Goal: Information Seeking & Learning: Check status

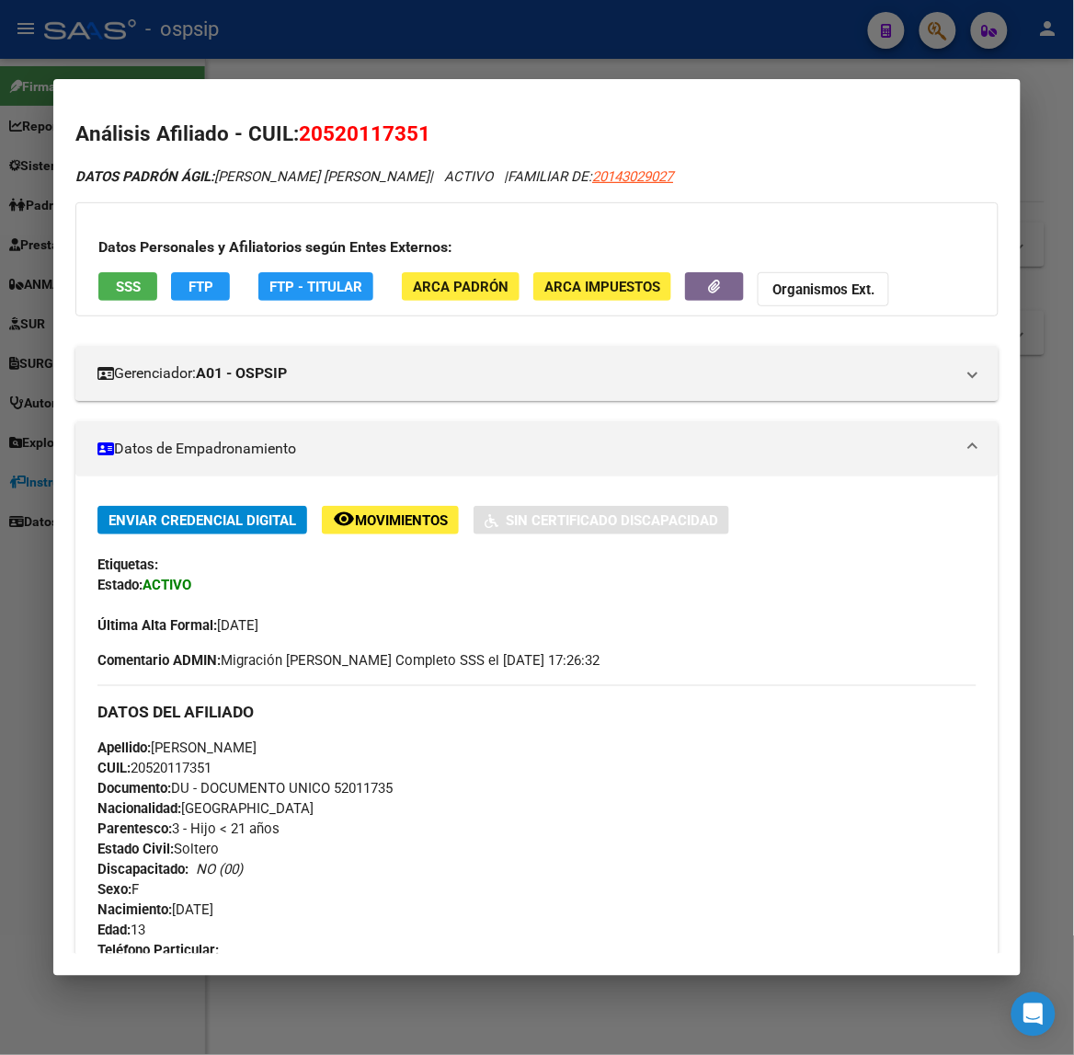
scroll to position [778, 0]
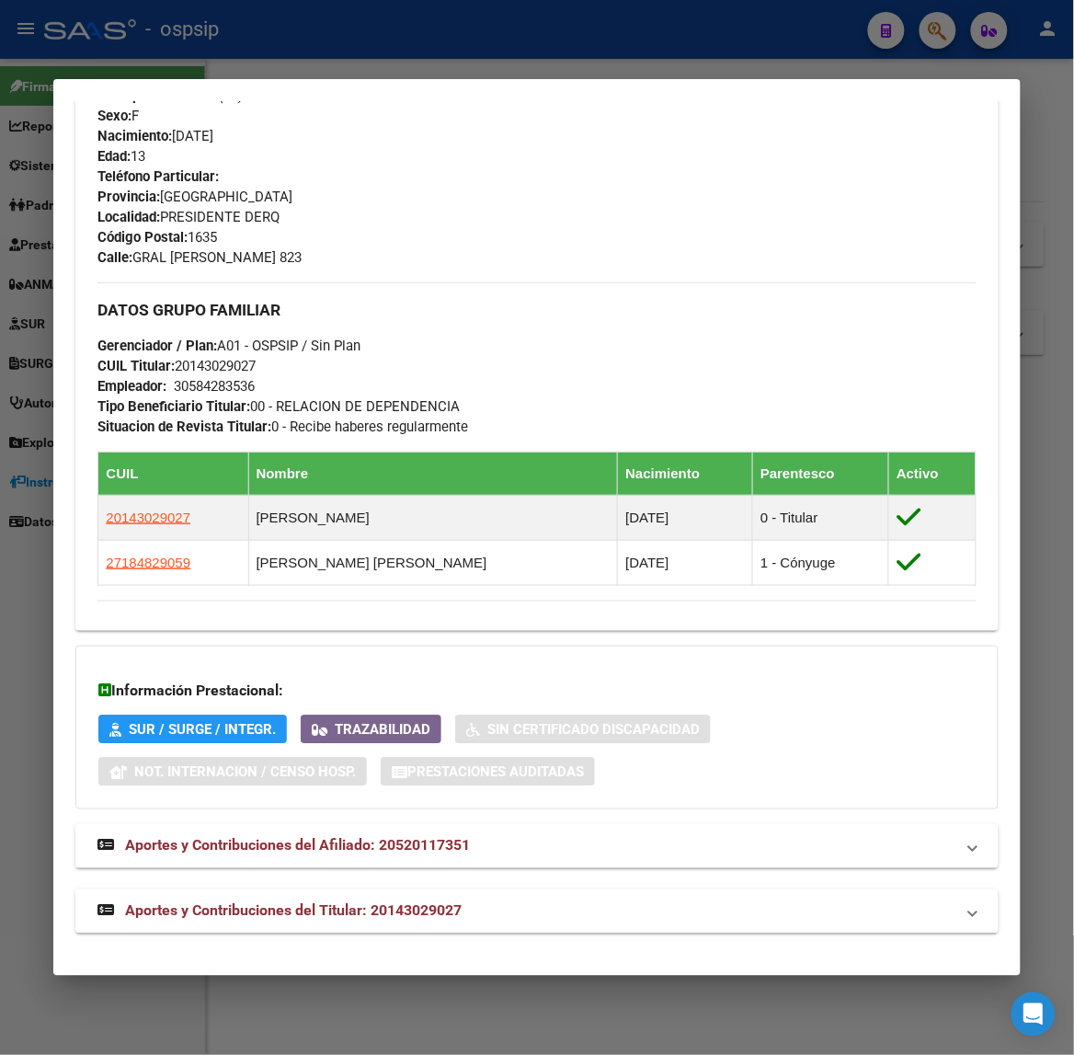
click at [265, 33] on div at bounding box center [537, 527] width 1074 height 1055
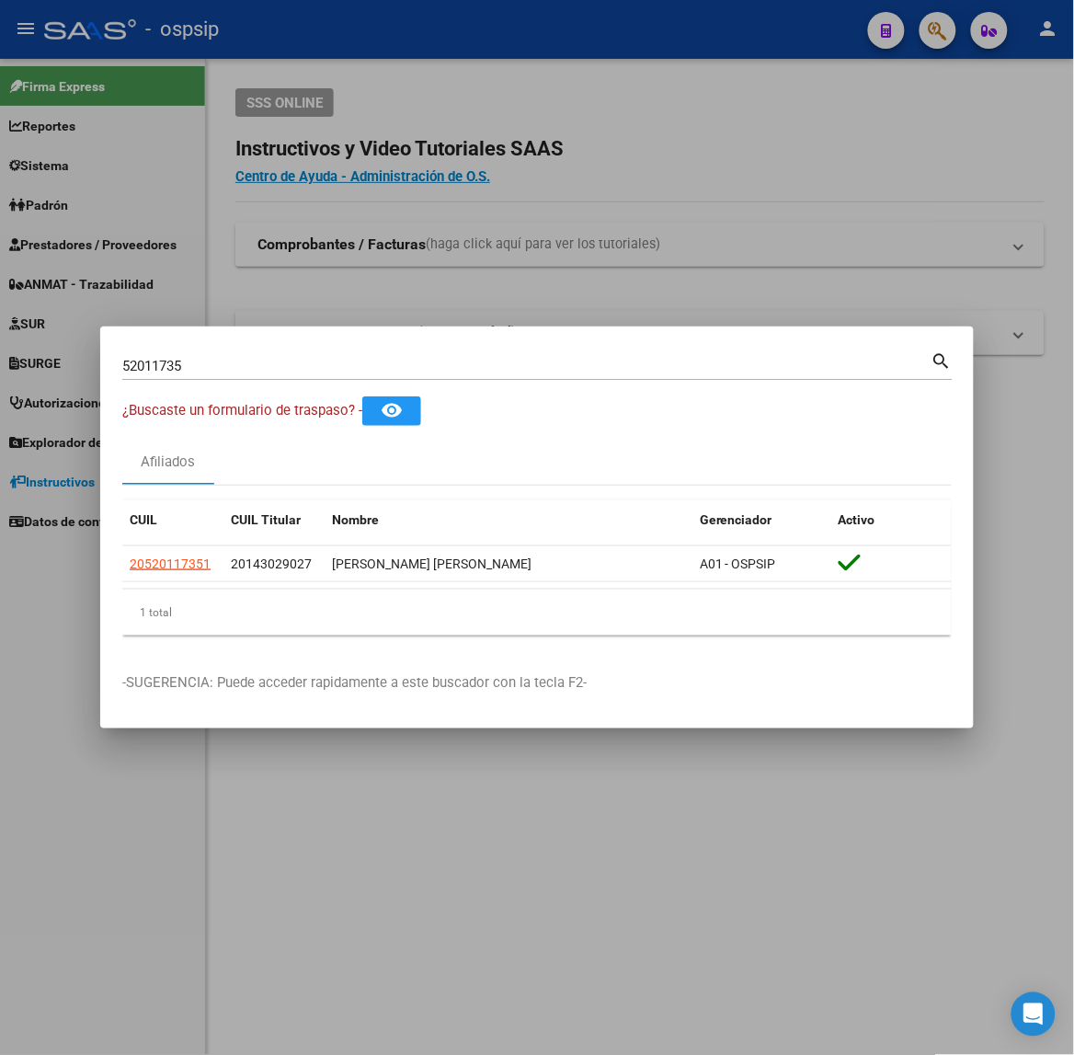
click at [225, 363] on input "52011735" at bounding box center [526, 366] width 809 height 17
type input "33050145"
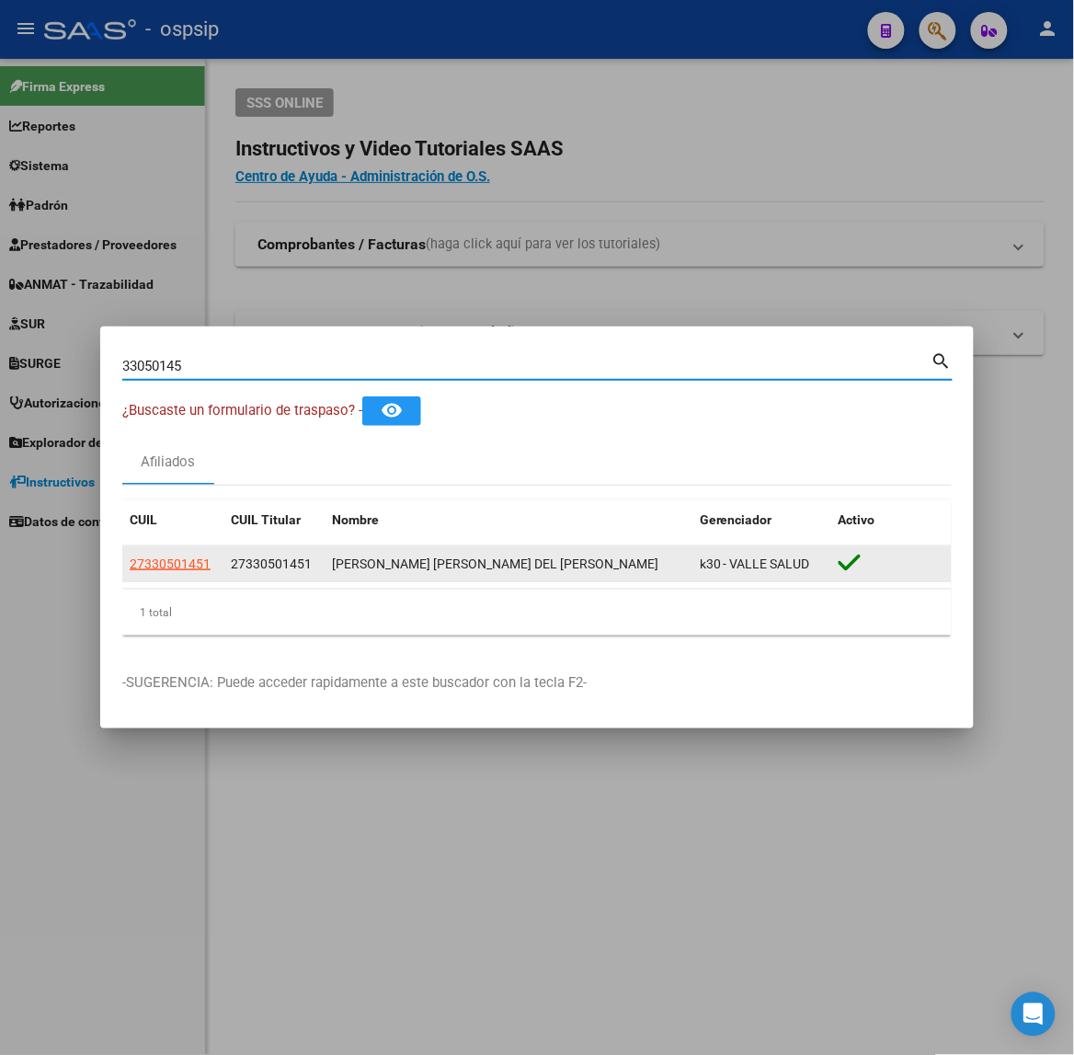
click at [196, 556] on span "27330501451" at bounding box center [170, 563] width 81 height 15
type textarea "27330501451"
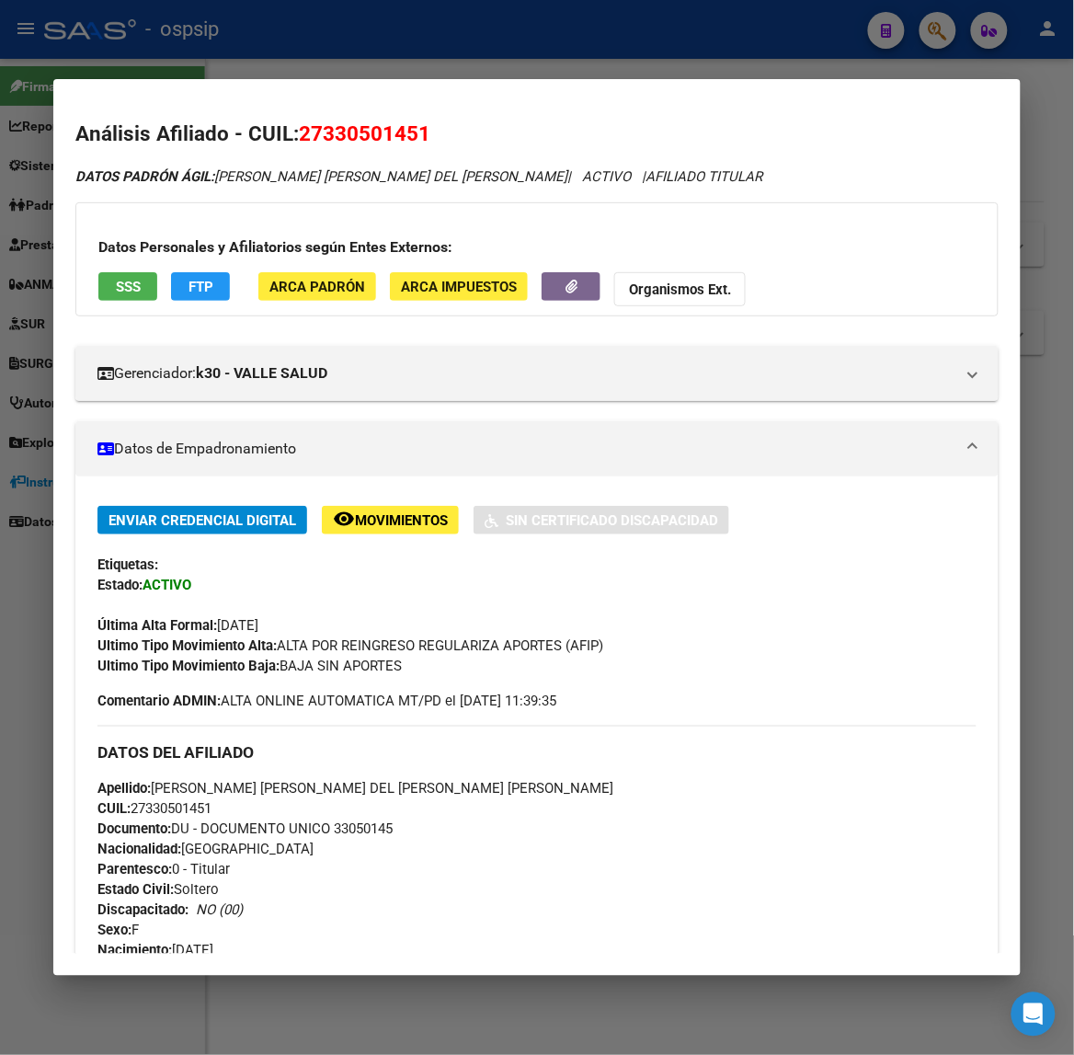
scroll to position [700, 0]
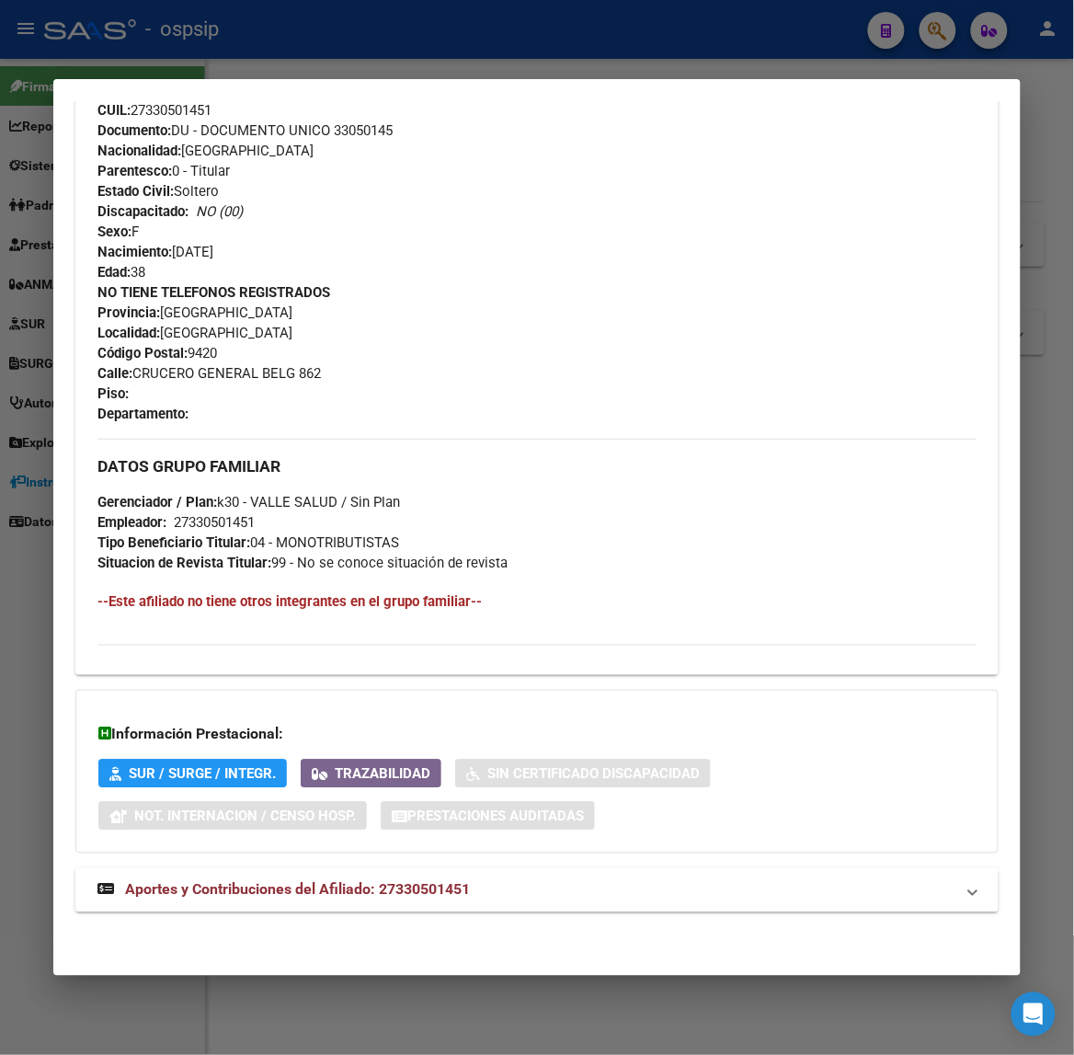
click at [465, 888] on mat-panel-title "Aportes y Contribuciones del Afiliado: 27330501451" at bounding box center [525, 890] width 856 height 22
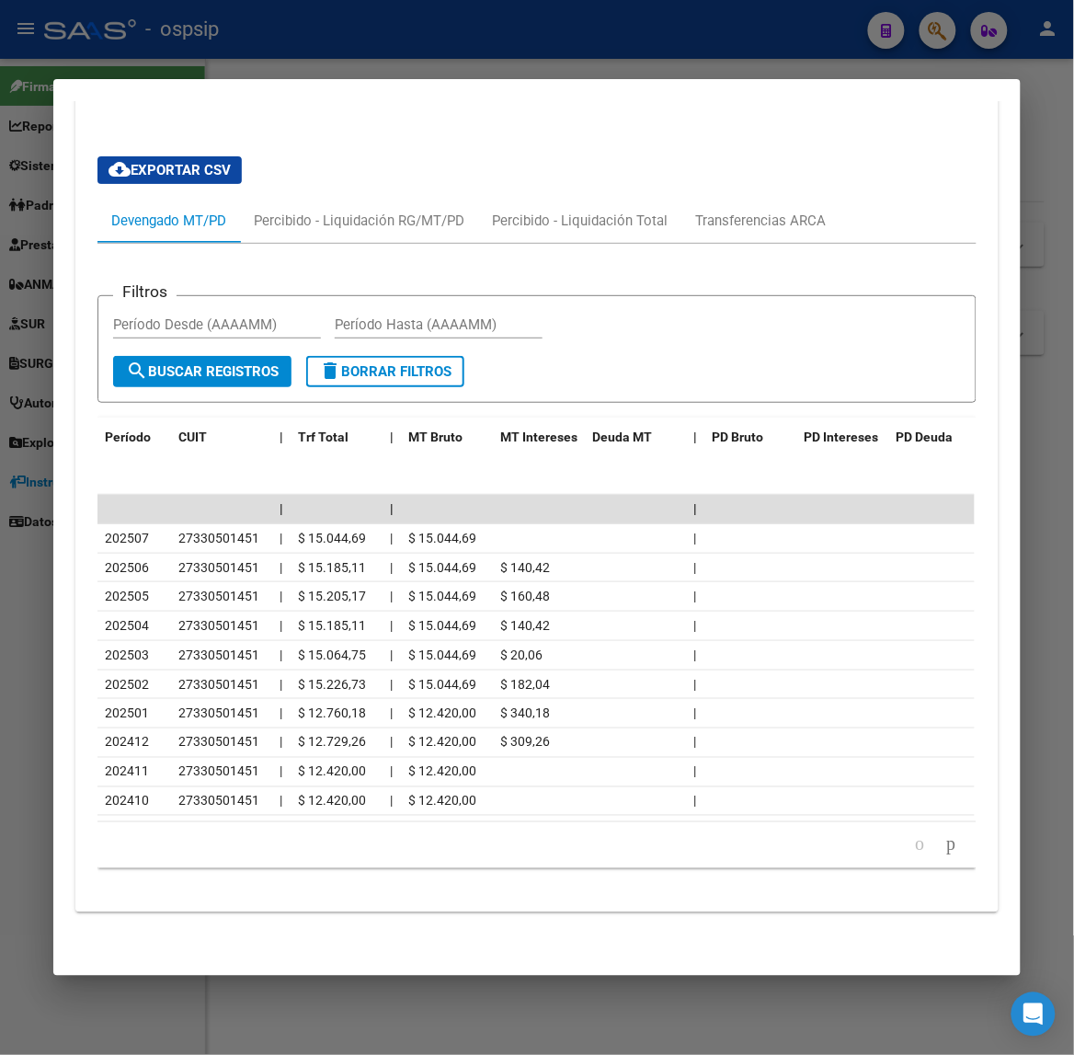
scroll to position [1534, 0]
click at [239, 30] on div at bounding box center [537, 527] width 1074 height 1055
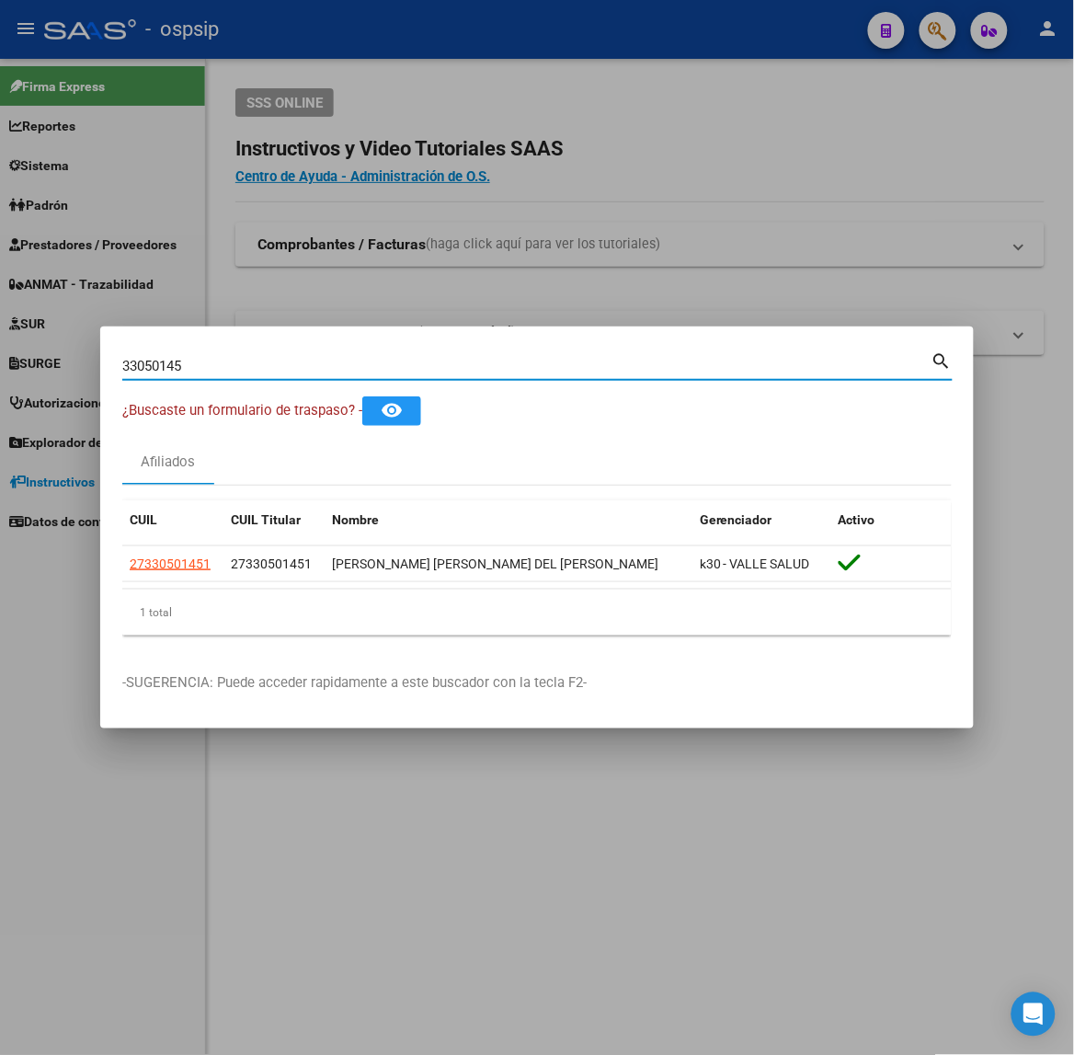
click at [245, 366] on input "33050145" at bounding box center [526, 366] width 809 height 17
type input "48689264"
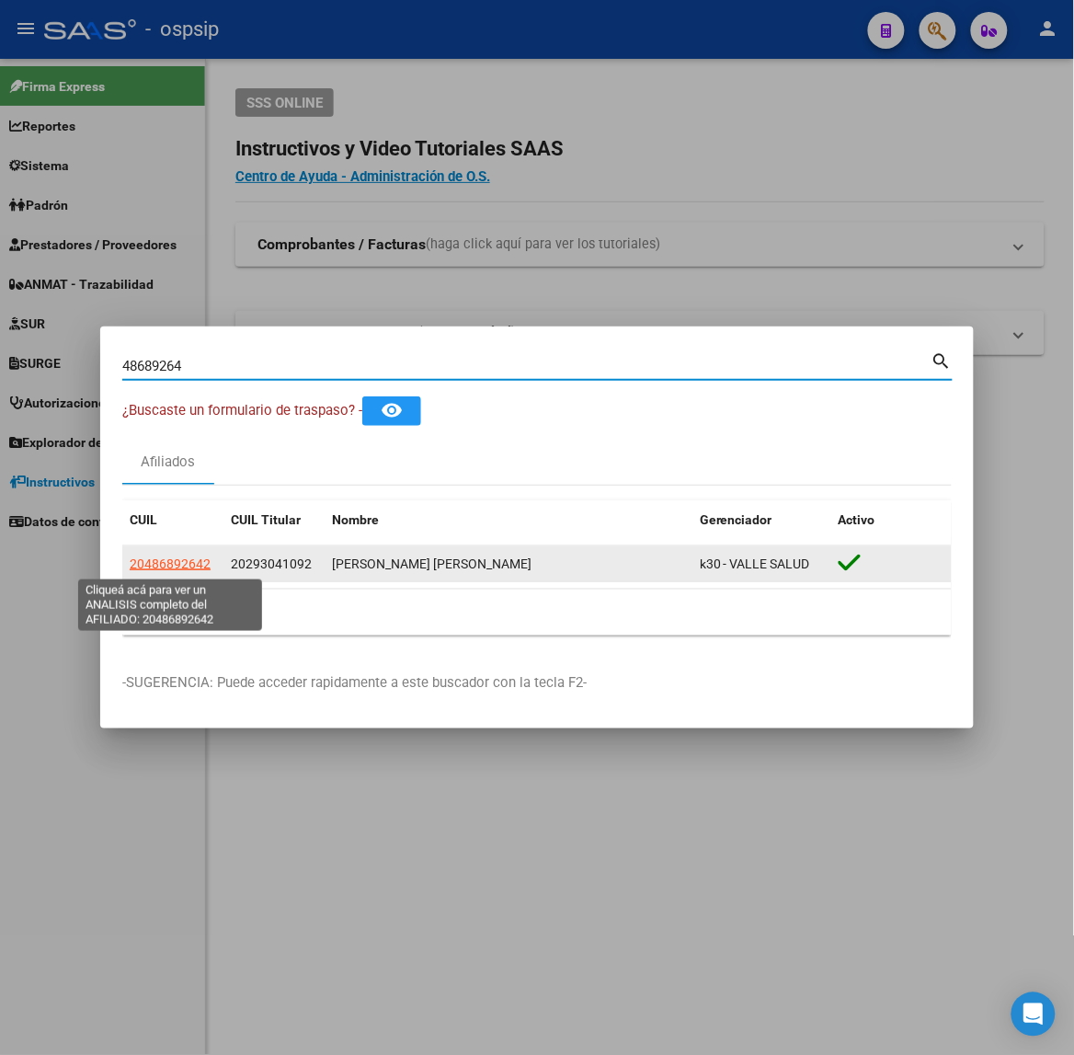
click at [193, 566] on span "20486892642" at bounding box center [170, 563] width 81 height 15
type textarea "20486892642"
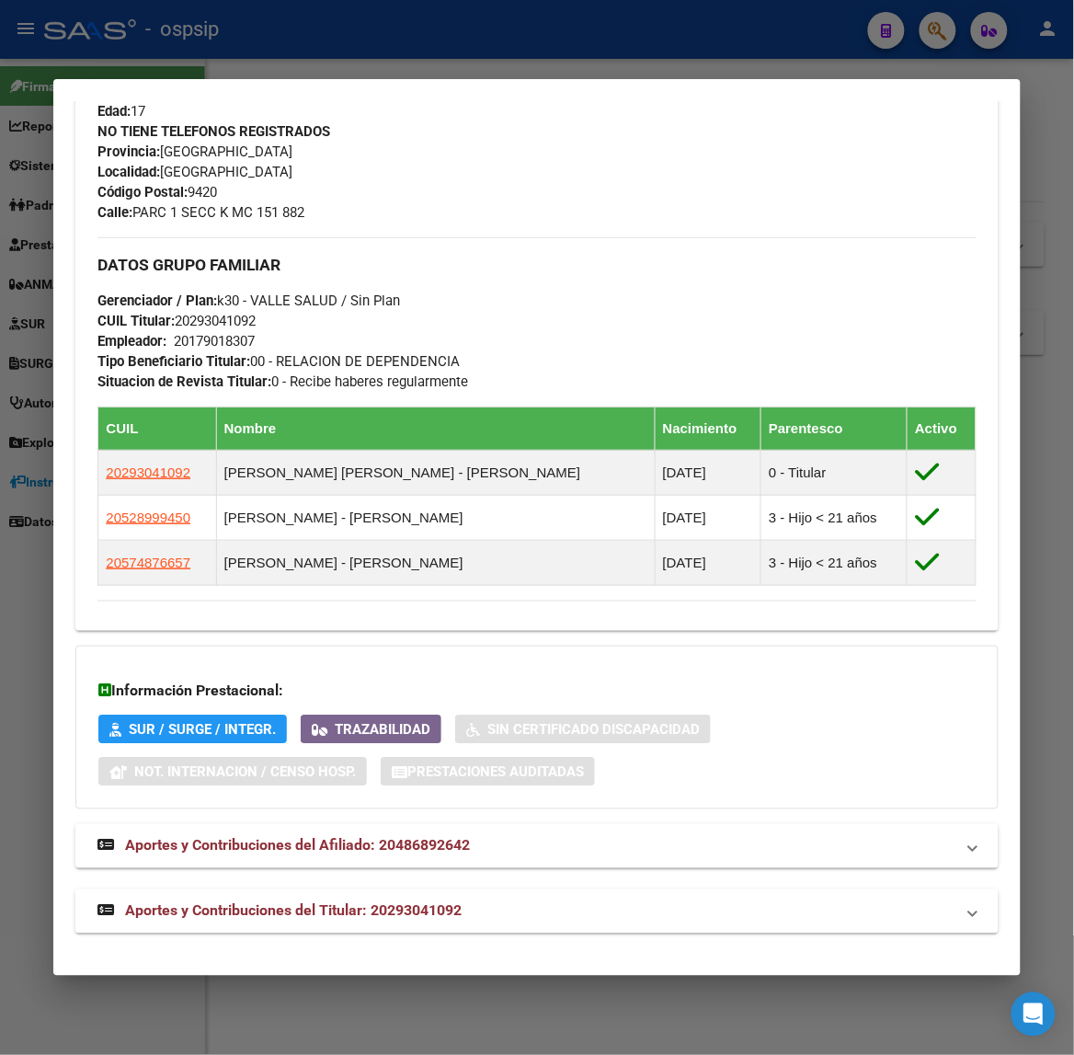
click at [420, 910] on span "Aportes y Contribuciones del Titular: 20293041092" at bounding box center [293, 910] width 337 height 17
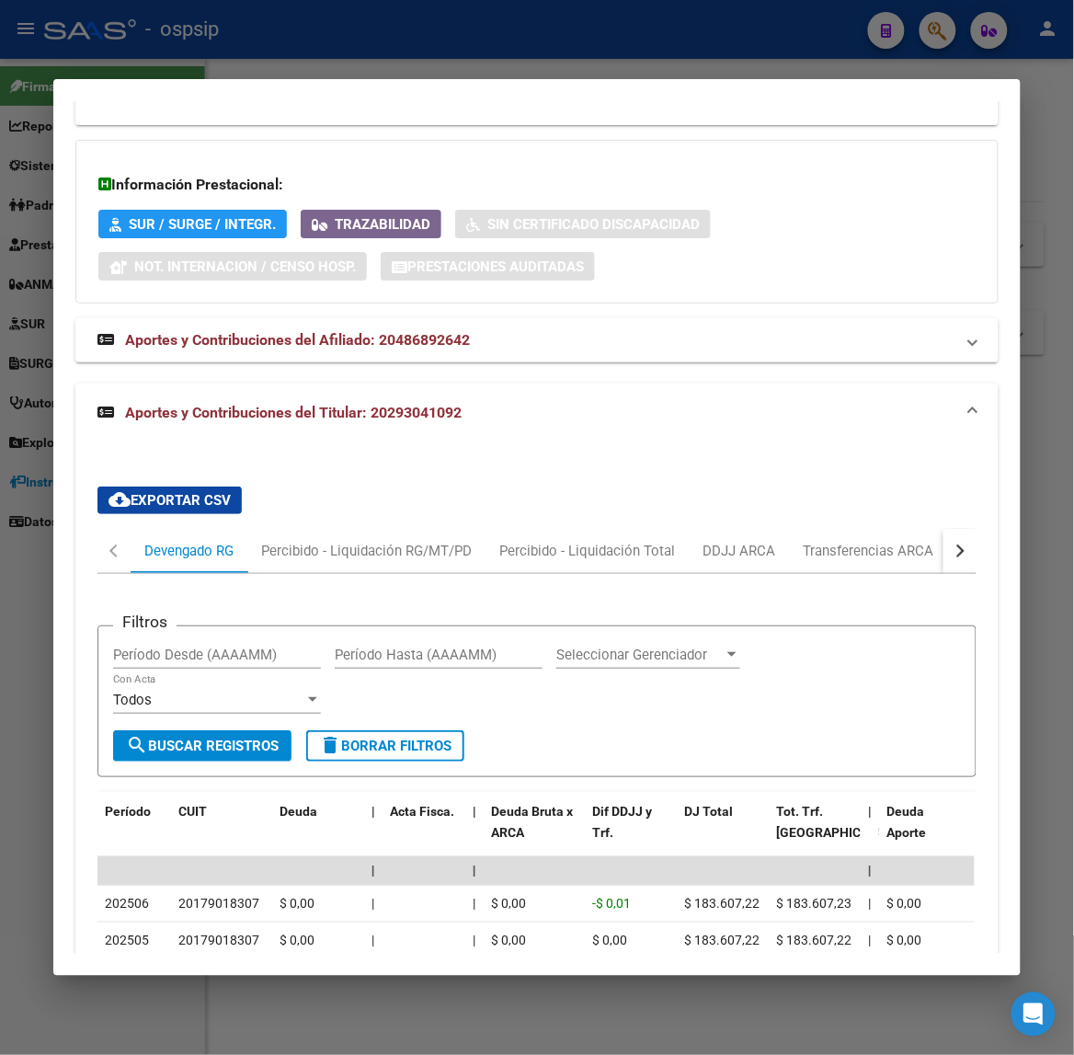
scroll to position [1672, 0]
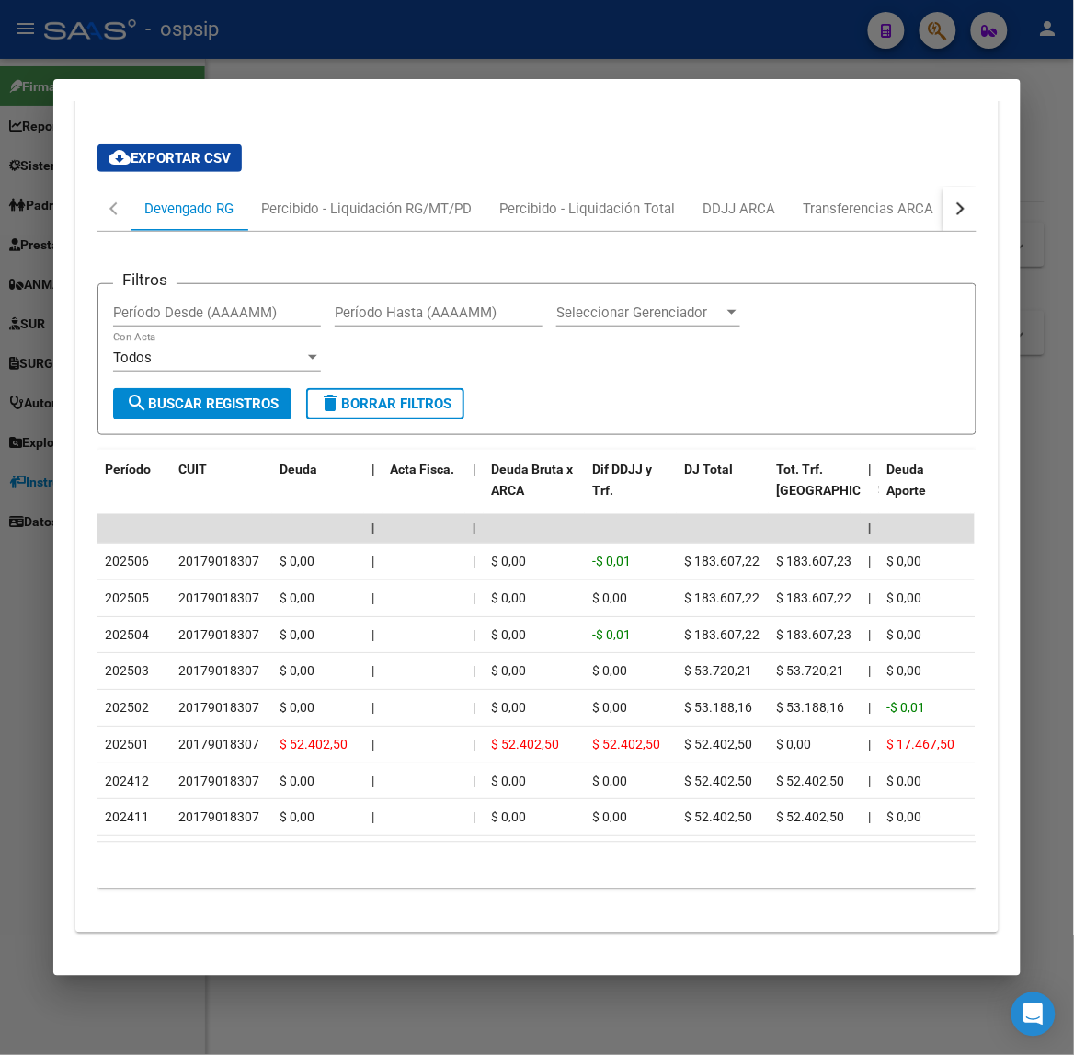
click at [242, 47] on div at bounding box center [537, 527] width 1074 height 1055
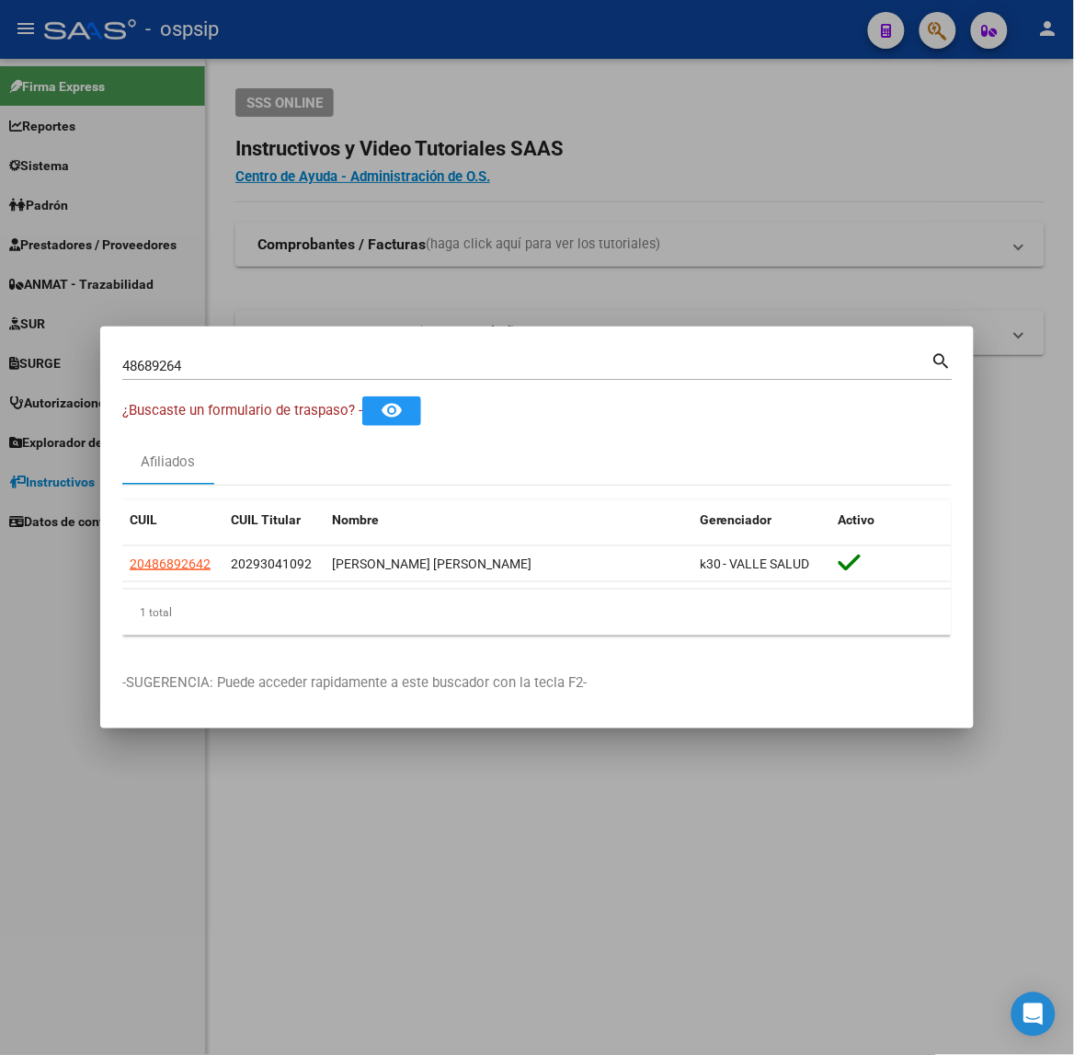
click at [191, 372] on input "48689264" at bounding box center [526, 366] width 809 height 17
type input "18176355"
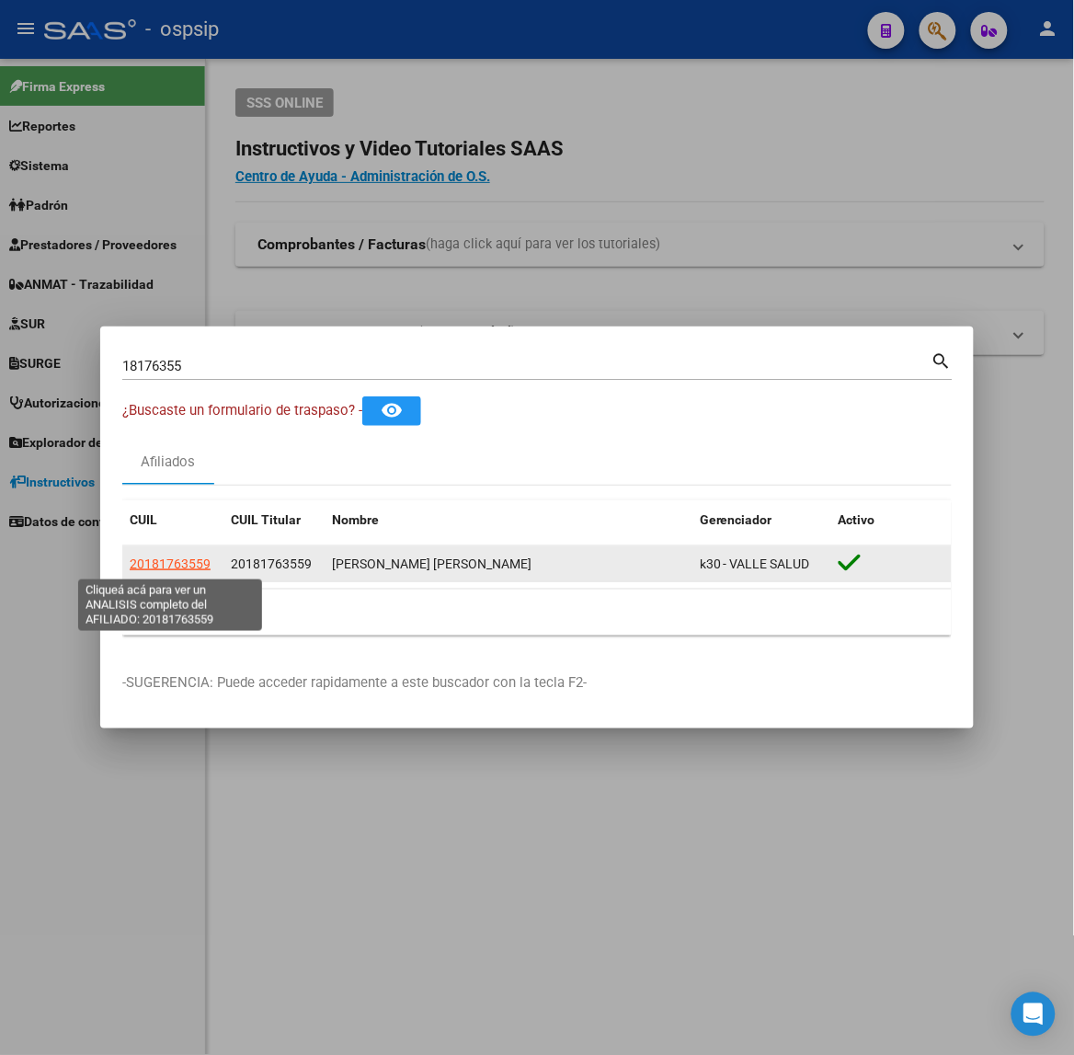
click at [185, 562] on span "20181763559" at bounding box center [170, 563] width 81 height 15
type textarea "20181763559"
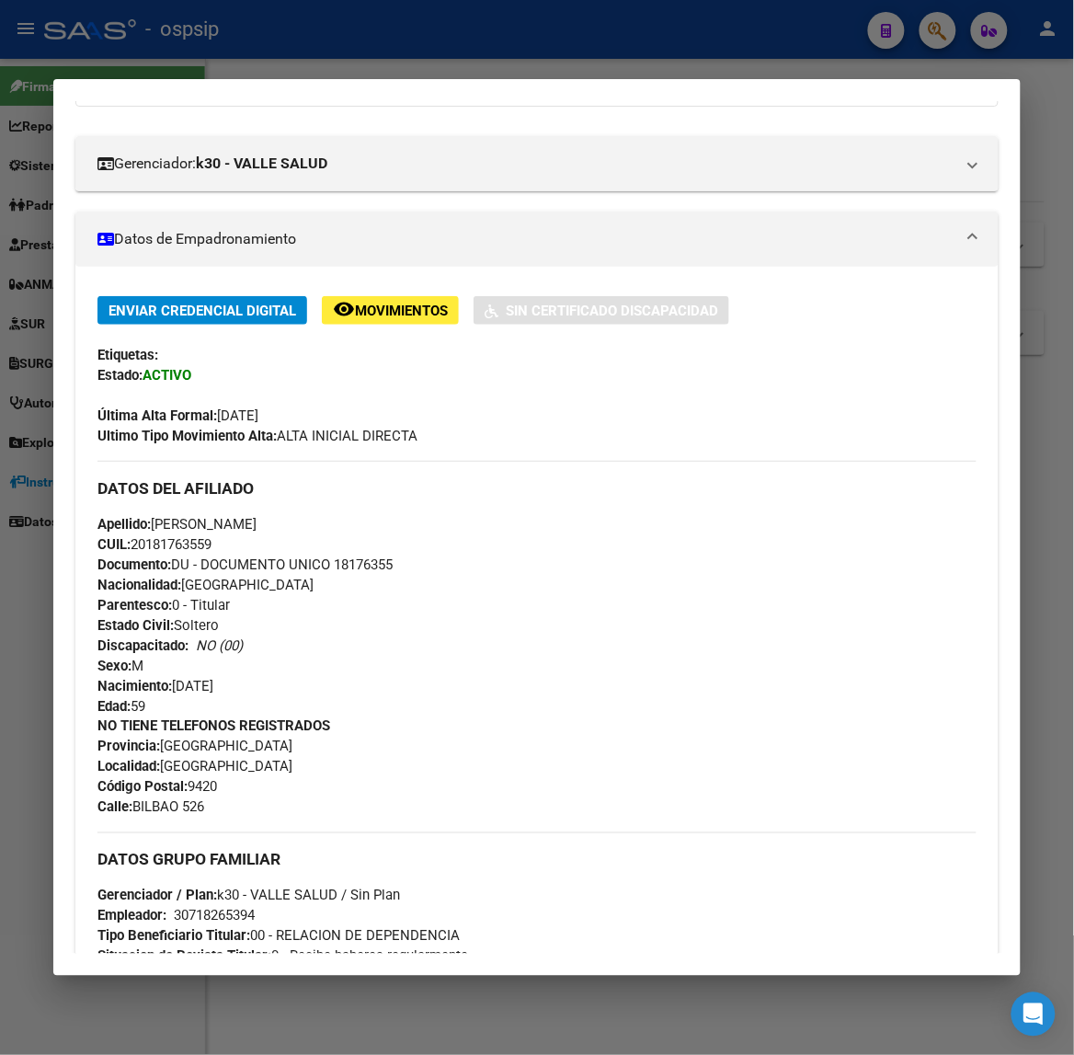
scroll to position [604, 0]
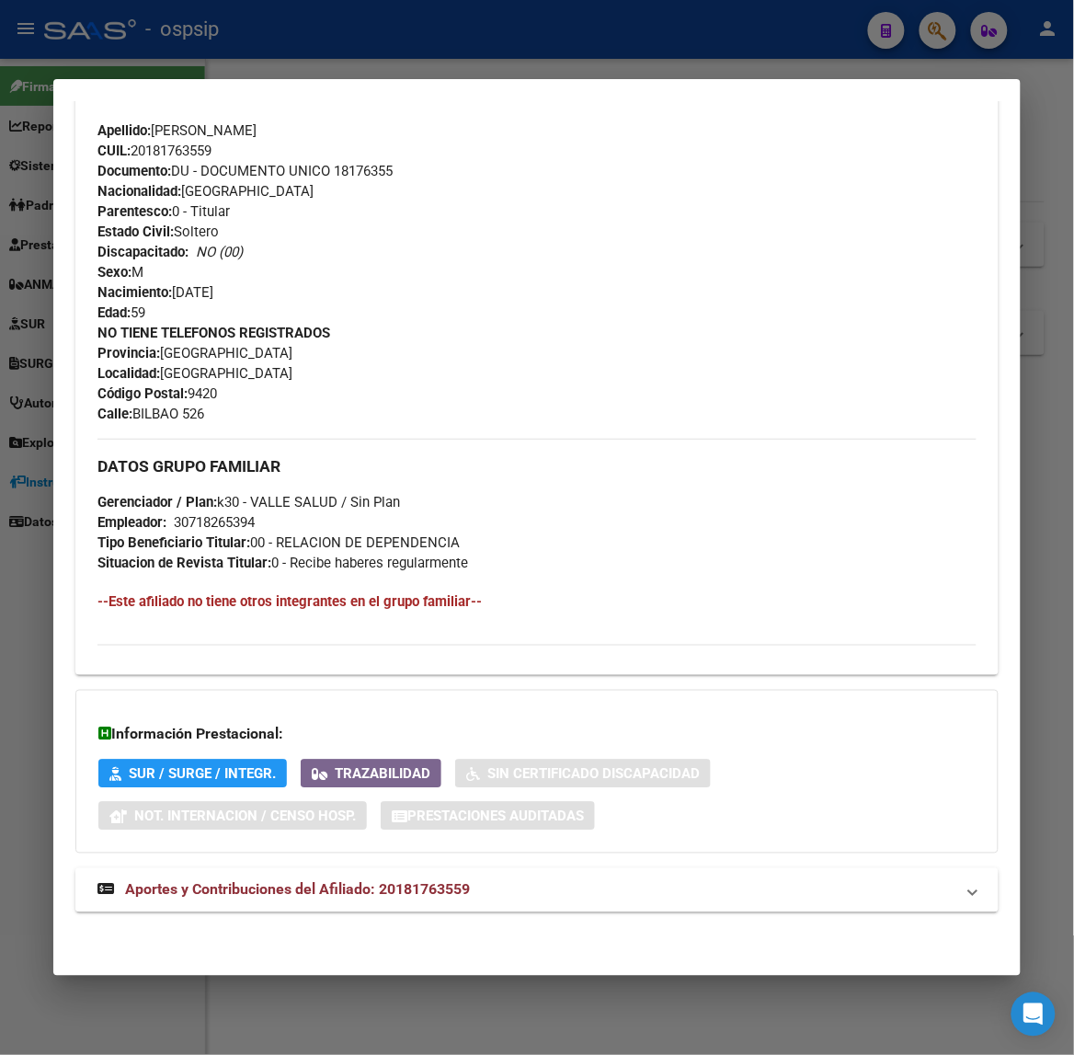
click at [322, 874] on mat-expansion-panel-header "Aportes y Contribuciones del Afiliado: 20181763559" at bounding box center [536, 890] width 922 height 44
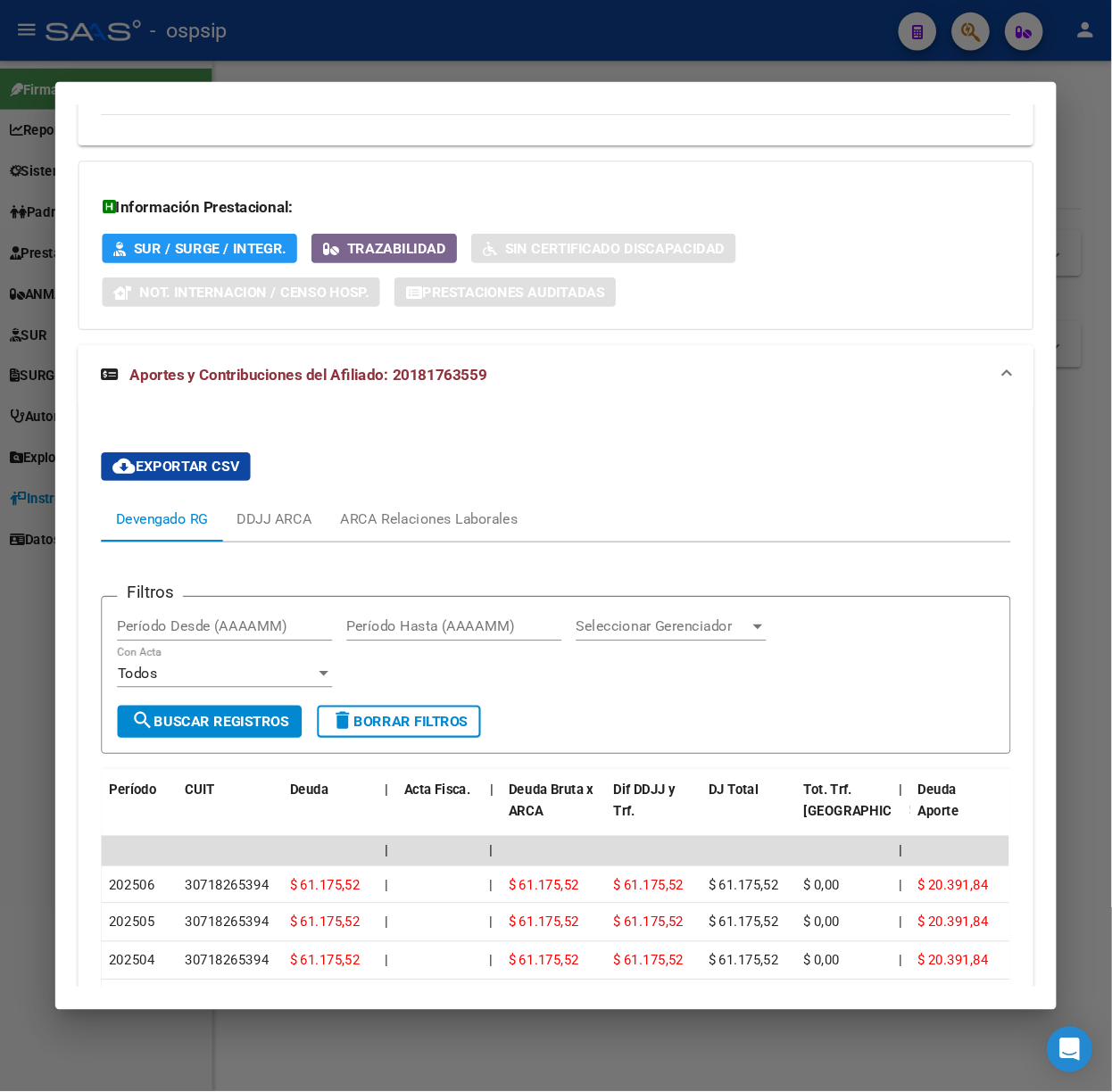
scroll to position [1353, 0]
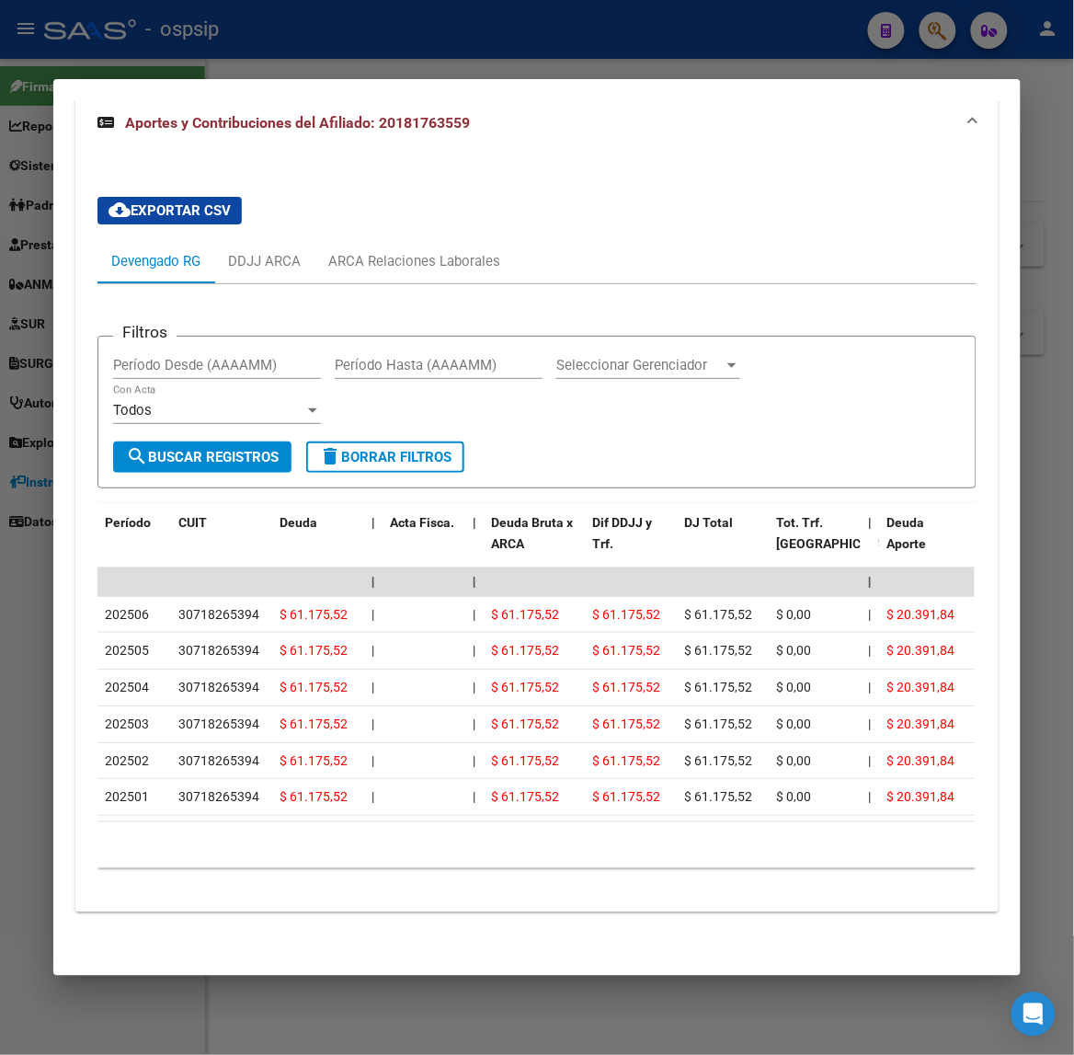
click at [145, 10] on div at bounding box center [537, 527] width 1074 height 1055
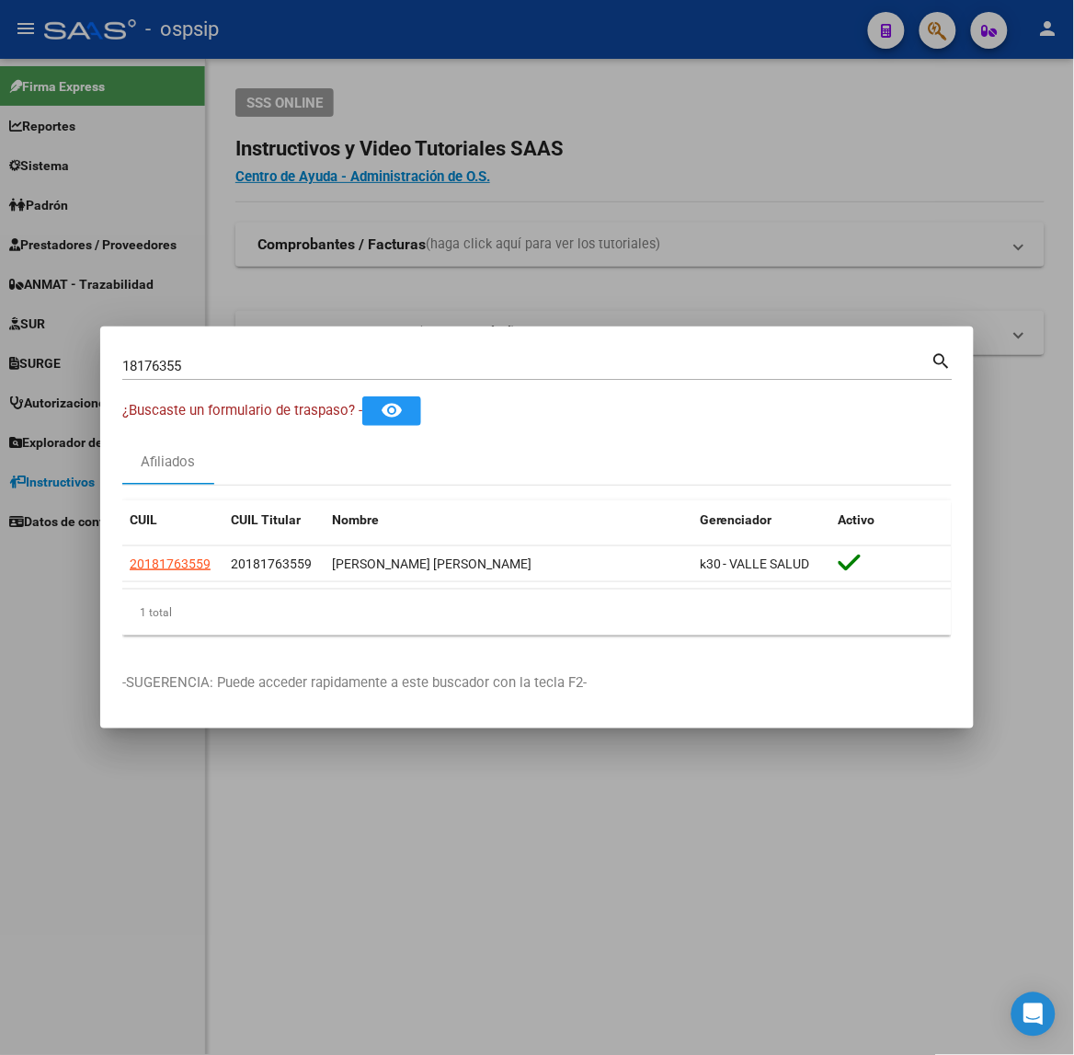
click at [234, 364] on input "18176355" at bounding box center [526, 366] width 809 height 17
type input "39039705"
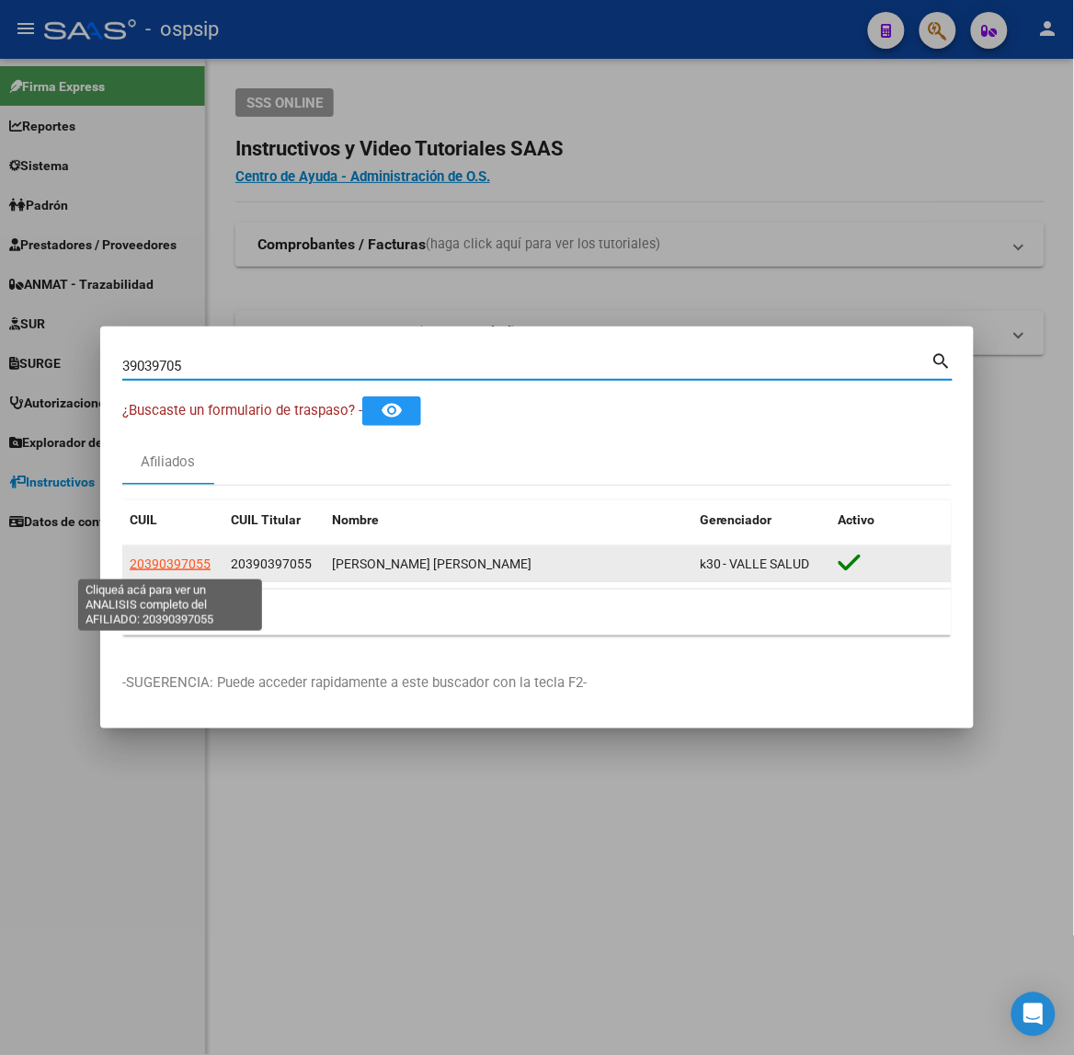
click at [204, 566] on span "20390397055" at bounding box center [170, 563] width 81 height 15
type textarea "20390397055"
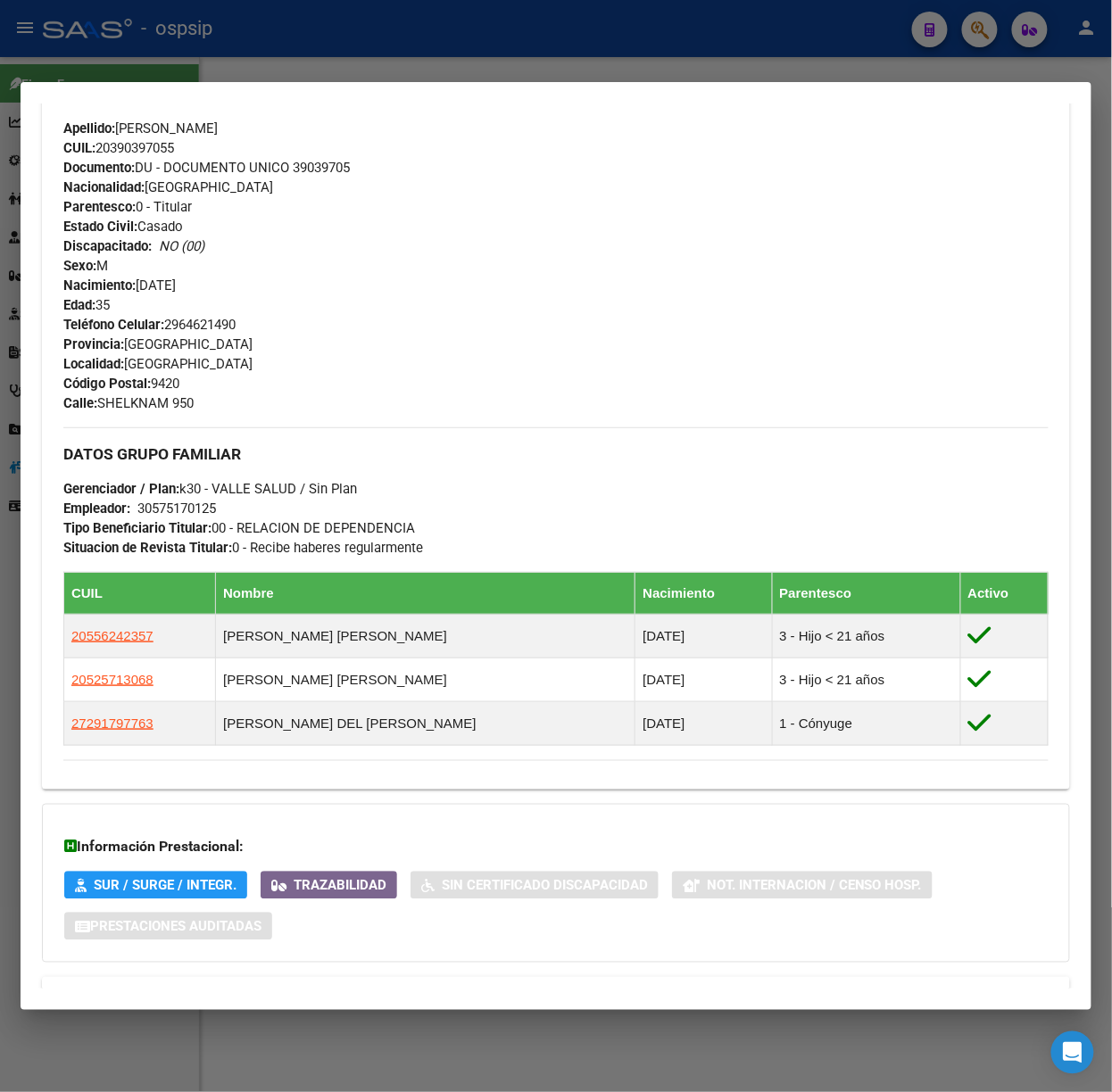
scroll to position [594, 0]
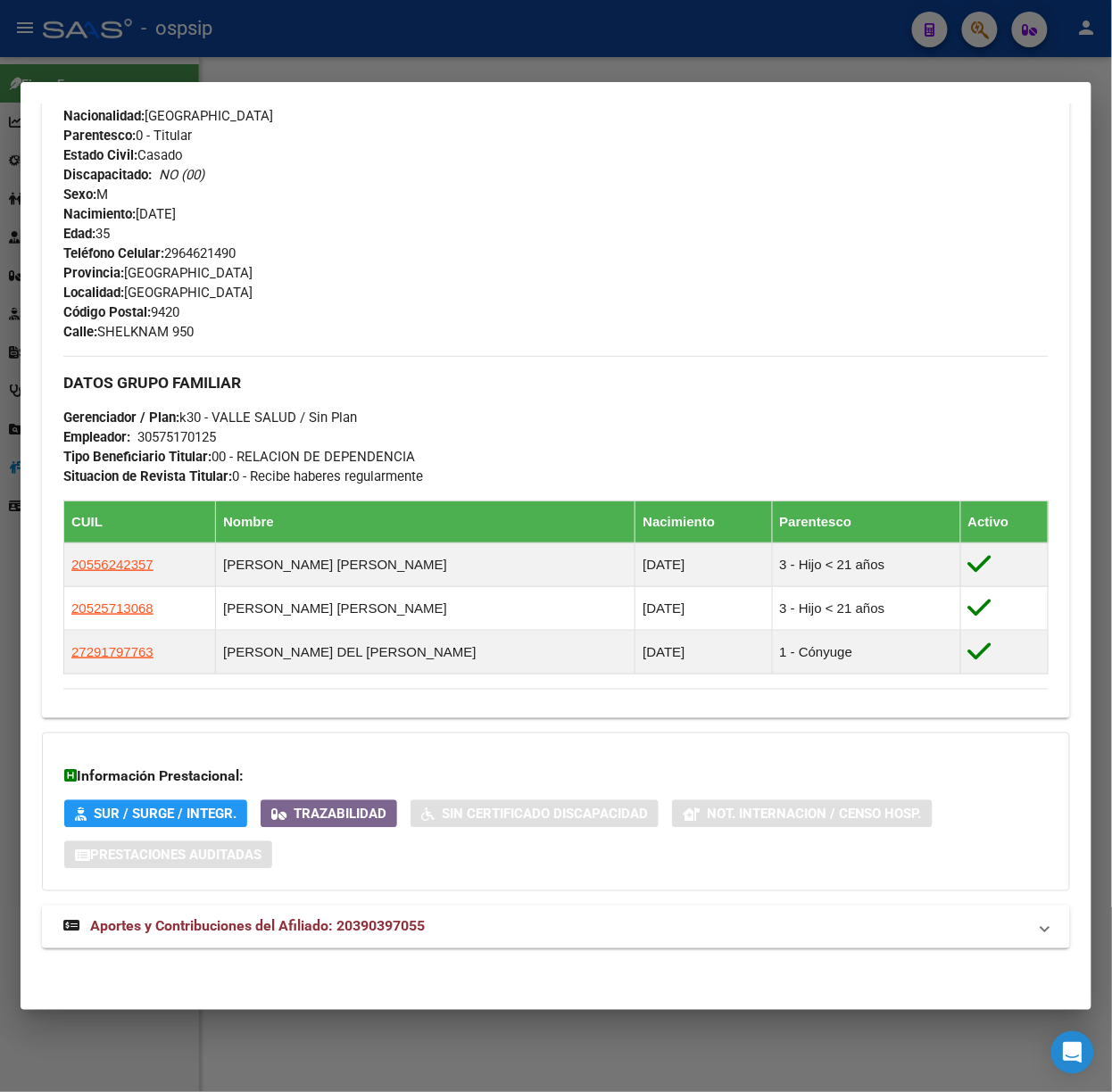
click at [470, 940] on mat-expansion-panel-header "Aportes y Contribuciones del Afiliado: 20390397055" at bounding box center [555, 927] width 1028 height 43
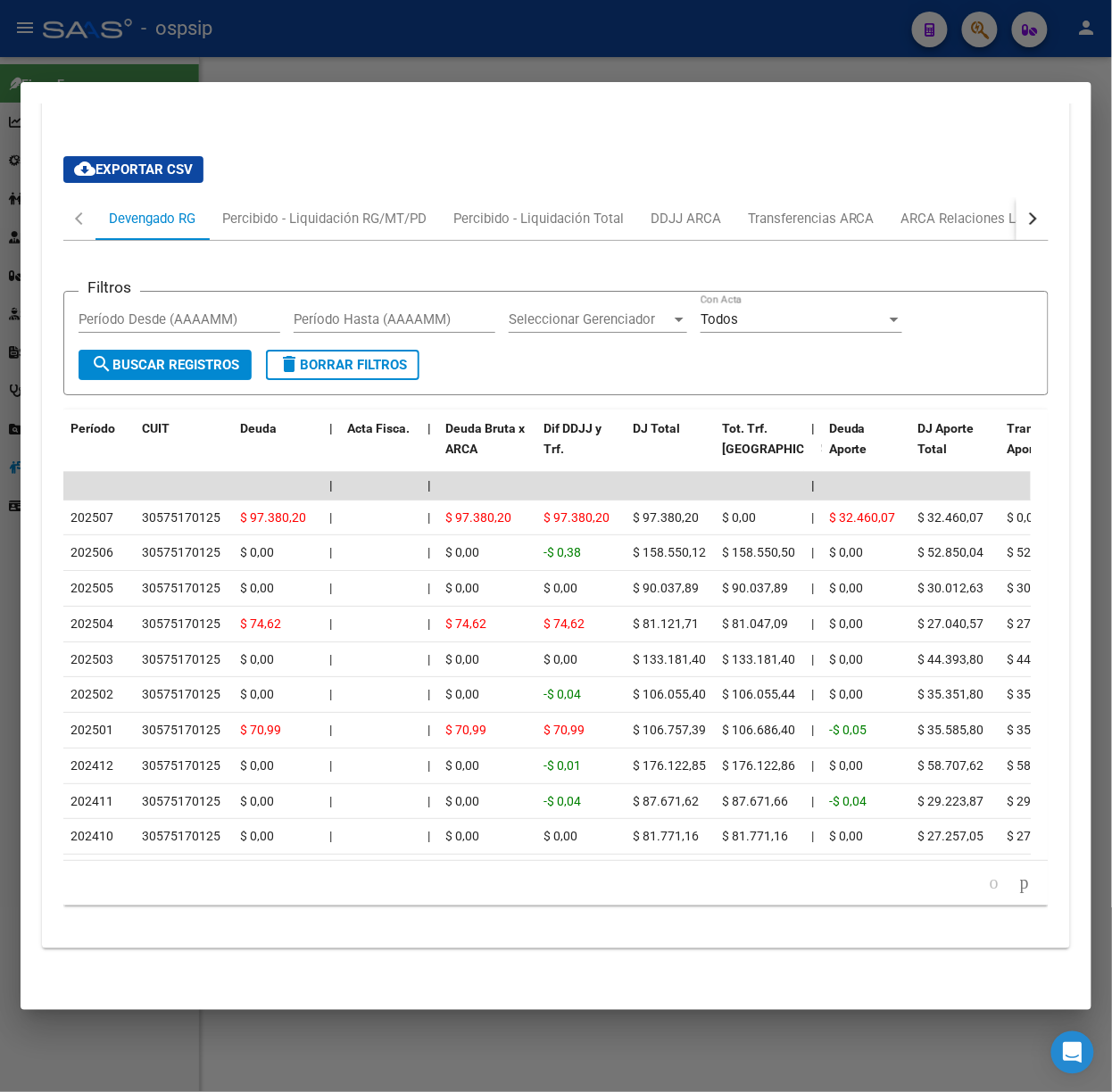
scroll to position [1533, 0]
click at [405, 19] on div at bounding box center [556, 546] width 1112 height 1092
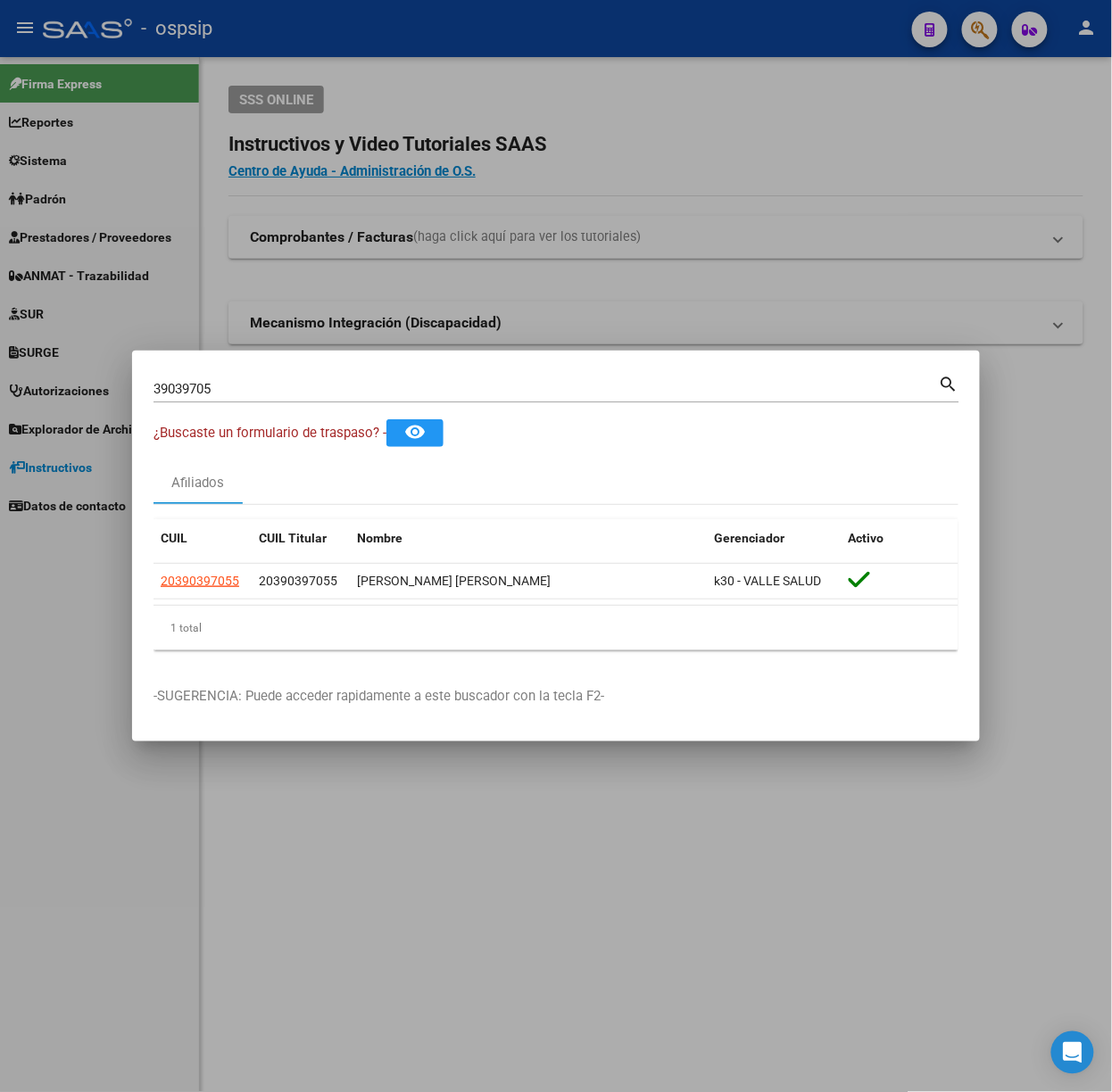
click at [349, 396] on input "39039705" at bounding box center [545, 389] width 785 height 17
type input "23621231"
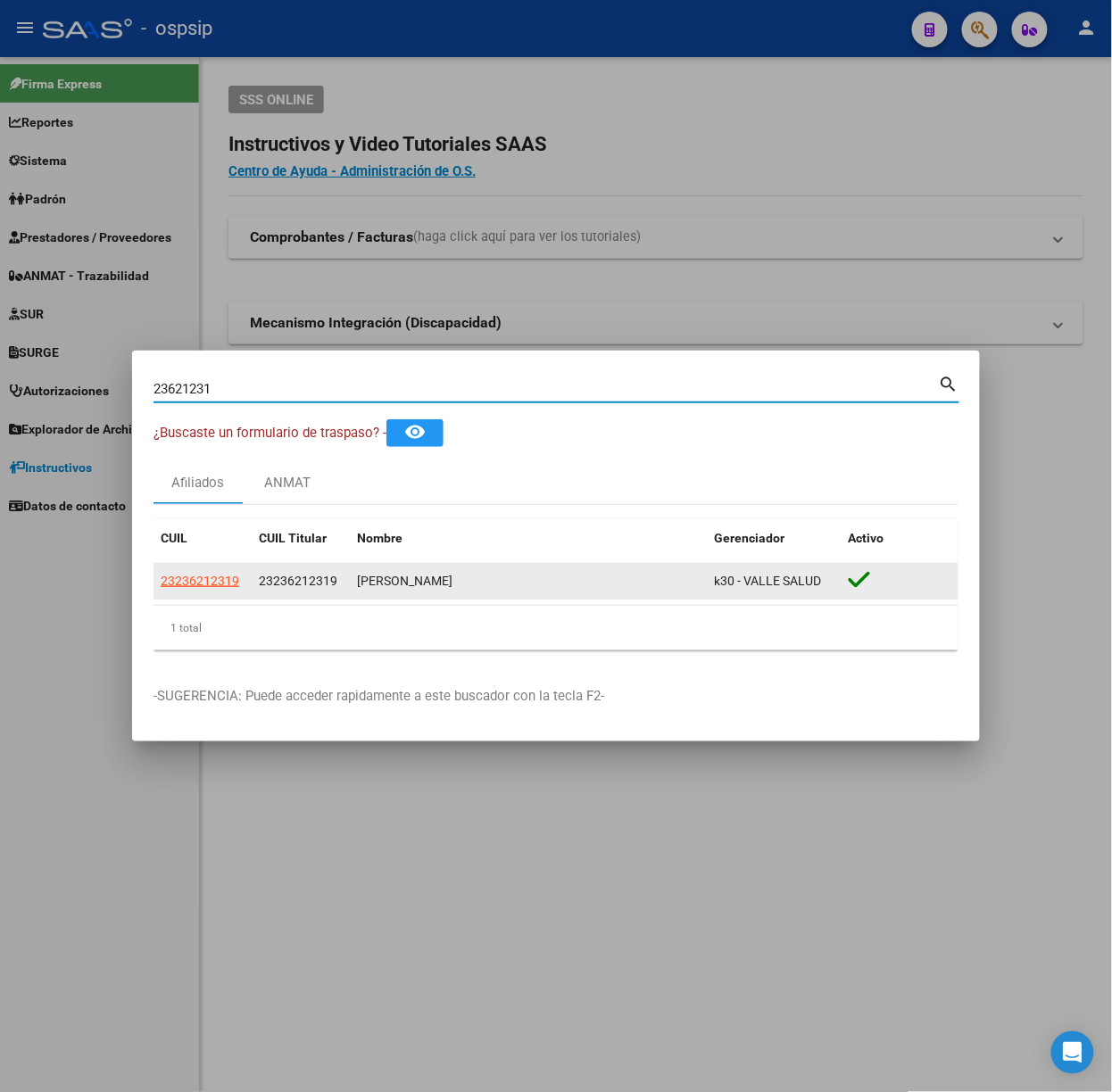
click at [213, 598] on datatable-body-cell "23236212319" at bounding box center [202, 581] width 98 height 35
click at [219, 594] on datatable-body-cell "23236212319" at bounding box center [202, 581] width 98 height 35
click at [222, 593] on datatable-body-cell "23236212319" at bounding box center [202, 581] width 98 height 35
click at [217, 593] on datatable-body-cell "23236212319" at bounding box center [202, 581] width 98 height 35
click at [226, 591] on app-link-go-to "23236212319" at bounding box center [200, 580] width 79 height 20
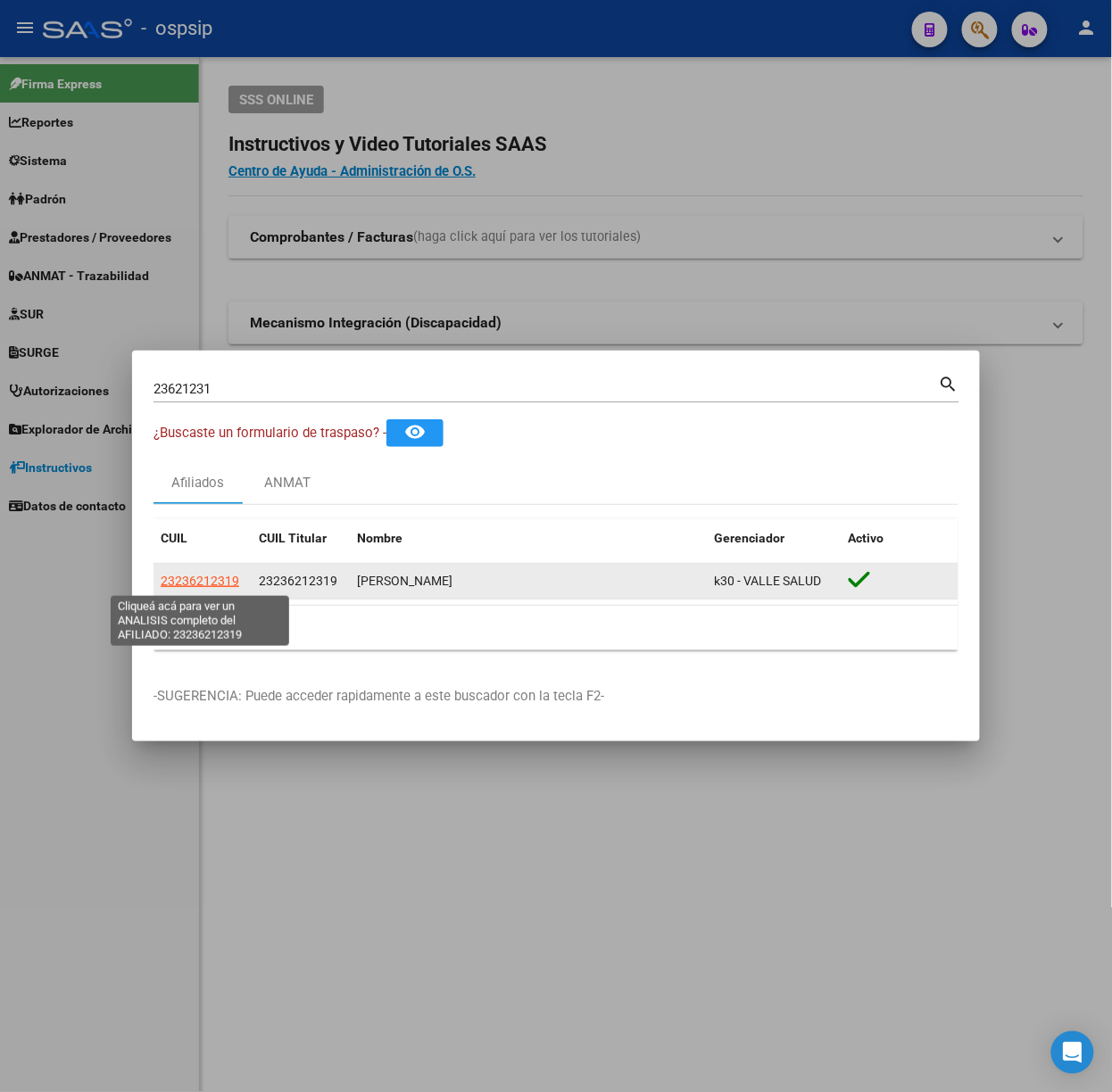
click at [227, 588] on span "23236212319" at bounding box center [200, 580] width 79 height 15
type textarea "23236212319"
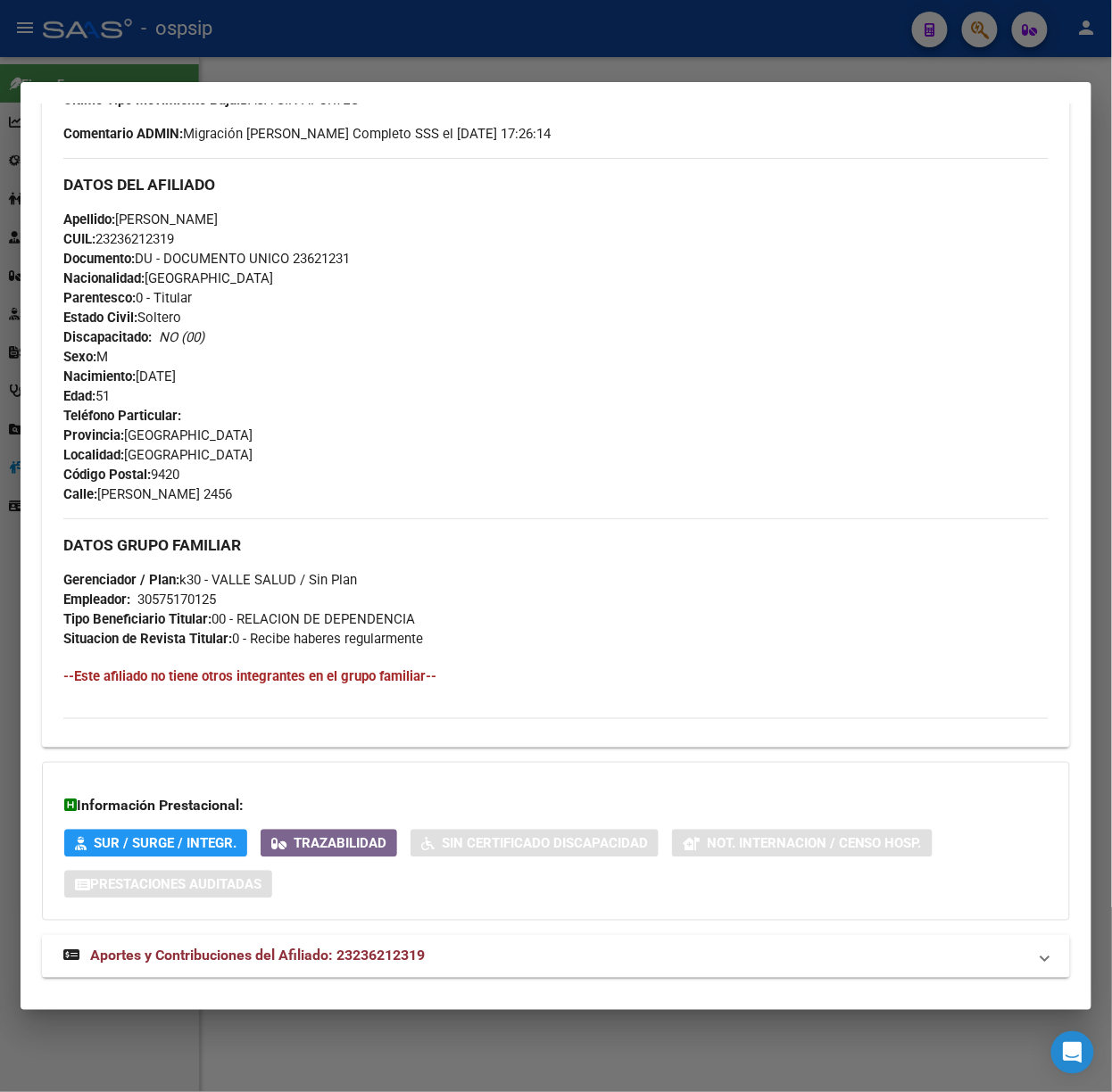
scroll to position [582, 0]
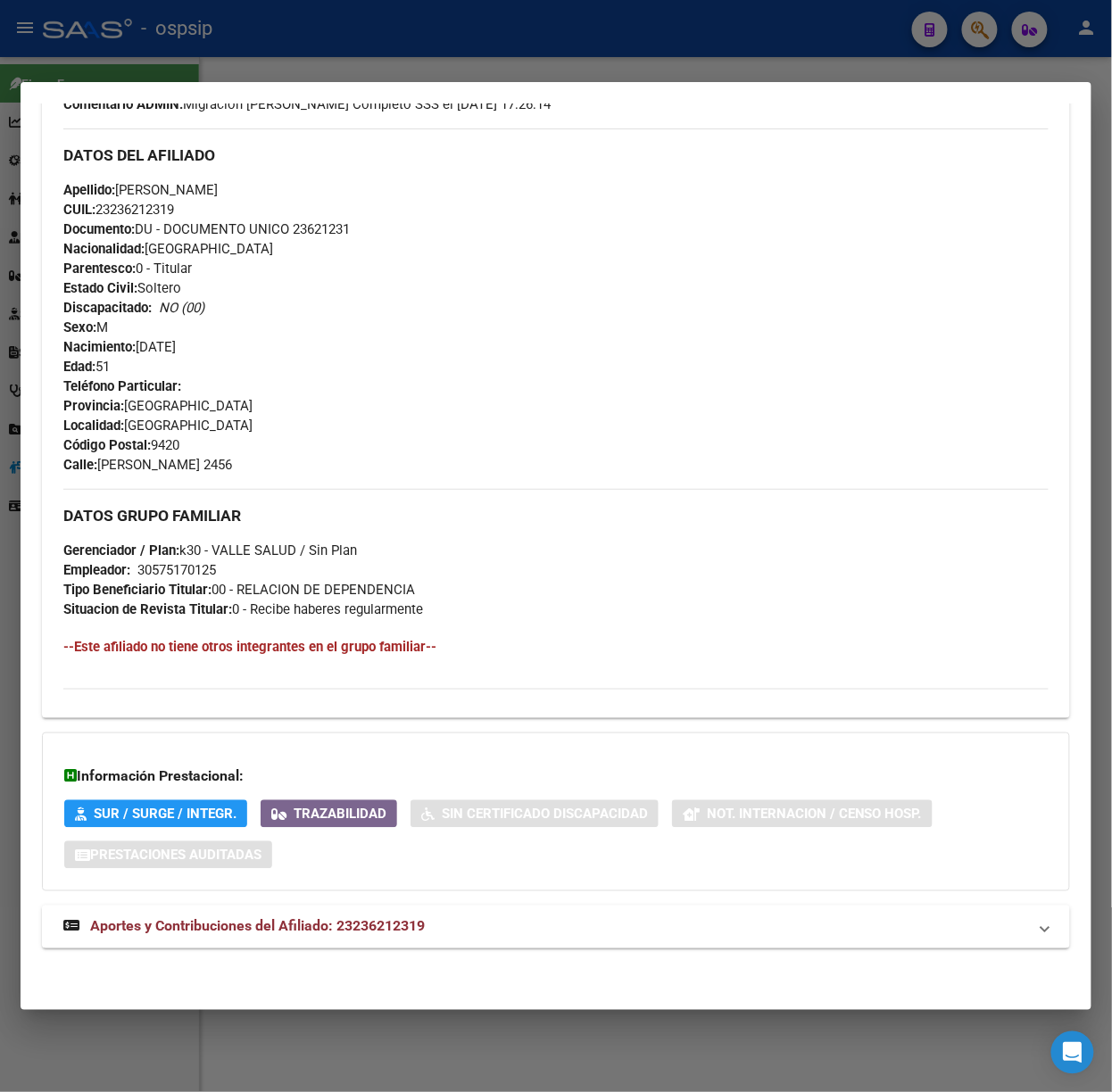
click at [523, 914] on mat-expansion-panel-header "Aportes y Contribuciones del Afiliado: 23236212319" at bounding box center [555, 927] width 1028 height 43
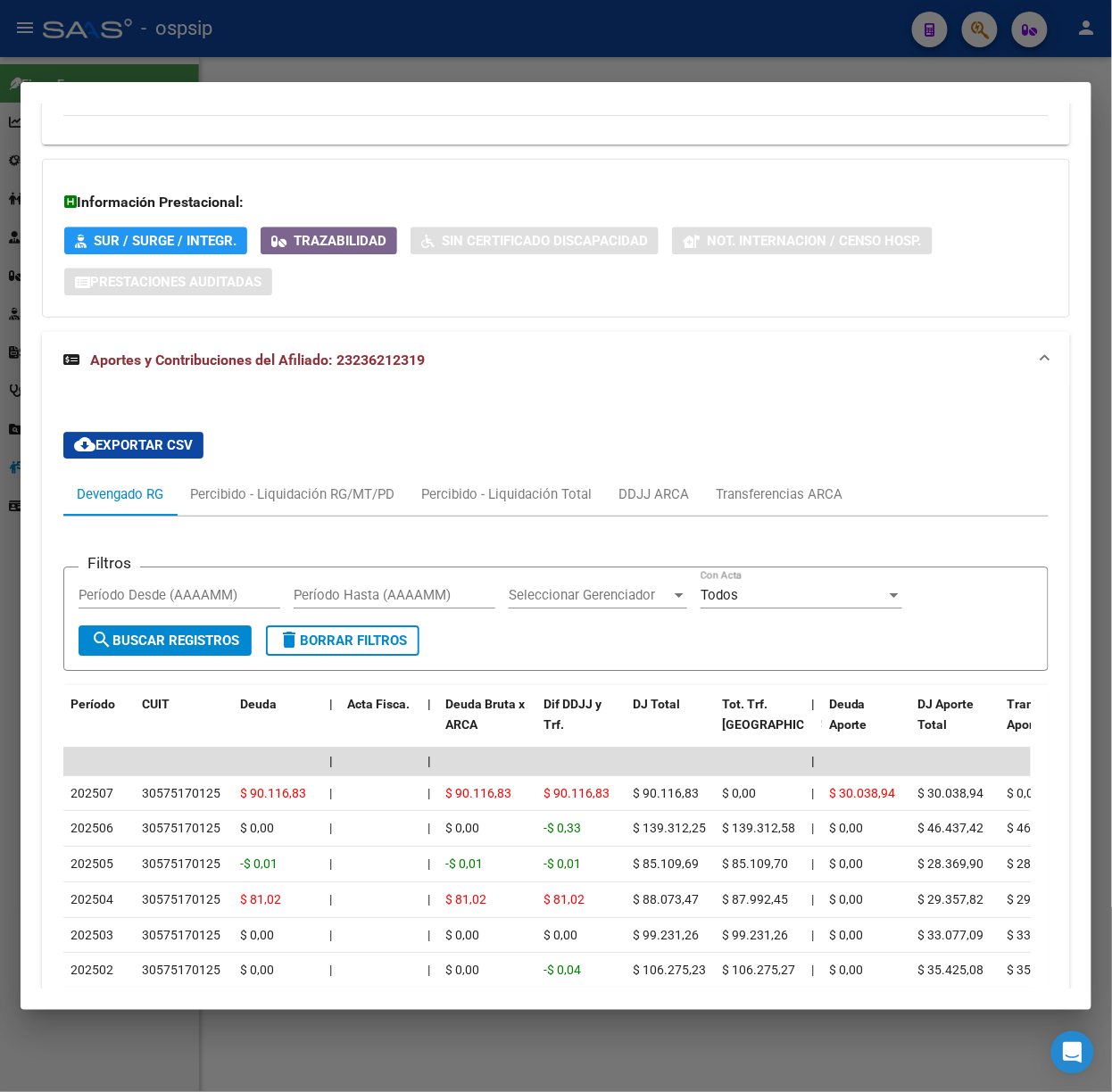
scroll to position [1264, 0]
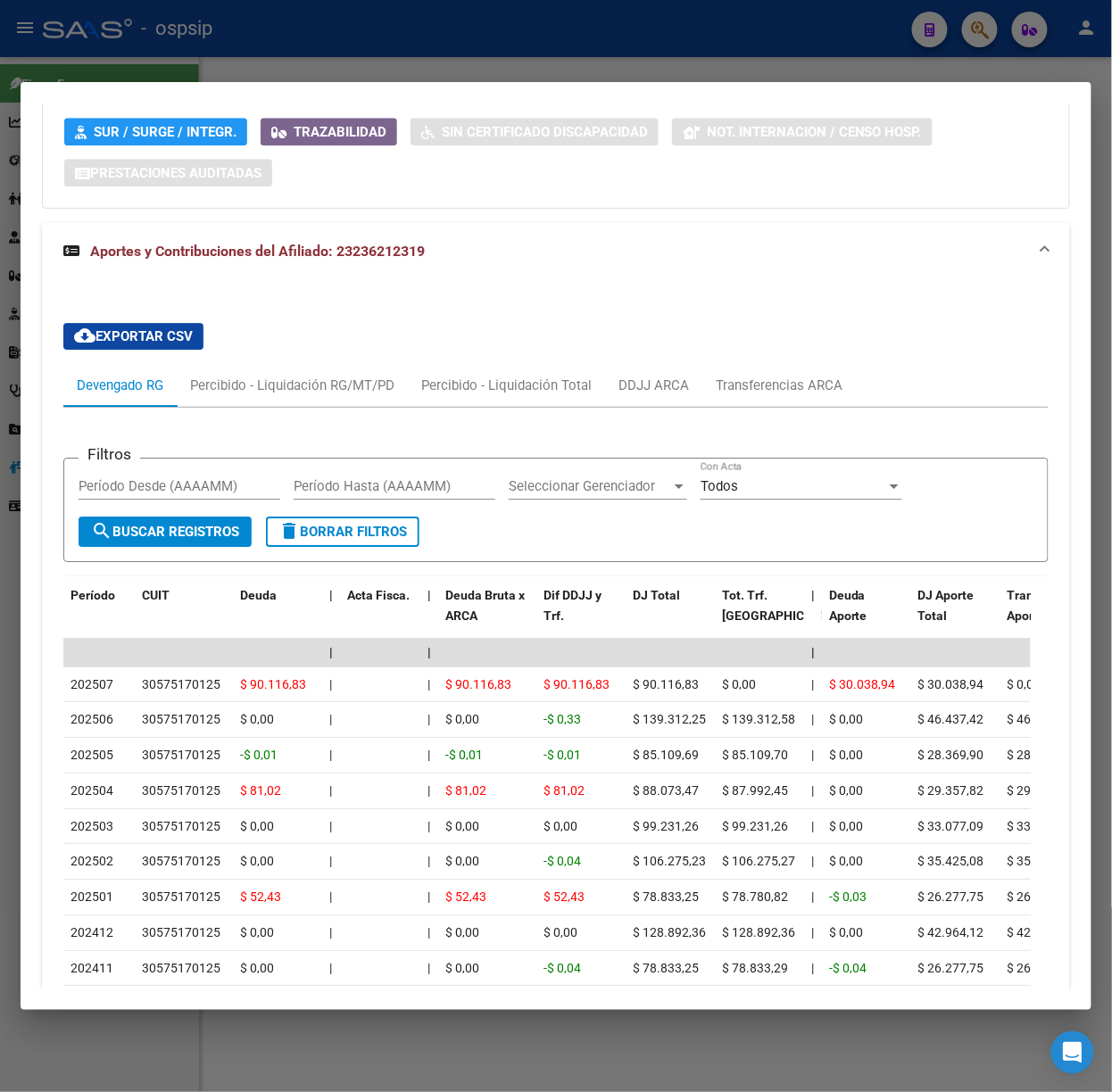
click at [147, 49] on div at bounding box center [556, 546] width 1112 height 1092
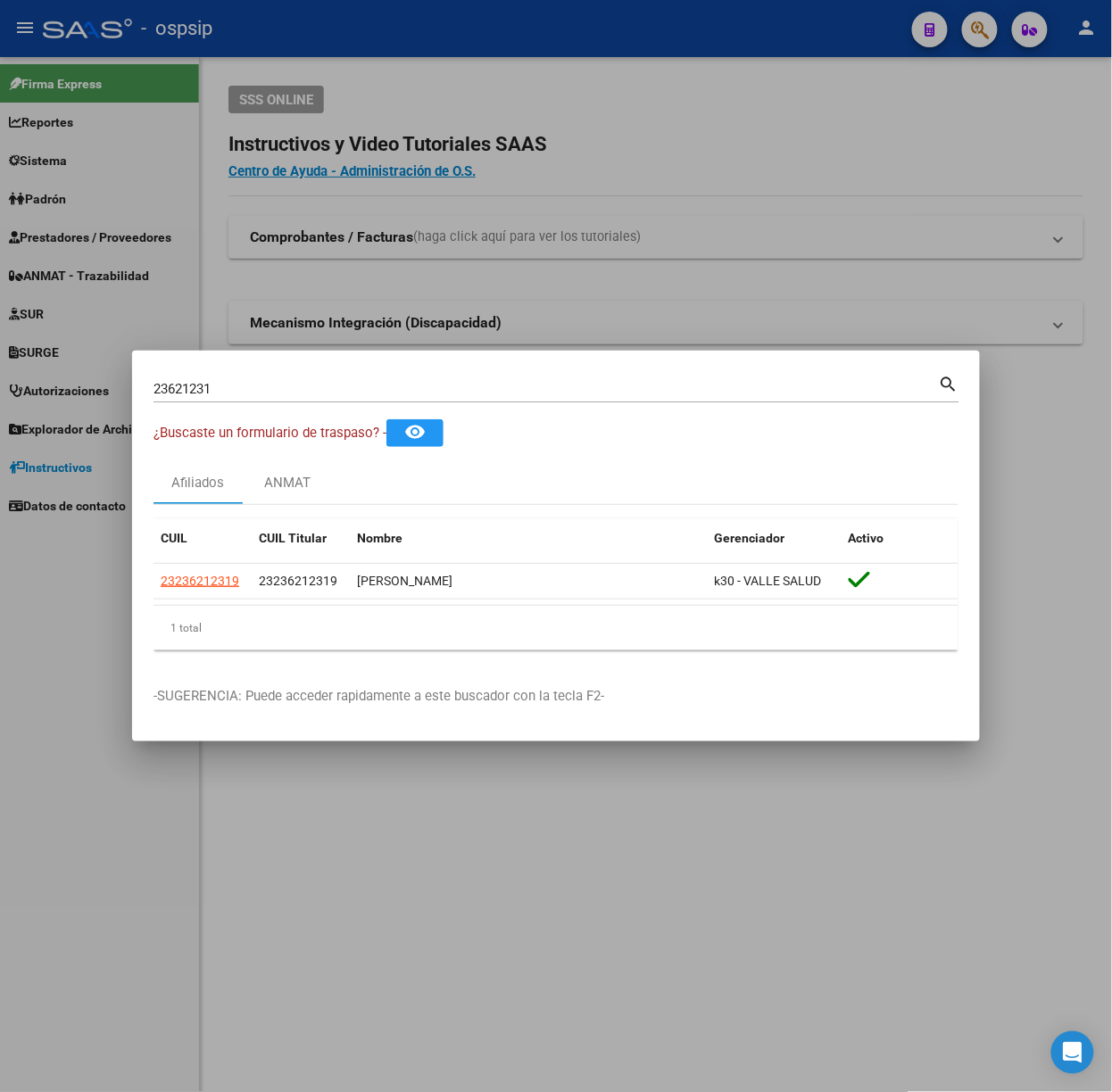
click at [294, 385] on input "23621231" at bounding box center [545, 389] width 785 height 17
type input "40134954"
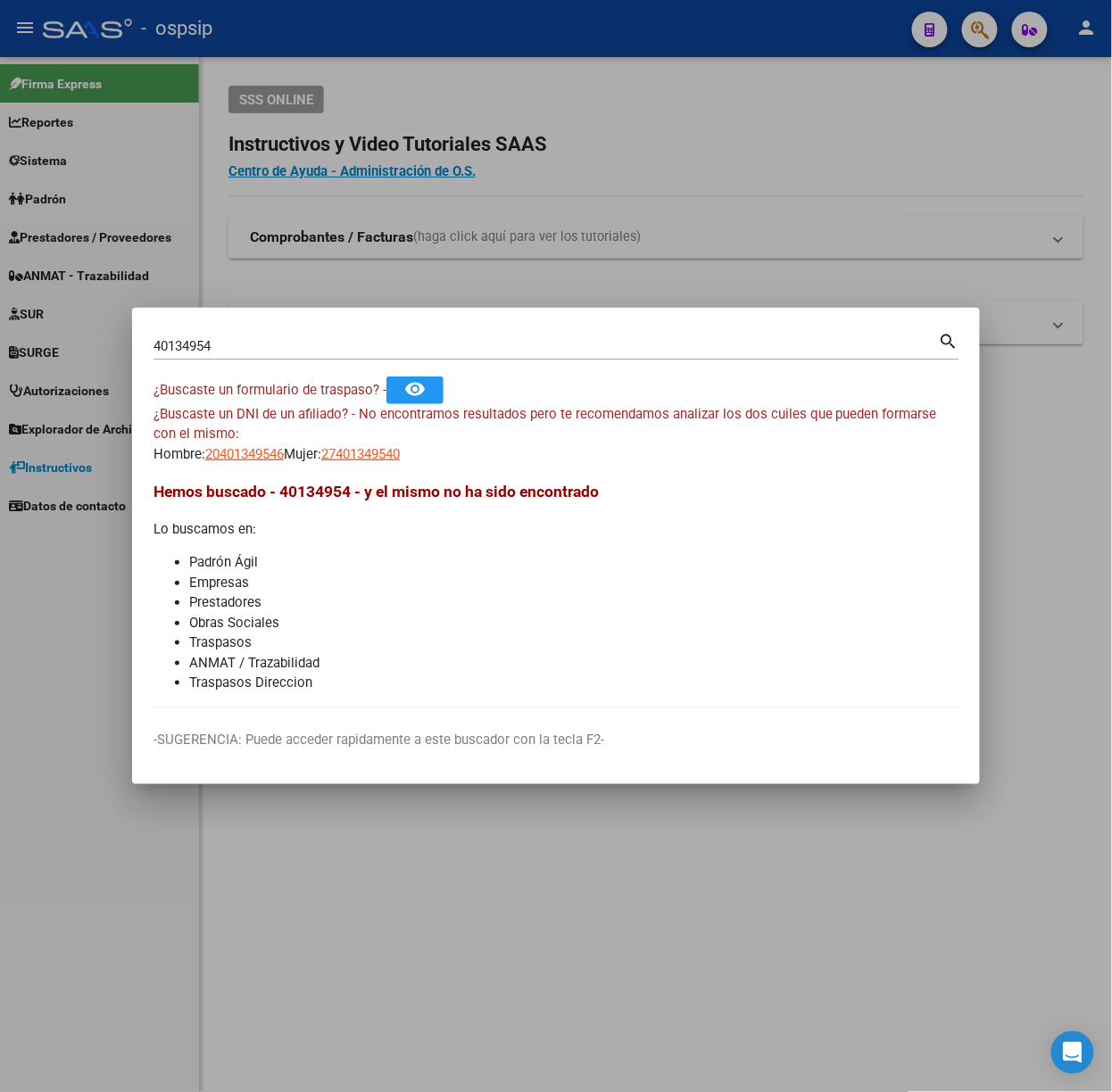
click at [225, 462] on app-link-go-to "20401349546" at bounding box center [244, 454] width 79 height 20
click at [360, 449] on span "27401349540" at bounding box center [360, 454] width 79 height 17
type textarea "27401349540"
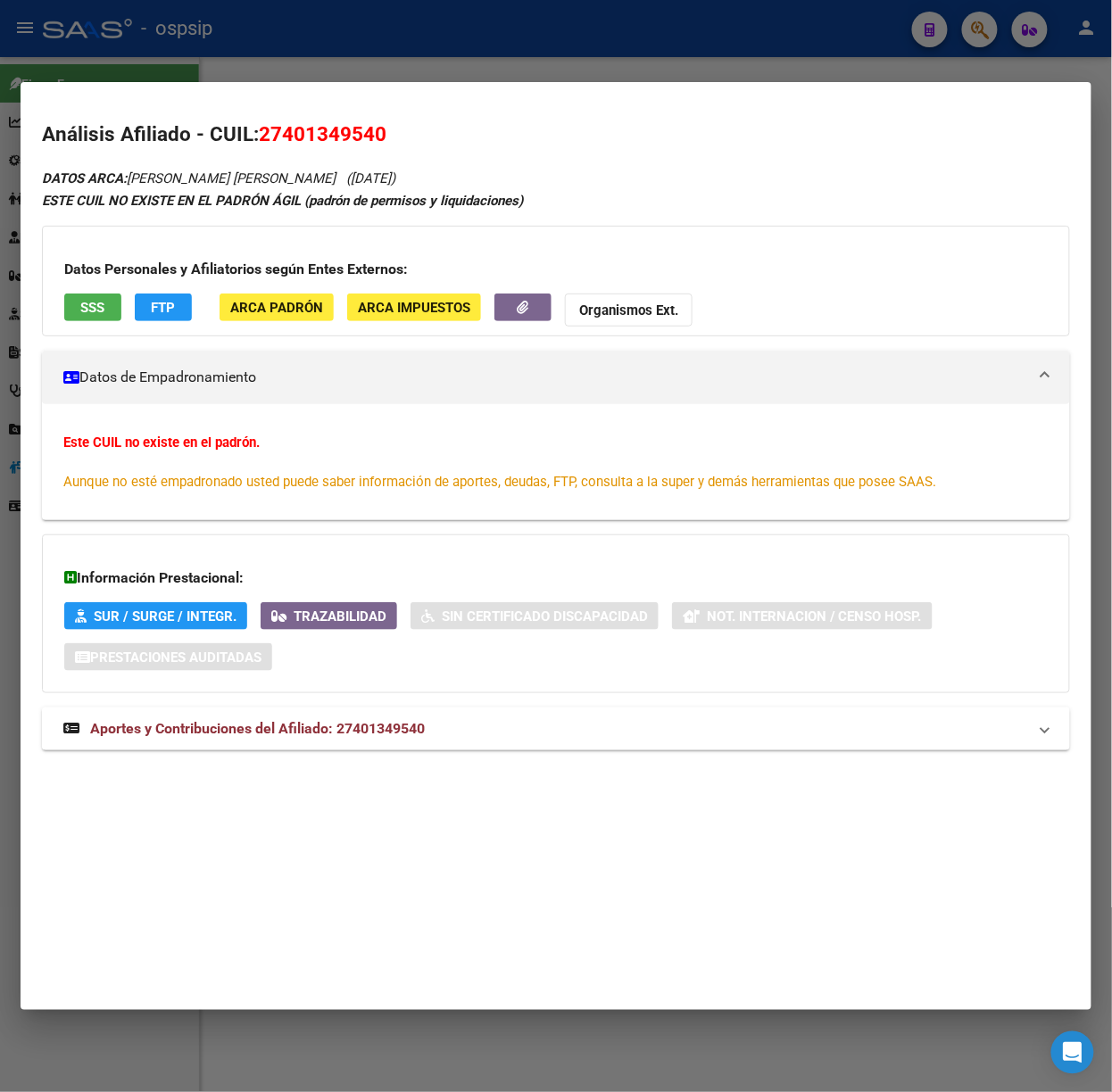
click at [412, 725] on span "Aportes y Contribuciones del Afiliado: 27401349540" at bounding box center [257, 728] width 335 height 17
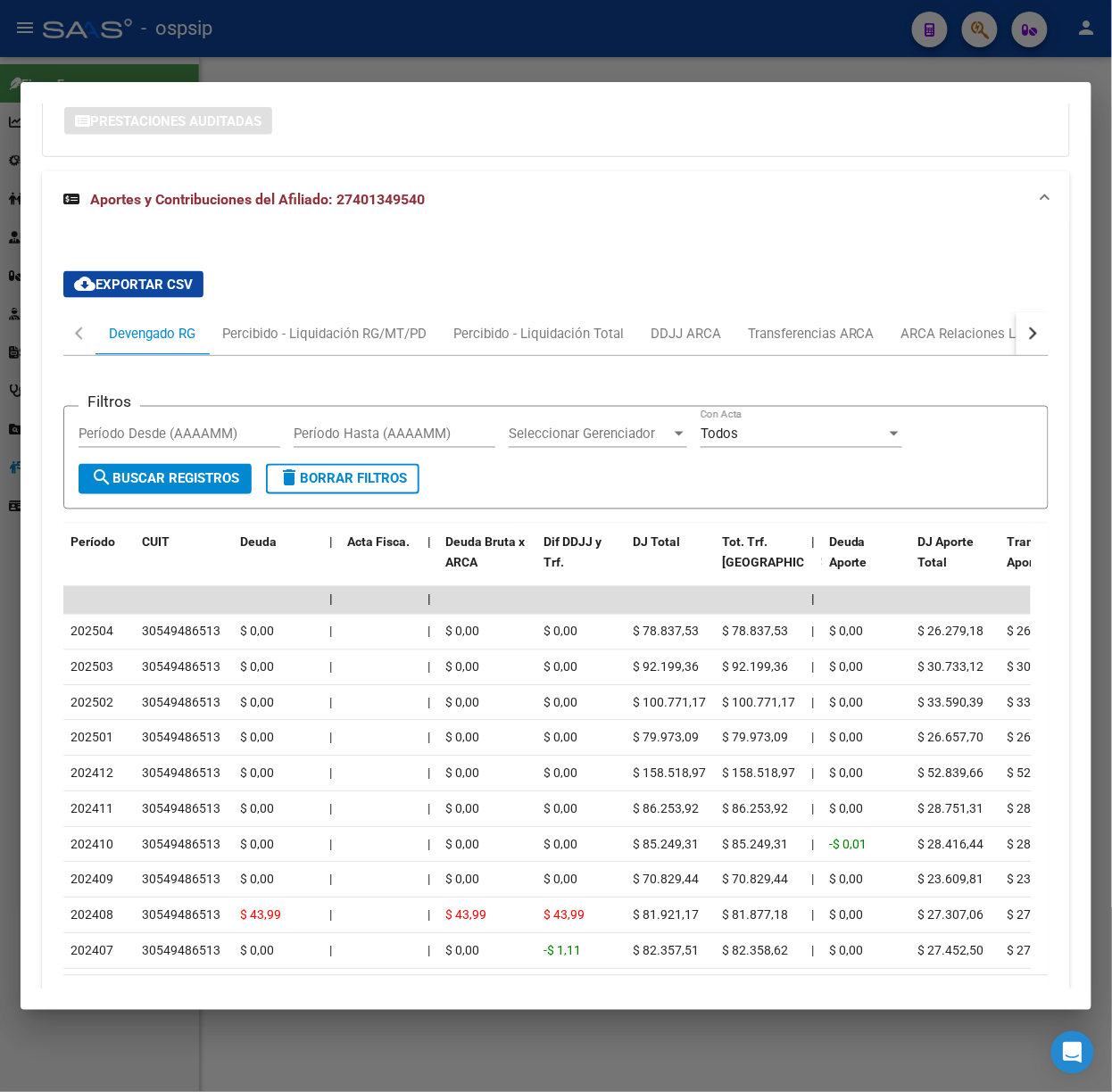
scroll to position [673, 0]
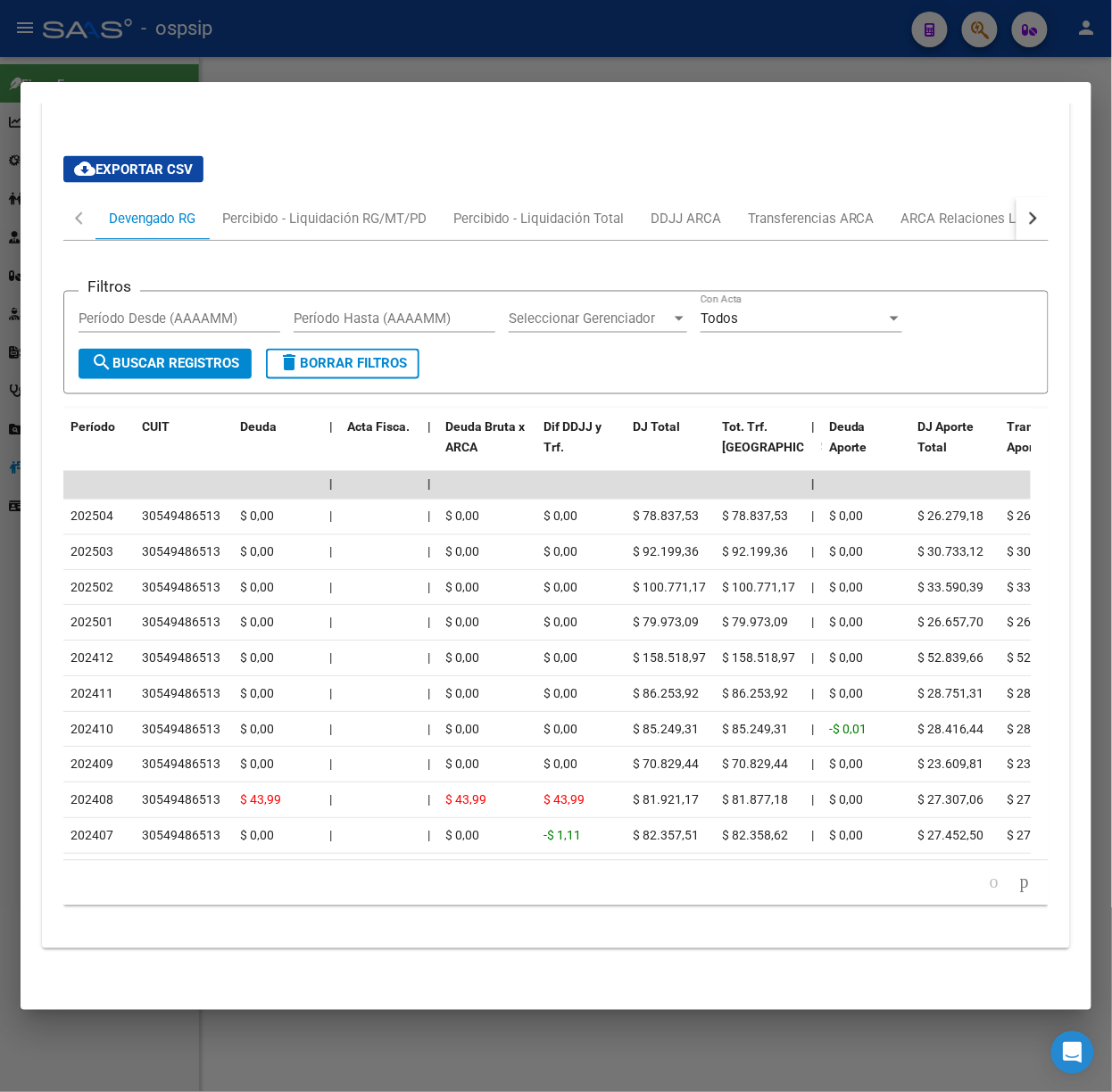
click at [258, 62] on div at bounding box center [556, 546] width 1112 height 1092
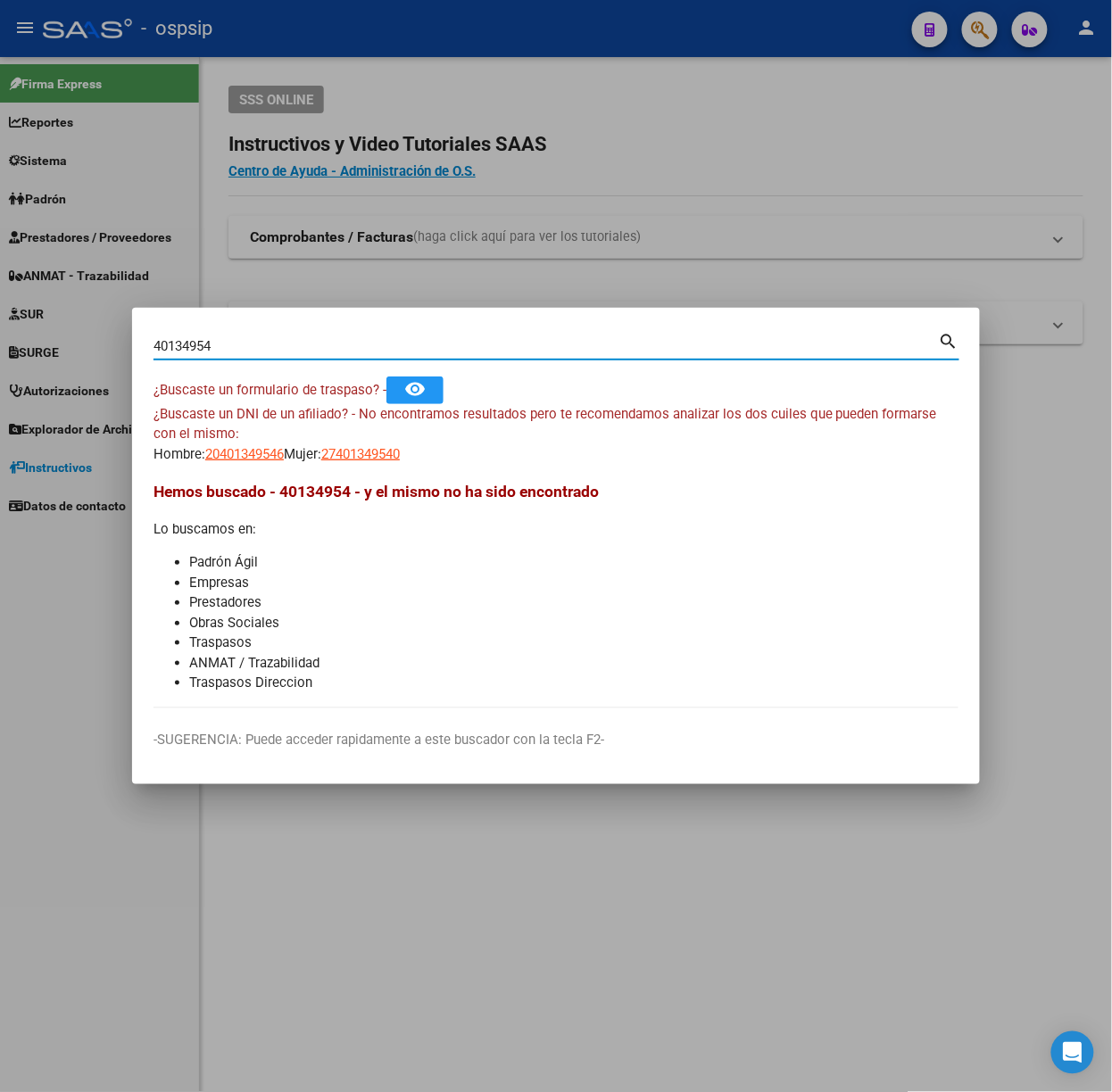
click at [229, 349] on input "40134954" at bounding box center [545, 346] width 785 height 17
type input "41127198"
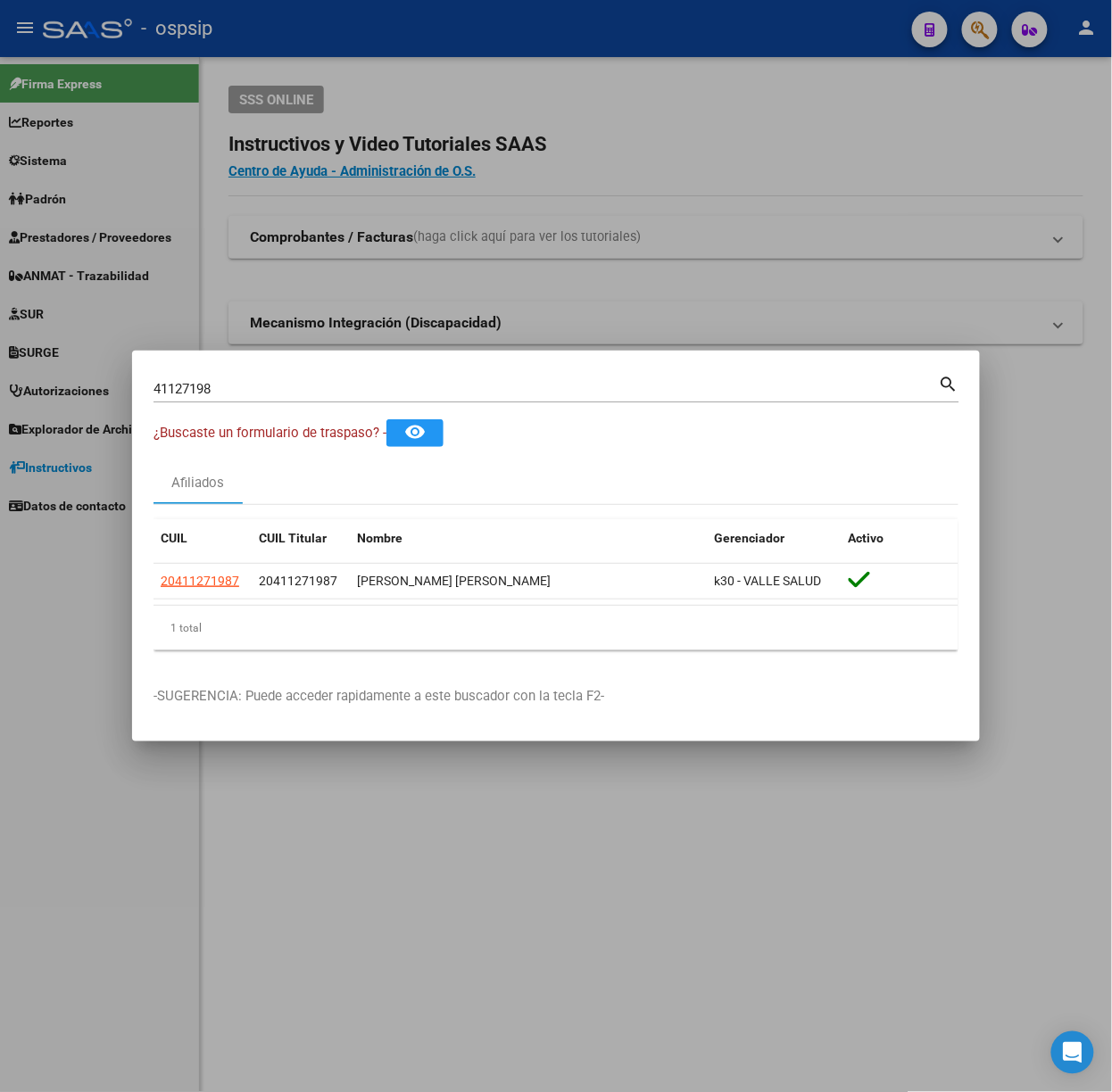
click at [140, 597] on mat-dialog-content "41127198 Buscar (apellido, dni, cuil, nro traspaso, cuit, obra social) search ¿…" at bounding box center [556, 518] width 848 height 293
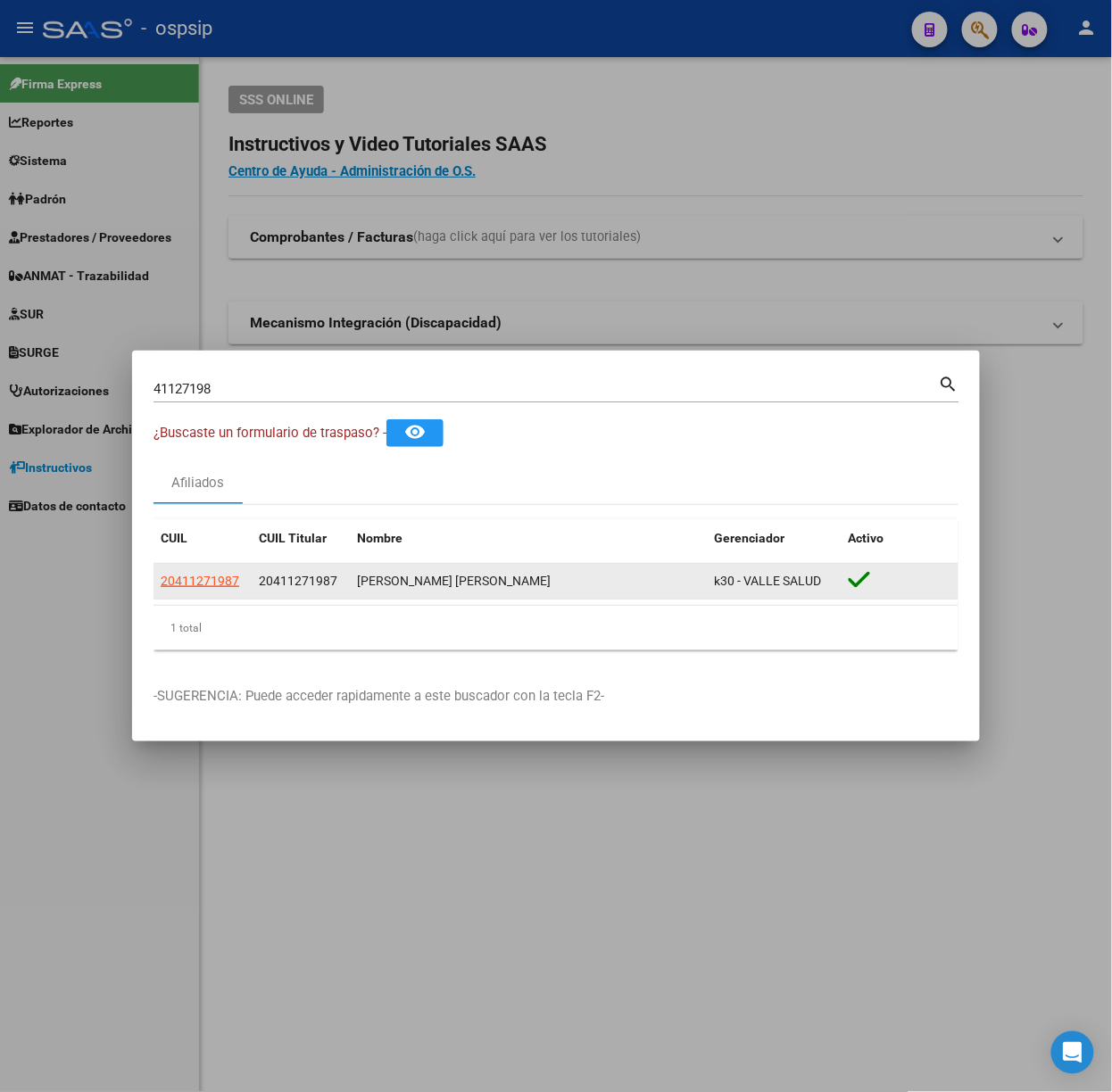
click at [172, 583] on span "20411271987" at bounding box center [200, 580] width 79 height 15
type textarea "20411271987"
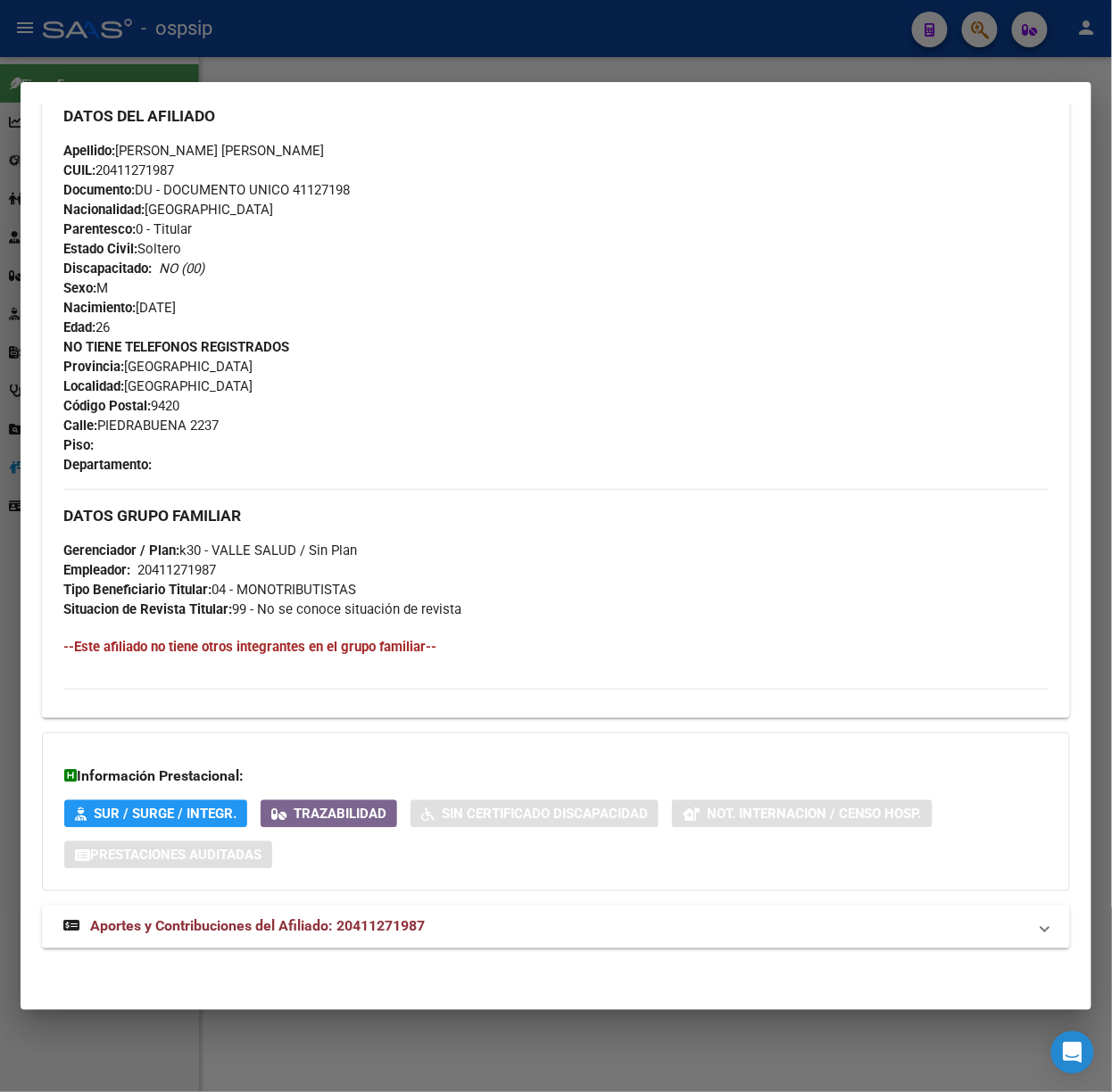
click at [482, 908] on mat-expansion-panel-header "Aportes y Contribuciones del Afiliado: 20411271987" at bounding box center [555, 927] width 1028 height 43
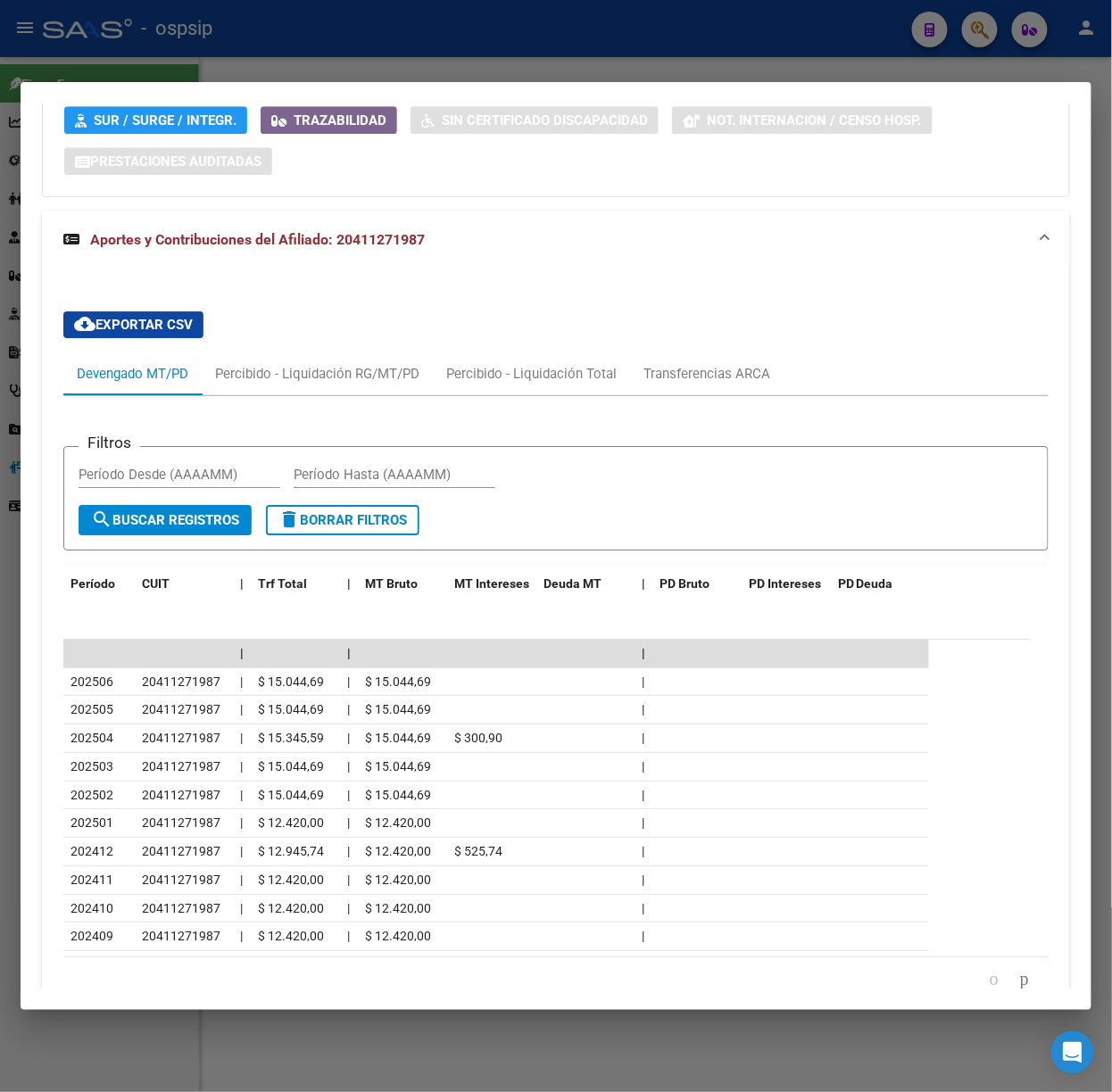
scroll to position [1415, 0]
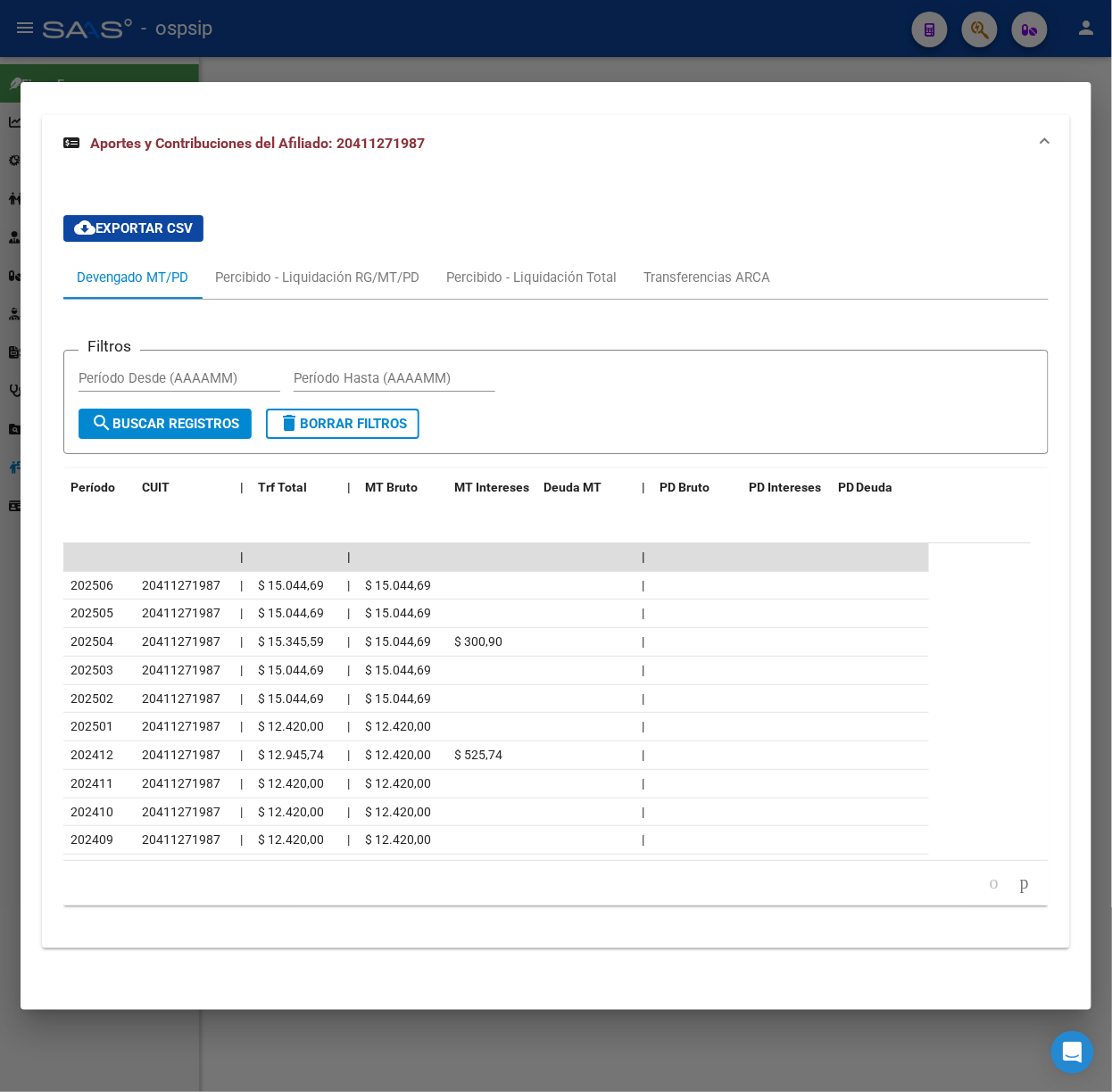
click at [270, 73] on div at bounding box center [556, 546] width 1112 height 1092
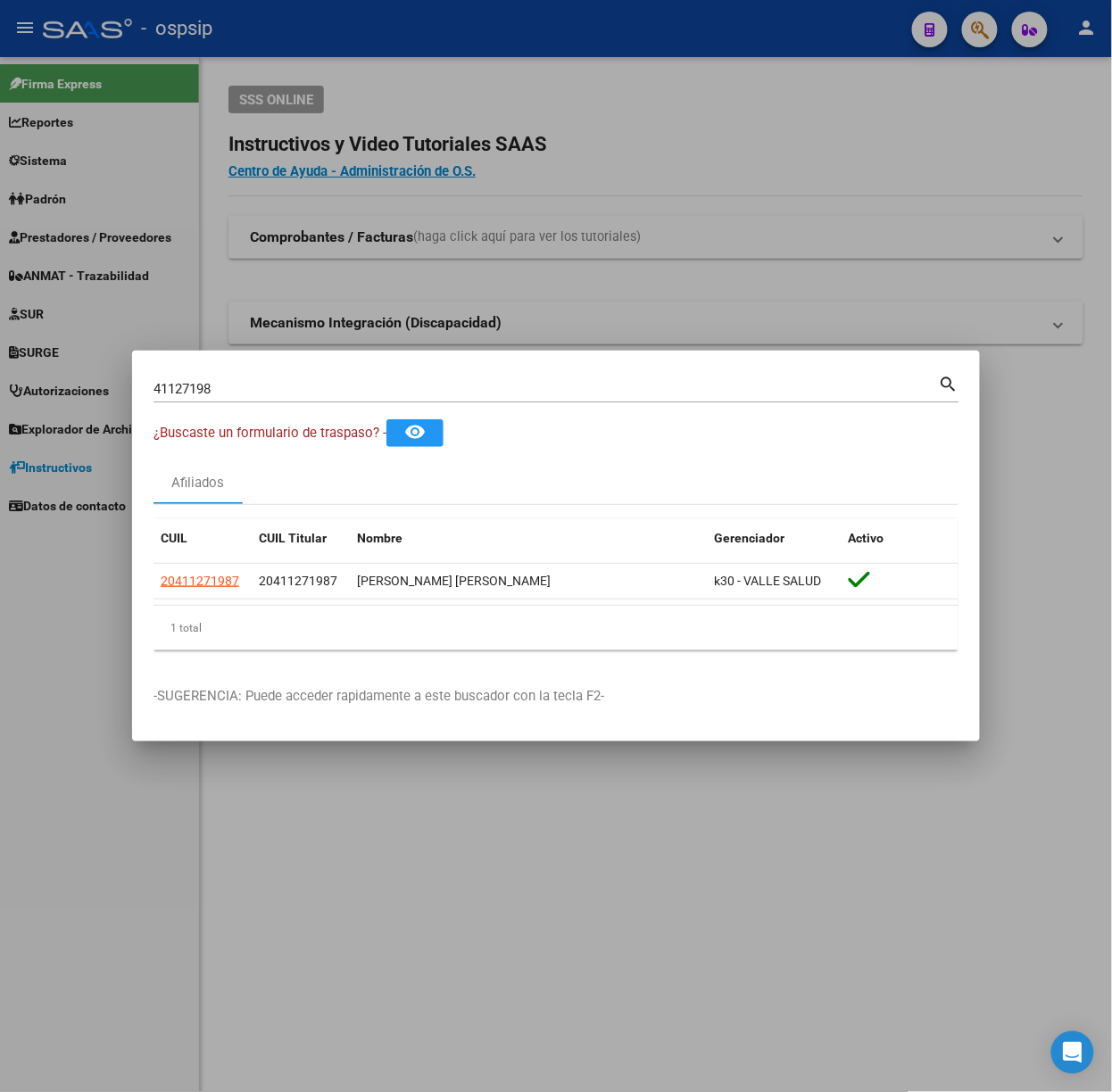
click at [336, 385] on input "41127198" at bounding box center [545, 389] width 785 height 17
type input "43691329"
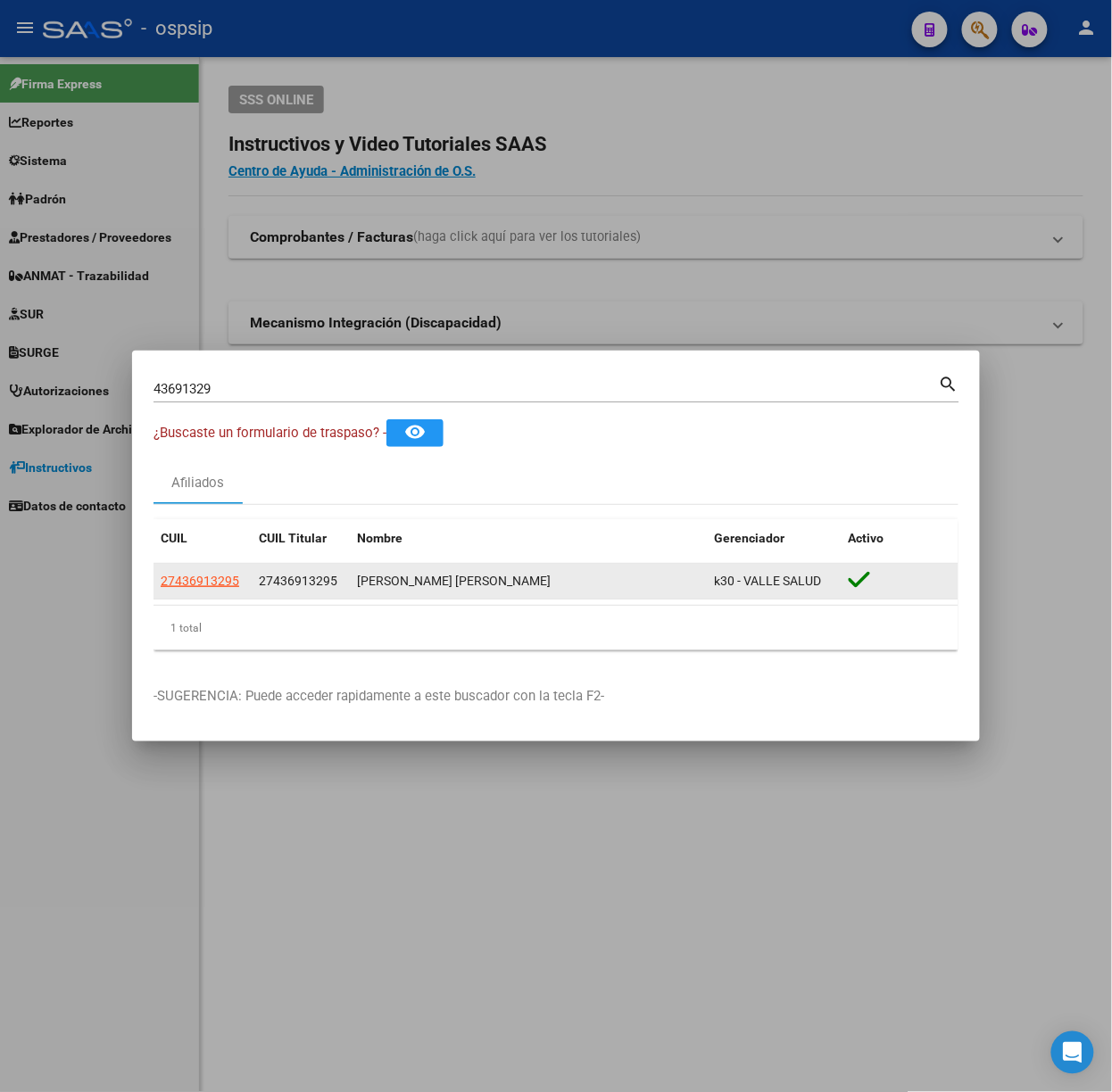
click at [226, 568] on datatable-body-cell "27436913295" at bounding box center [202, 581] width 98 height 35
click at [218, 569] on datatable-body-cell "27436913295" at bounding box center [202, 581] width 98 height 35
click at [226, 579] on span "27436913295" at bounding box center [200, 580] width 79 height 15
type textarea "27436913295"
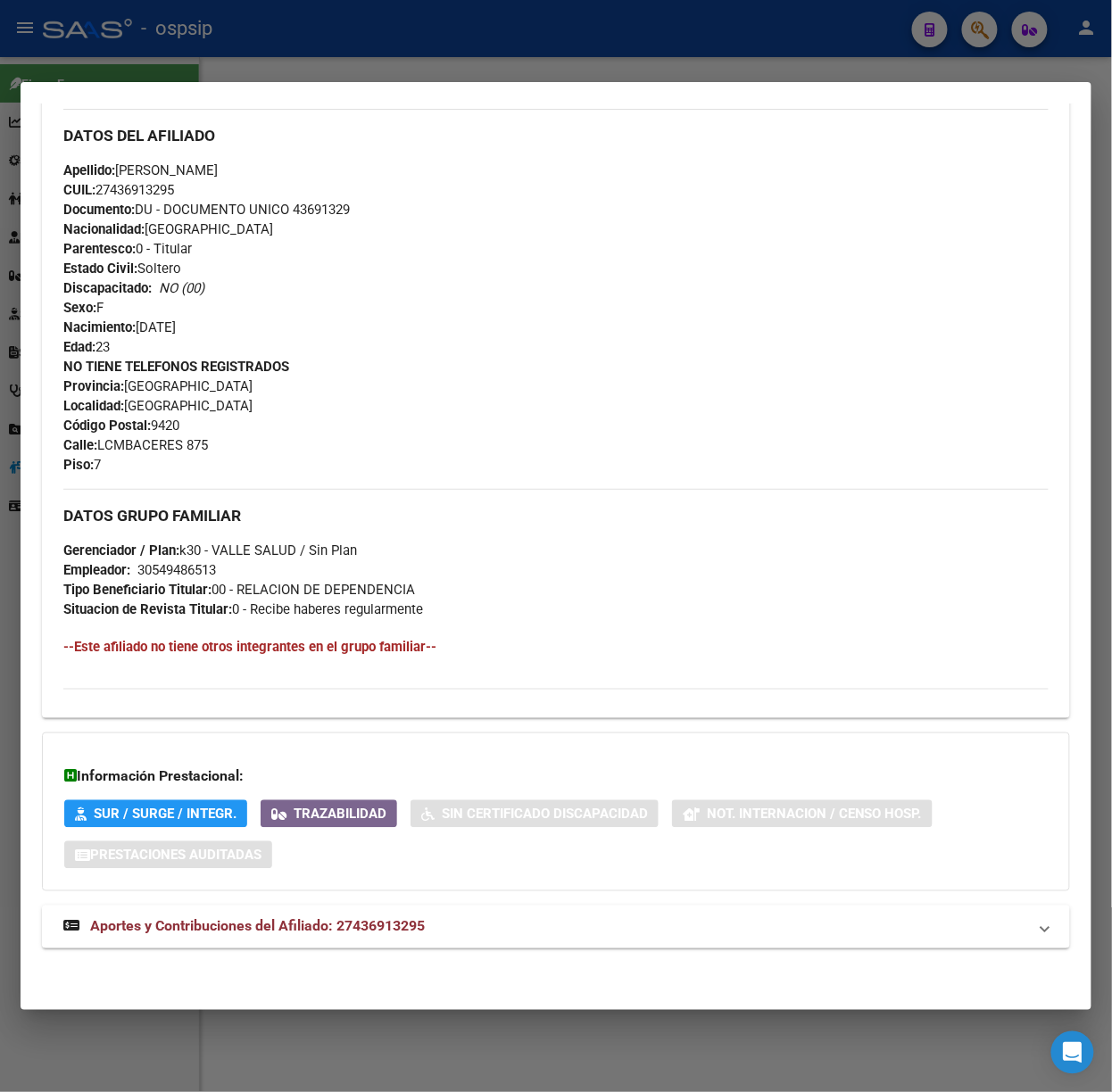
click at [328, 926] on span "Aportes y Contribuciones del Afiliado: 27436913295" at bounding box center [257, 926] width 335 height 17
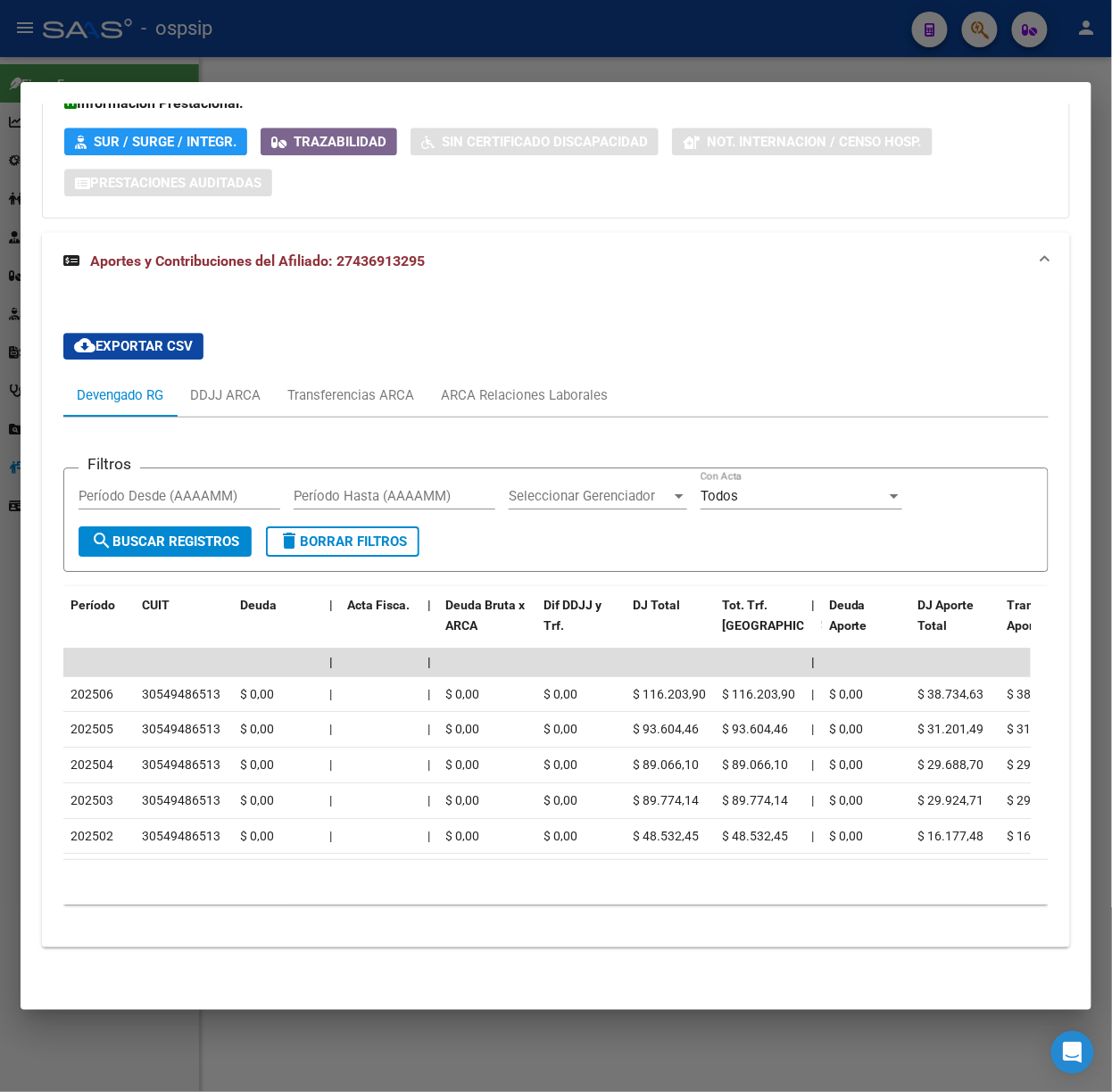
scroll to position [1241, 0]
click at [339, 29] on div at bounding box center [556, 546] width 1112 height 1092
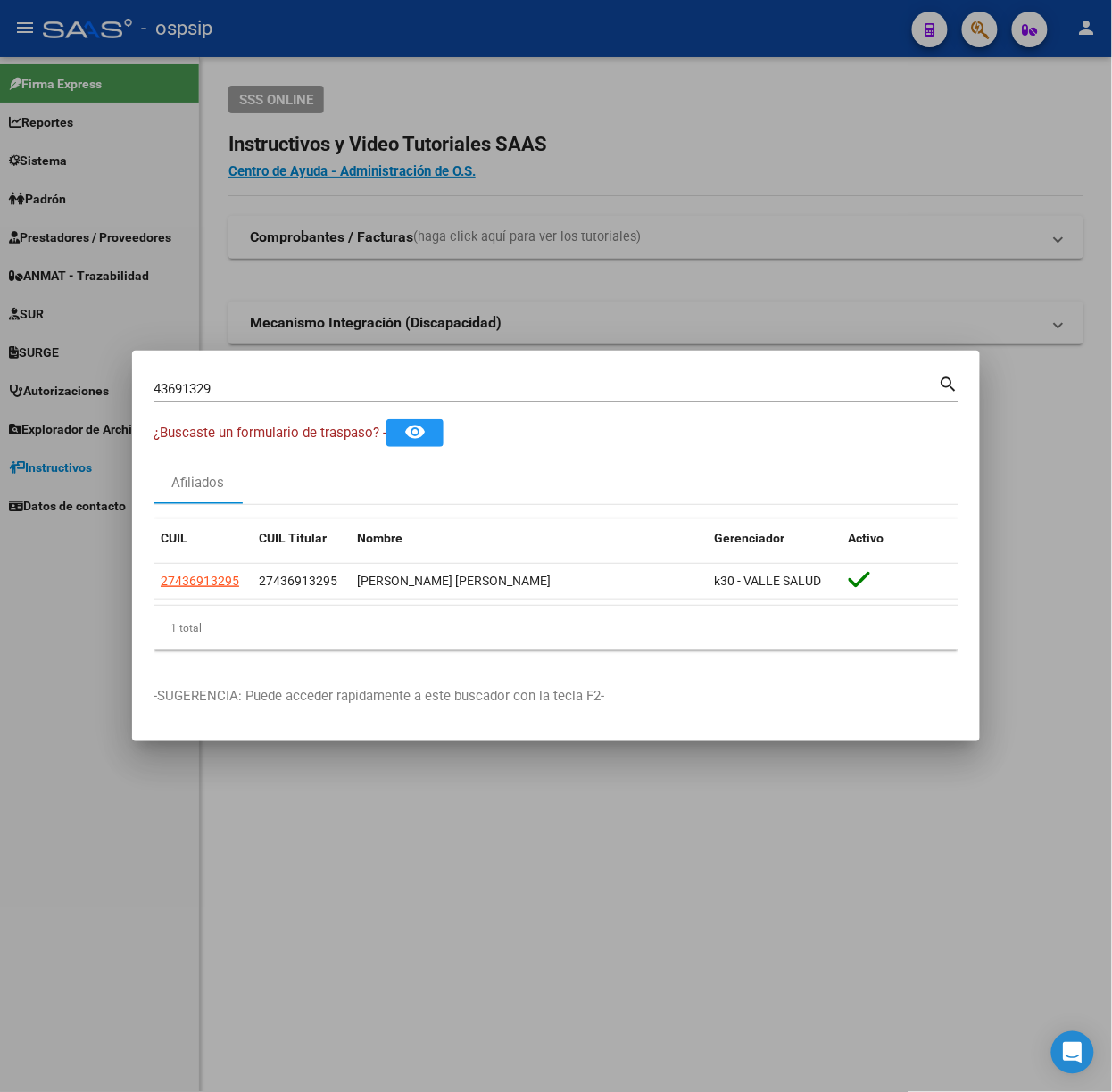
click at [307, 393] on input "43691329" at bounding box center [545, 389] width 785 height 17
type input "10642879"
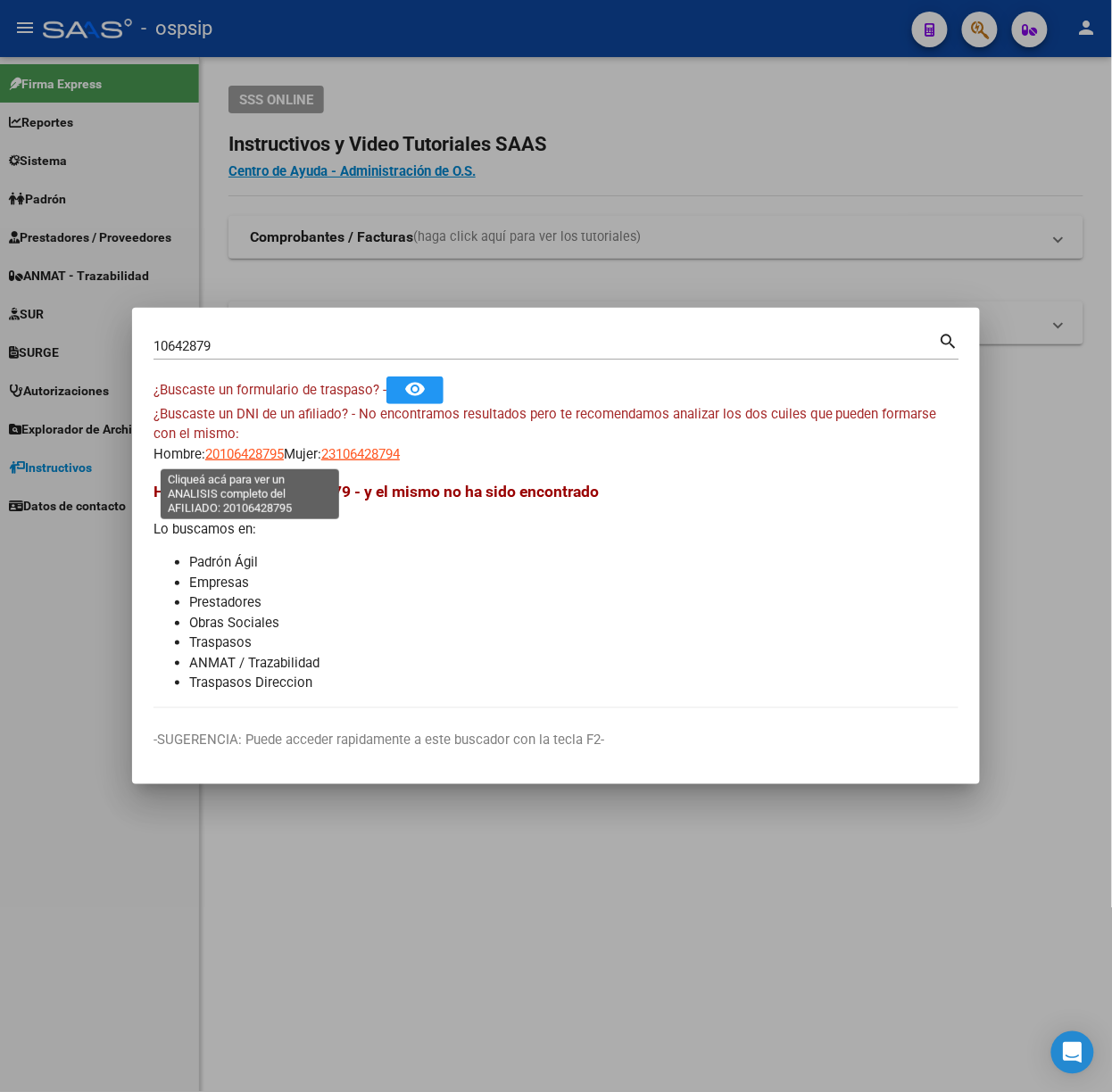
click at [243, 457] on span "20106428795" at bounding box center [244, 454] width 79 height 17
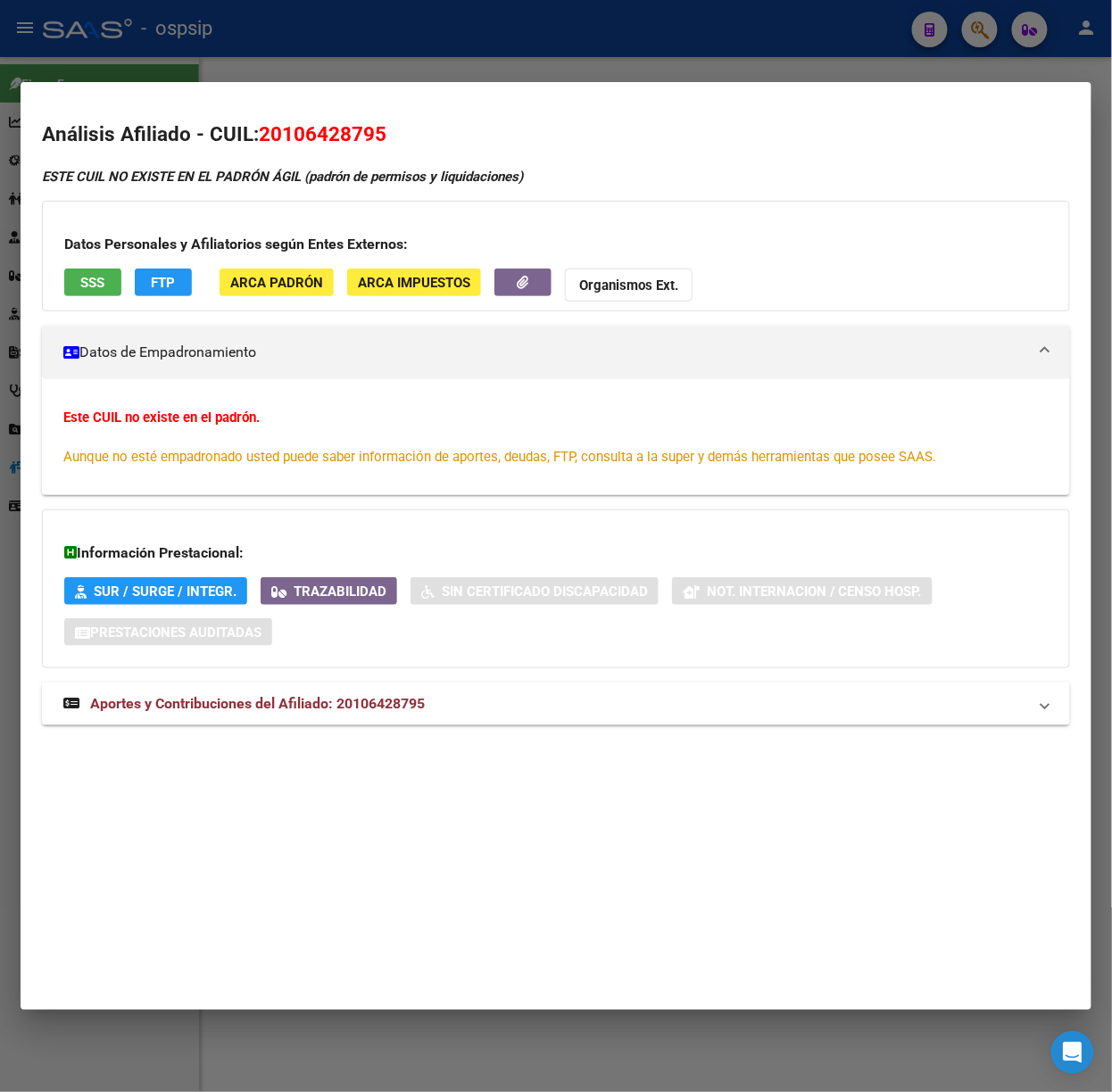
click at [360, 93] on mat-dialog-container "Análisis Afiliado - CUIL: 20106428795 ESTE CUIL NO EXISTE EN EL [PERSON_NAME] Á…" at bounding box center [555, 546] width 1070 height 928
click at [336, 72] on div at bounding box center [556, 546] width 1112 height 1092
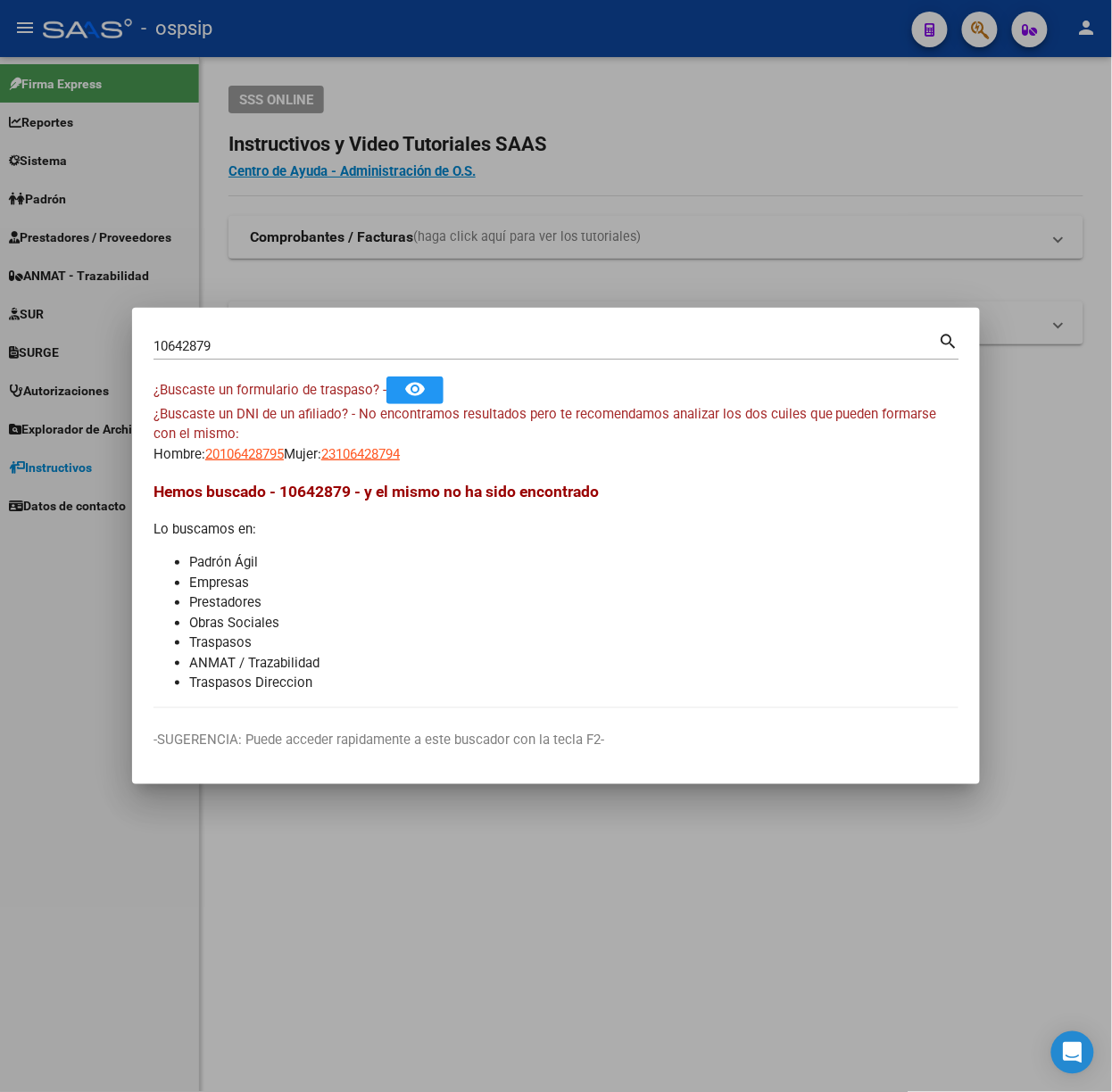
click at [351, 445] on app-link-go-to "23106428794" at bounding box center [360, 454] width 79 height 20
click at [368, 450] on span "23106428794" at bounding box center [360, 454] width 79 height 17
type textarea "23106428794"
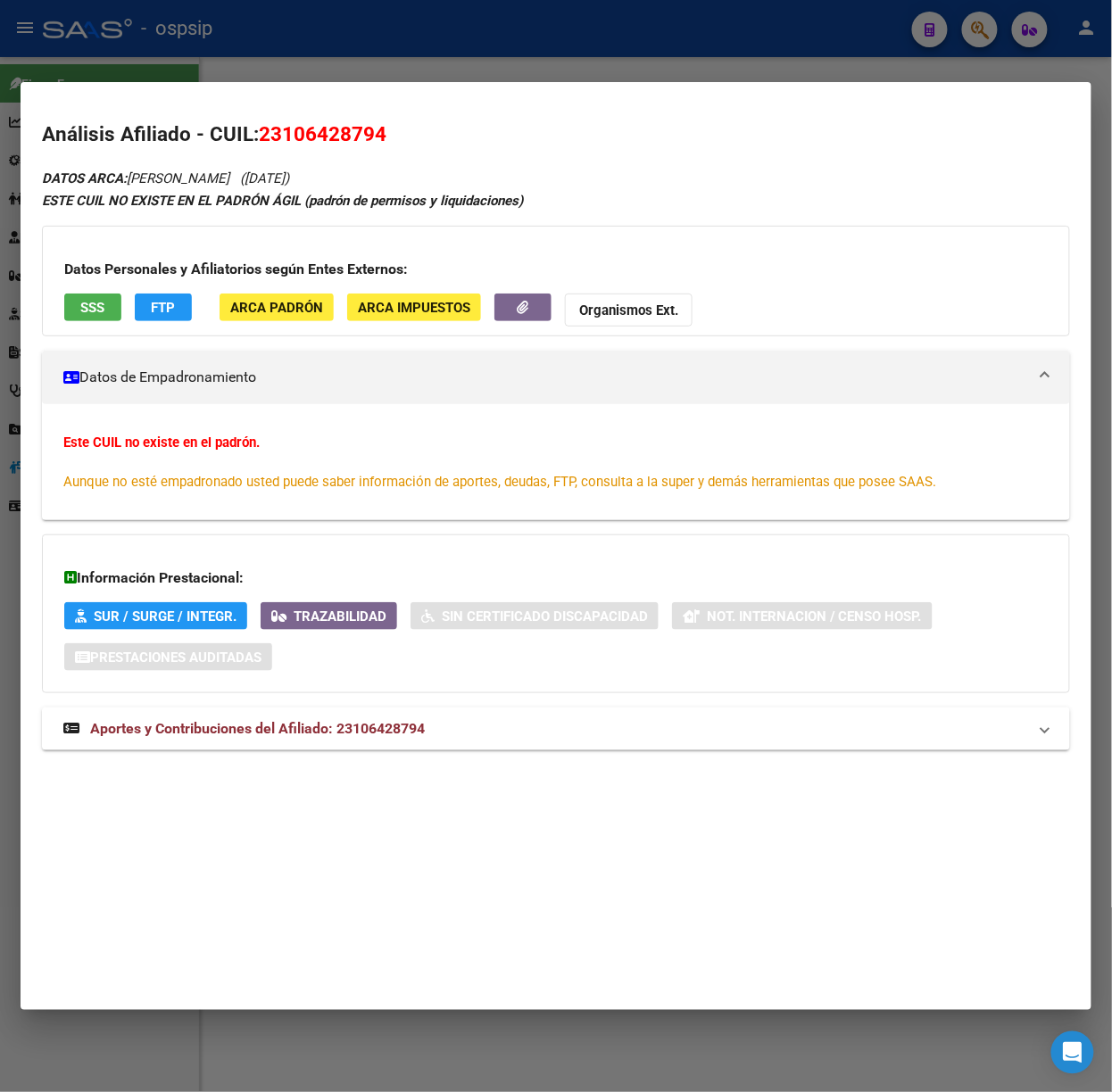
click at [368, 79] on div at bounding box center [556, 546] width 1112 height 1092
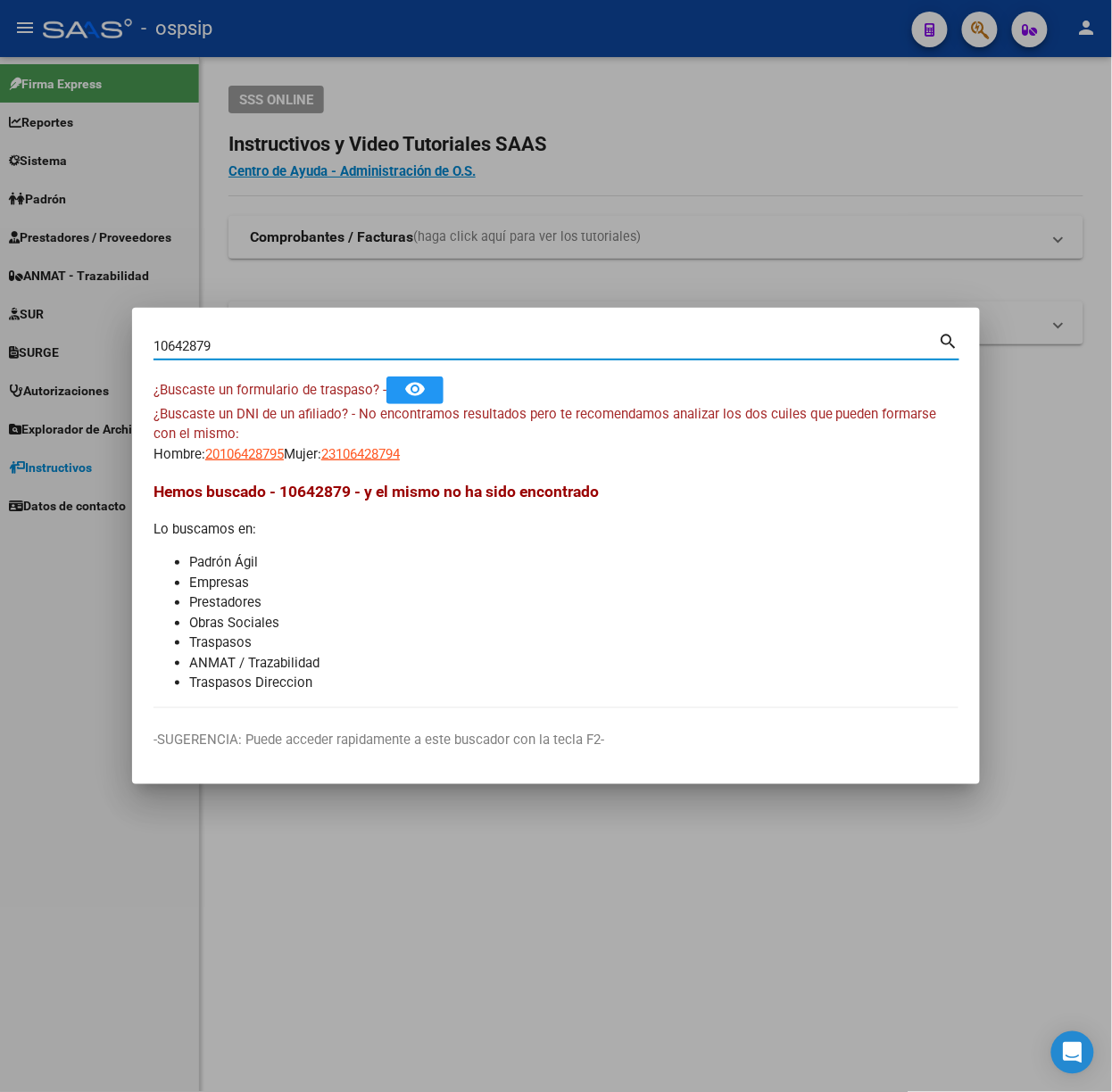
click at [296, 345] on input "10642879" at bounding box center [545, 346] width 785 height 17
type input "41626754"
click at [262, 448] on span "20416267546" at bounding box center [244, 454] width 79 height 17
type textarea "20416267546"
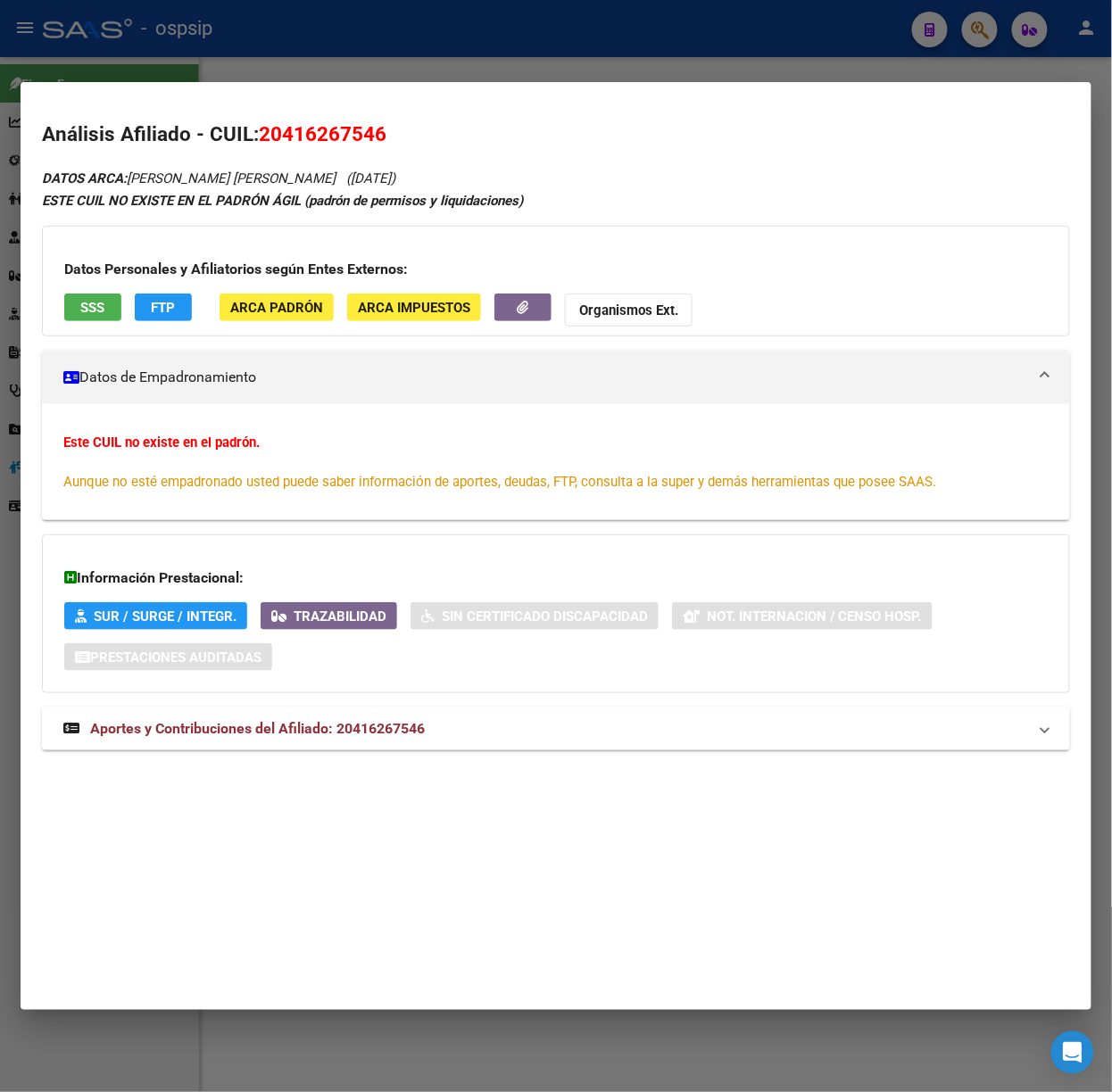
click at [341, 733] on span "Aportes y Contribuciones del Afiliado: 20416267546" at bounding box center [257, 728] width 335 height 17
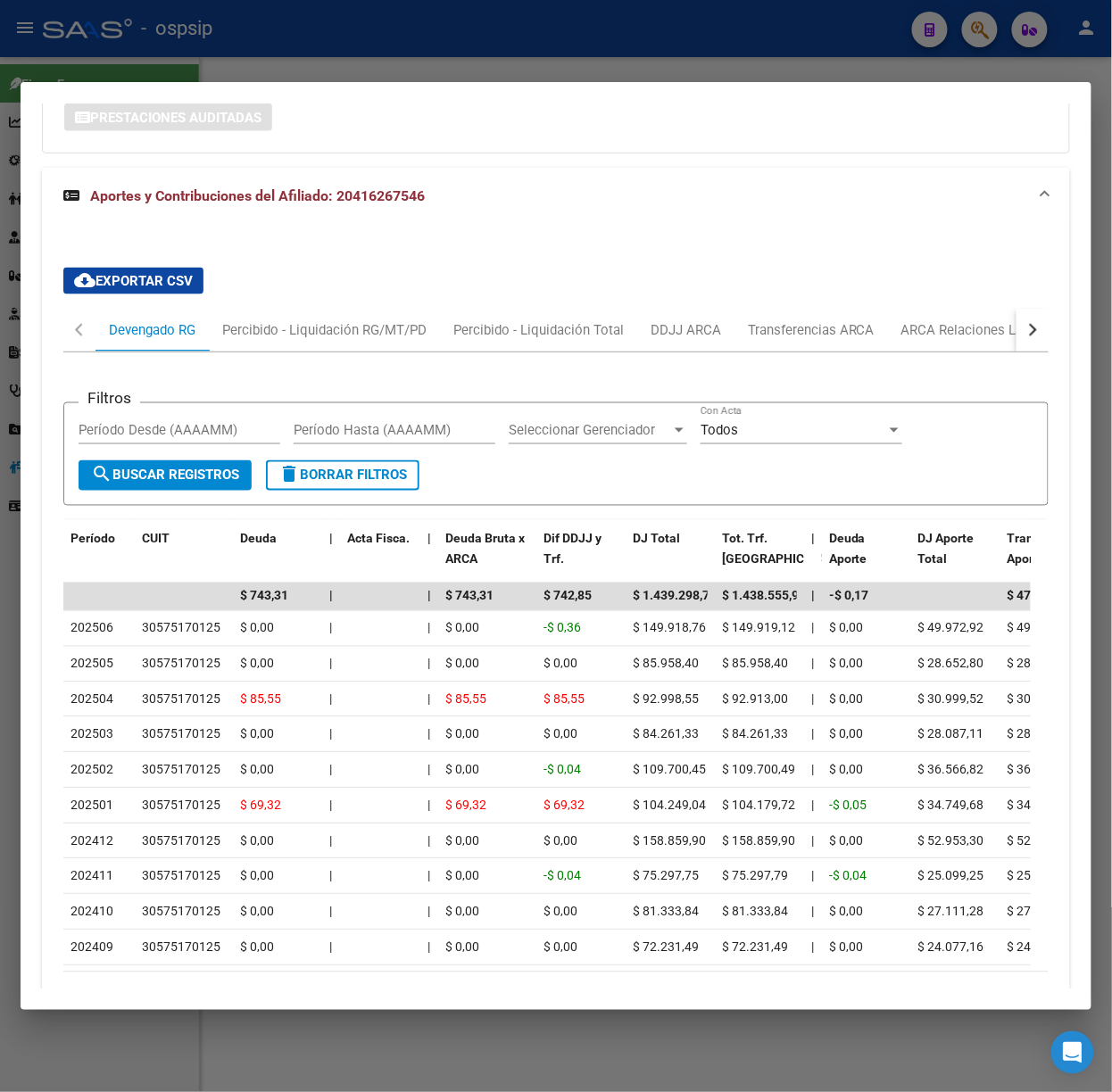
scroll to position [673, 0]
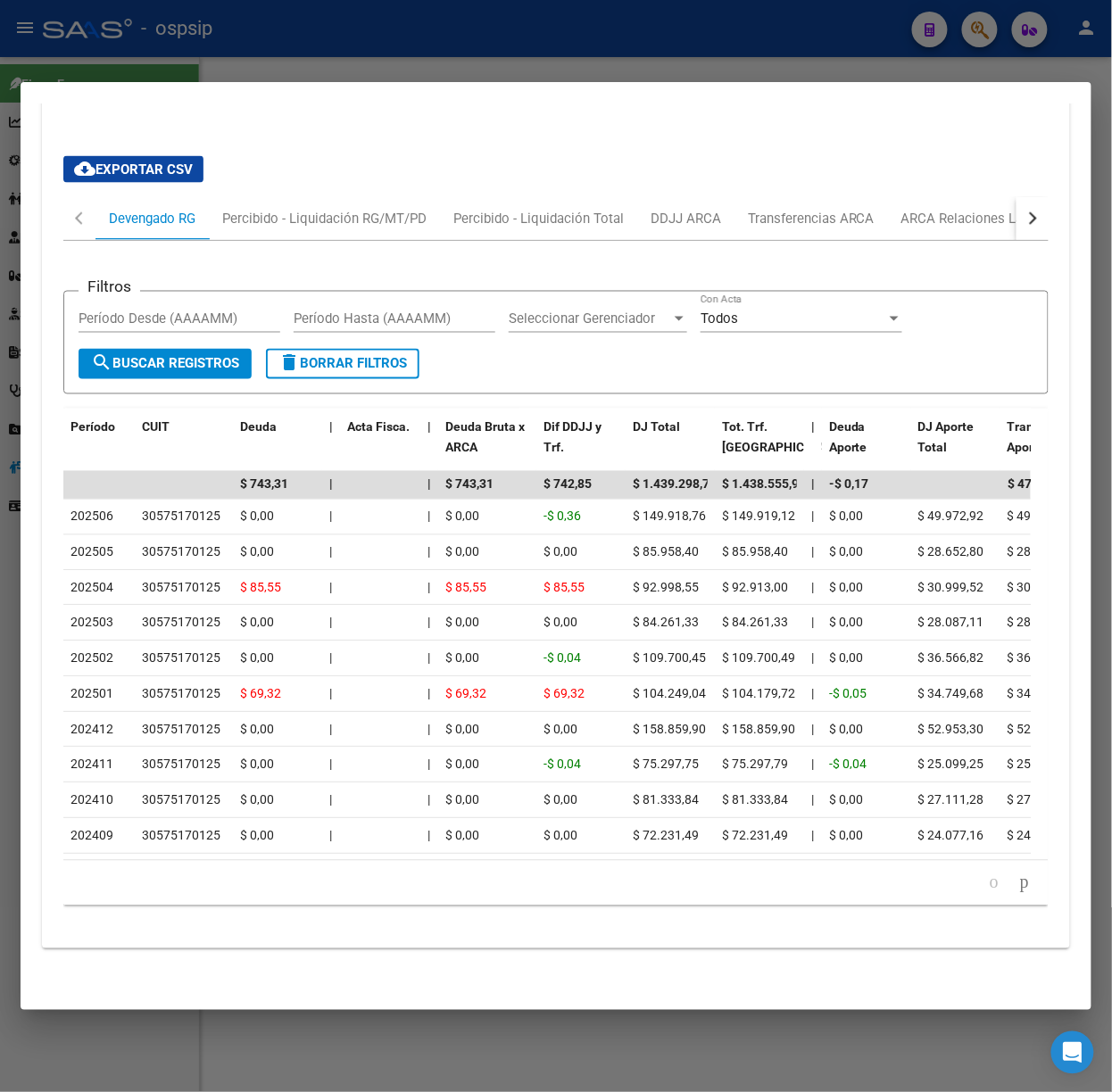
click at [289, 55] on div at bounding box center [556, 546] width 1112 height 1092
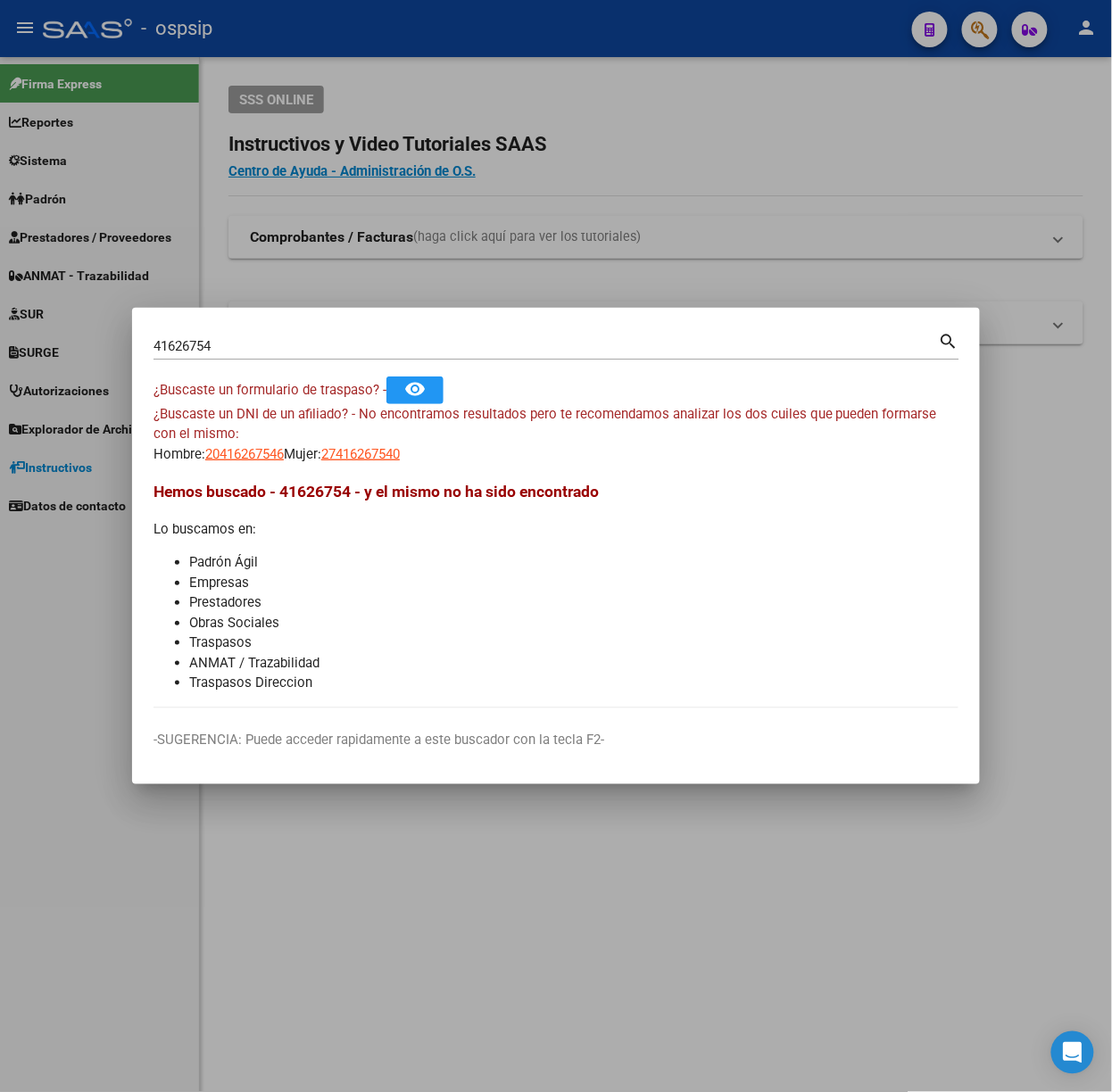
click at [247, 358] on div "41626754 Buscar (apellido, dni, [PERSON_NAME], [PERSON_NAME], cuit, obra social)" at bounding box center [545, 347] width 785 height 27
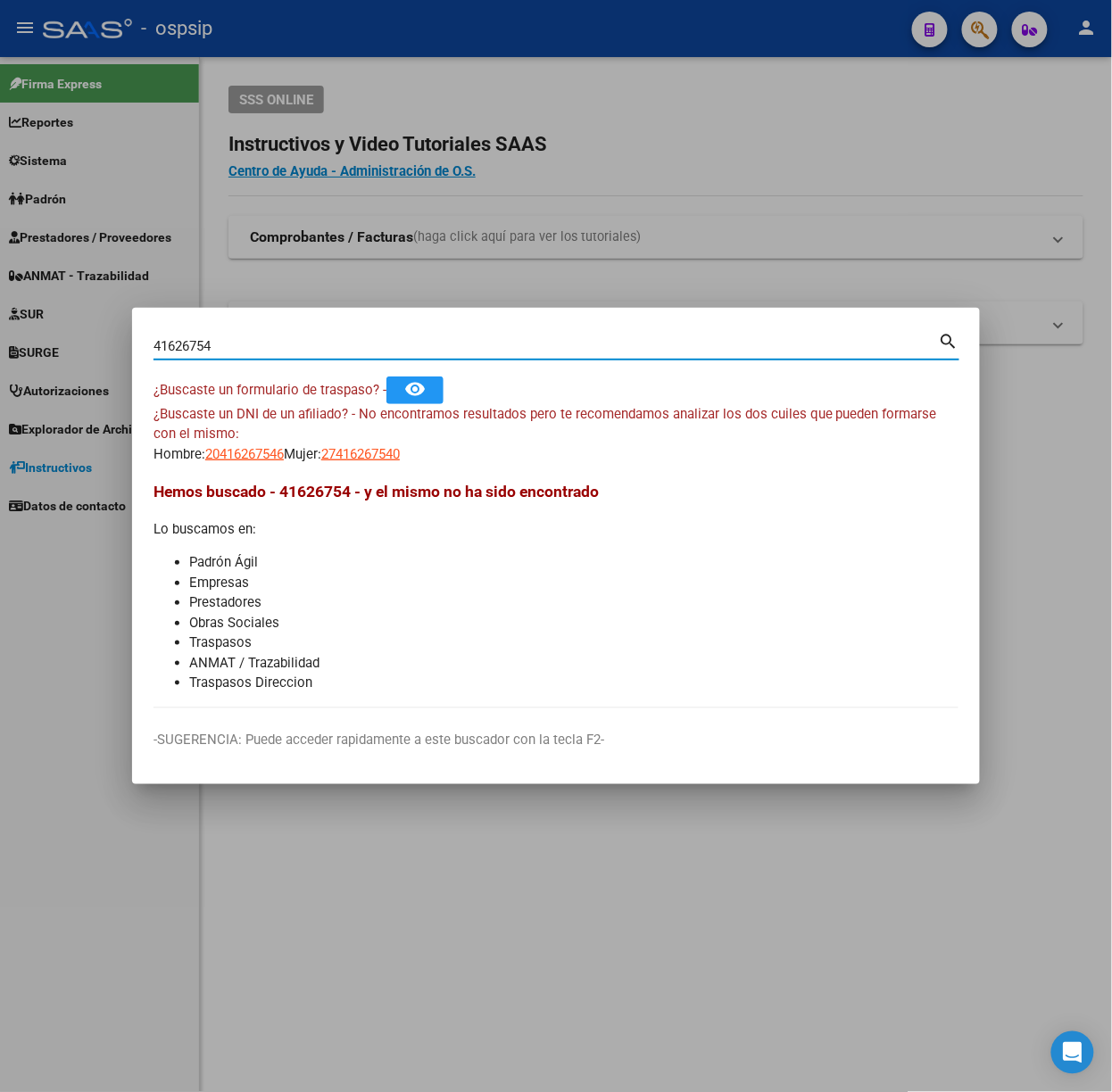
click at [238, 347] on input "41626754" at bounding box center [545, 346] width 785 height 17
type input "16374861"
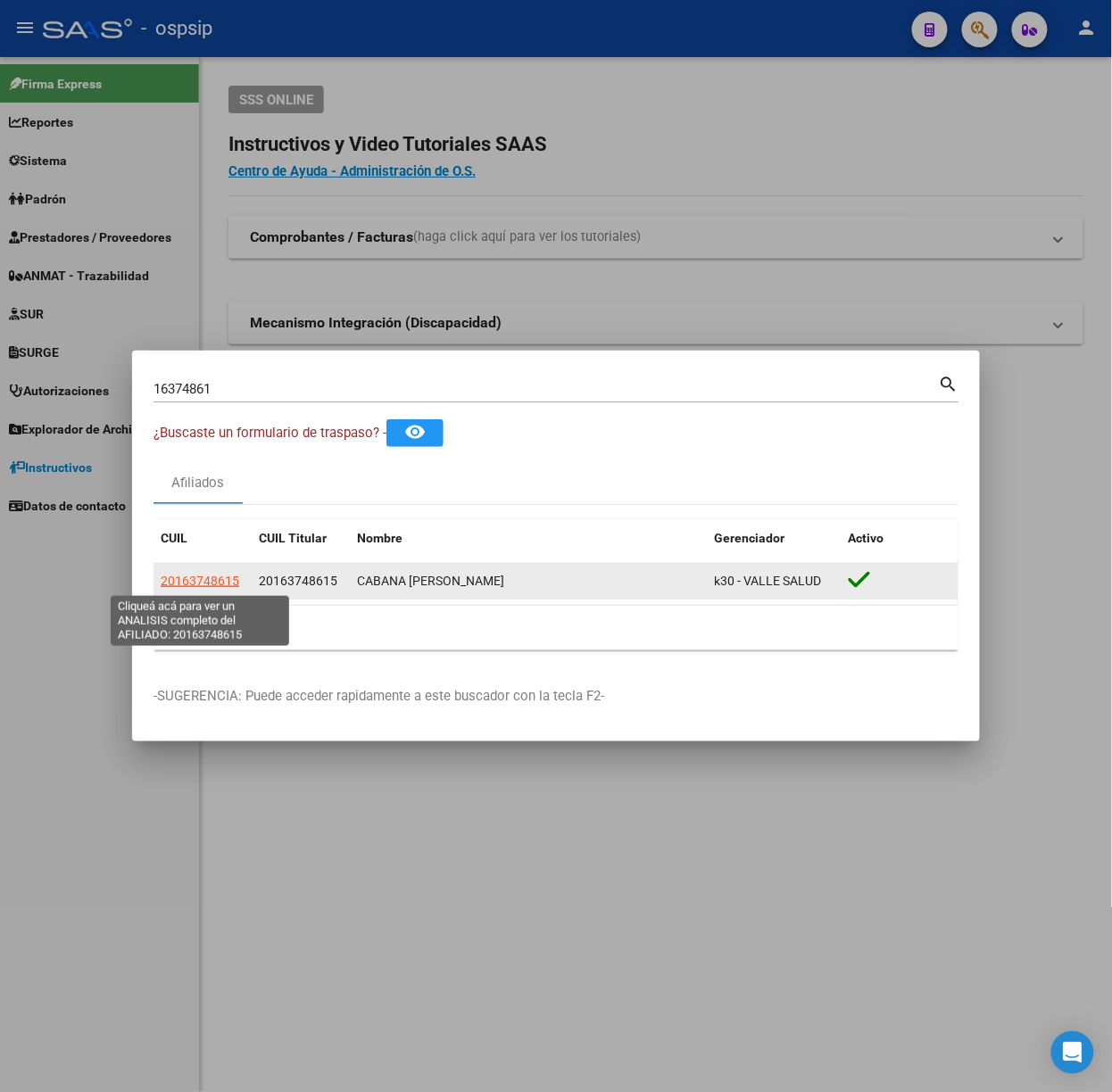
click at [183, 574] on span "20163748615" at bounding box center [200, 580] width 79 height 15
type textarea "20163748615"
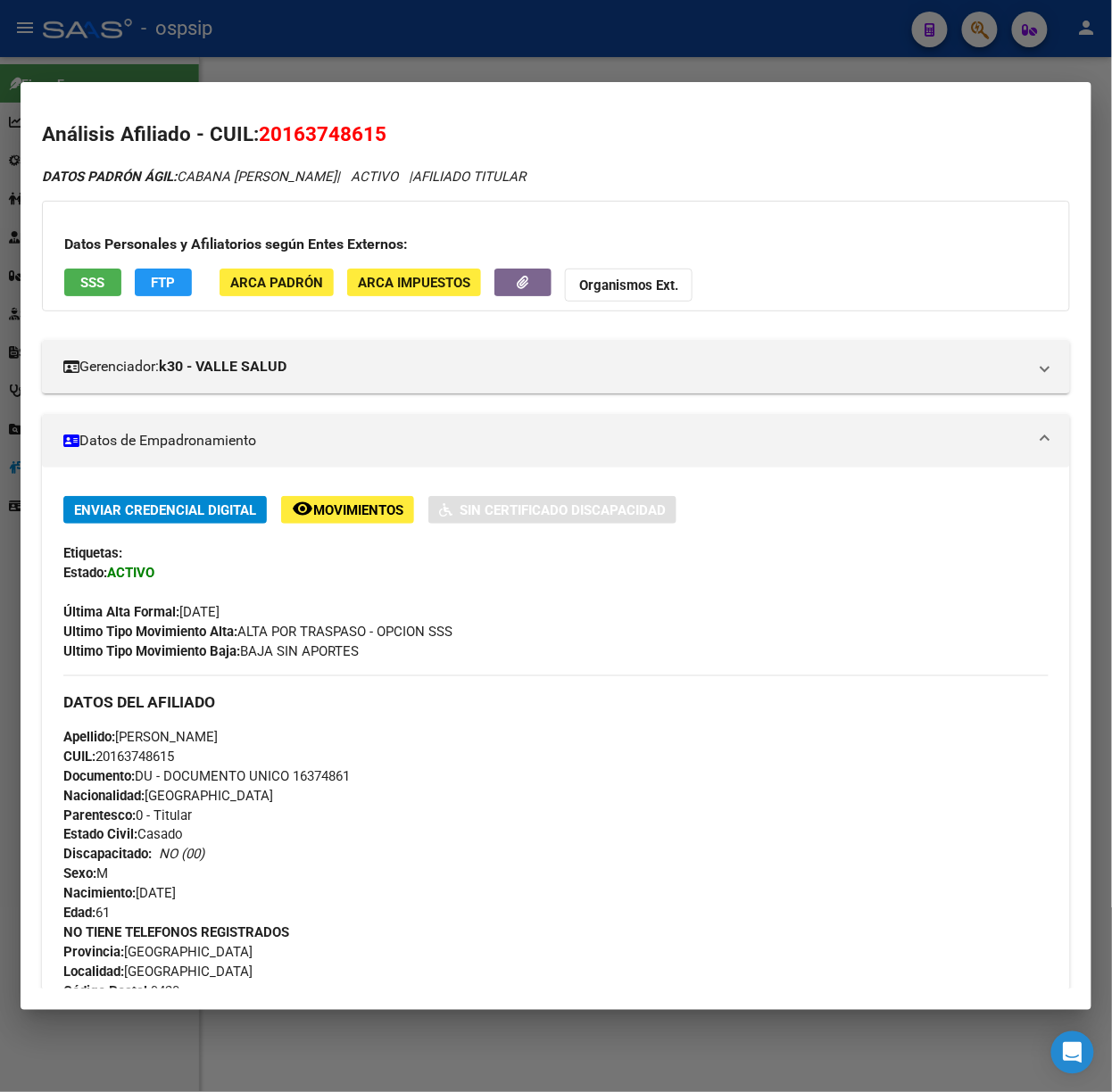
scroll to position [639, 0]
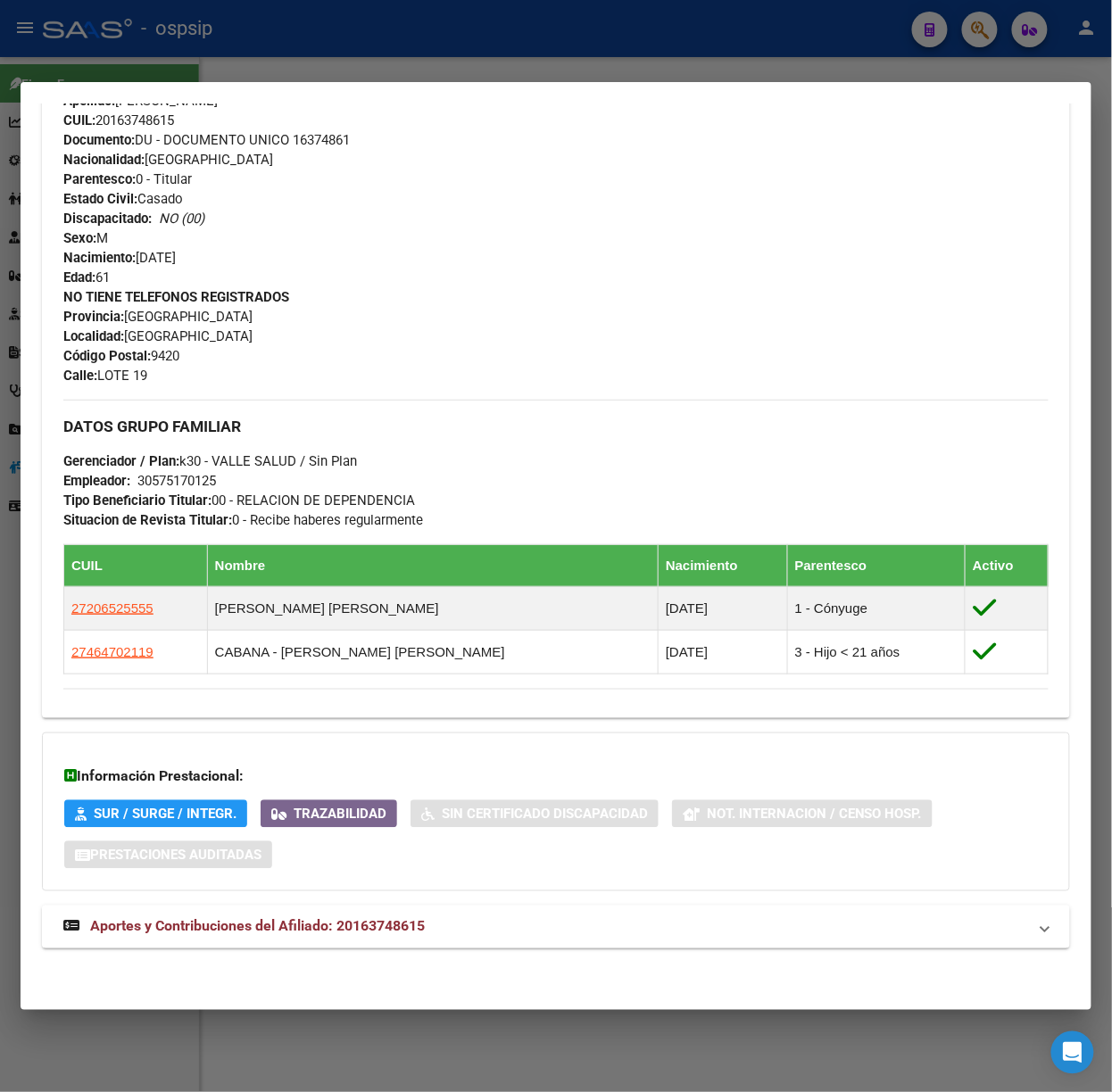
click at [293, 906] on mat-expansion-panel-header "Aportes y Contribuciones del Afiliado: 20163748615" at bounding box center [555, 927] width 1028 height 43
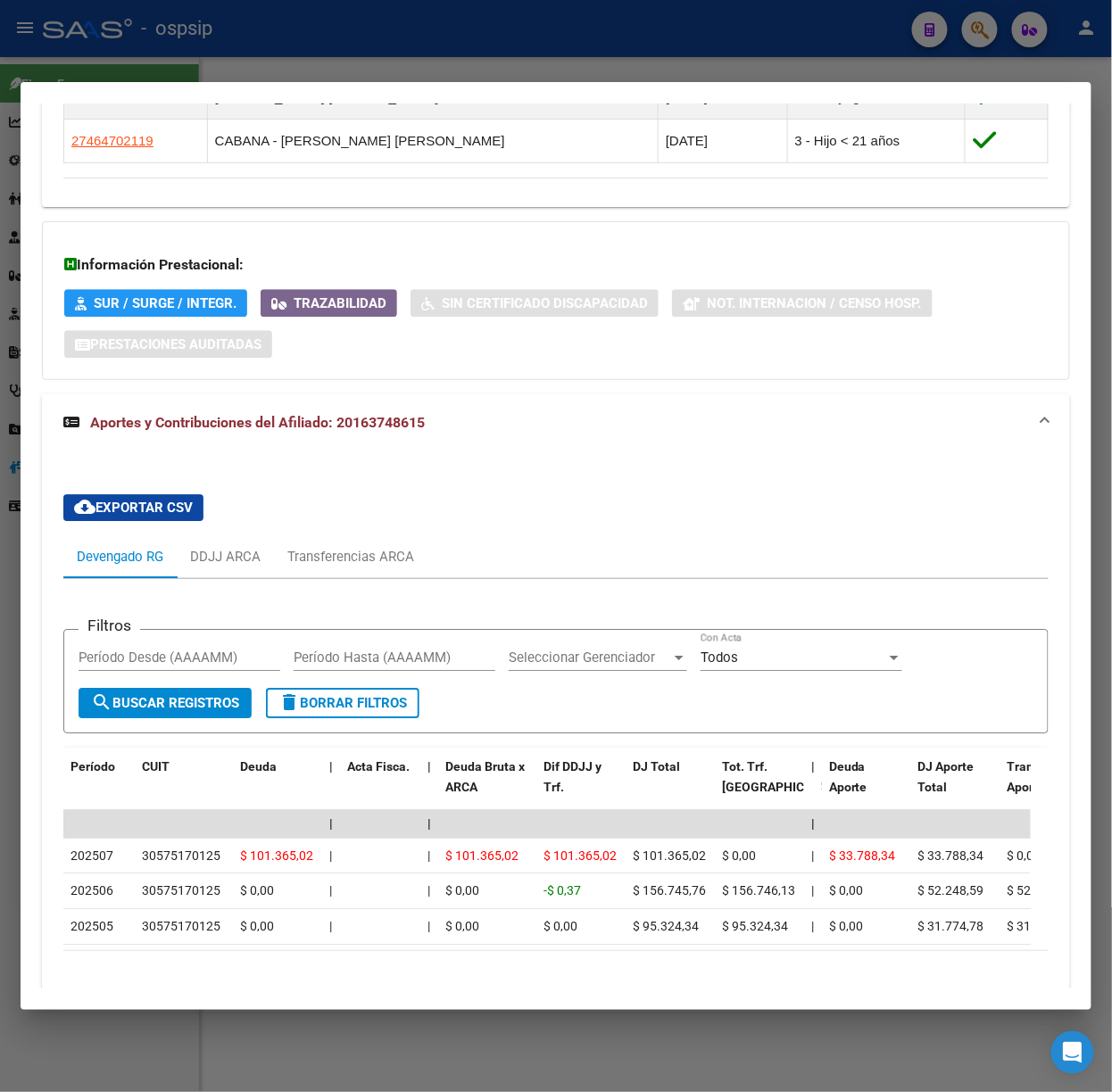
scroll to position [1258, 0]
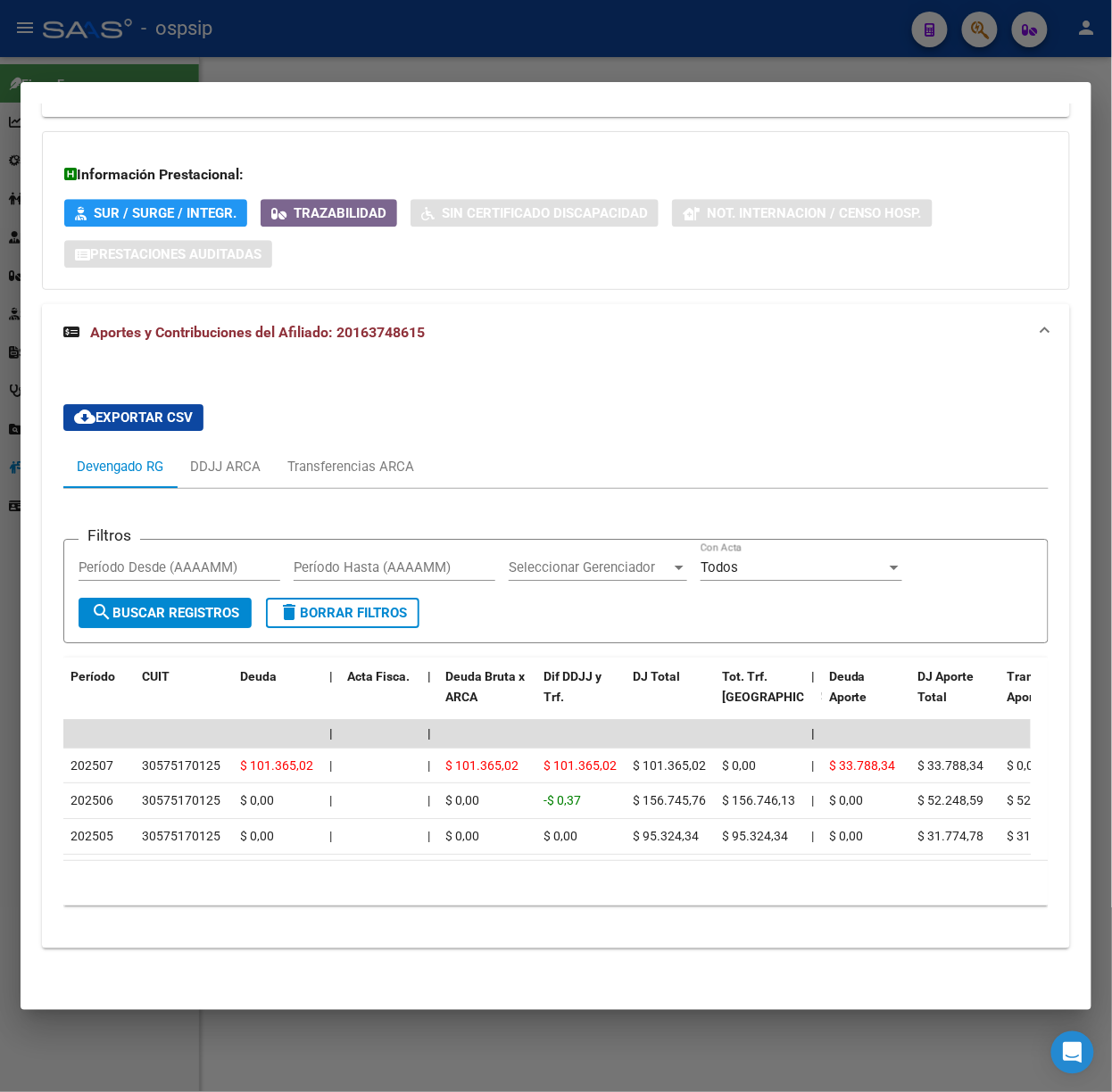
click at [290, 47] on div at bounding box center [556, 546] width 1112 height 1092
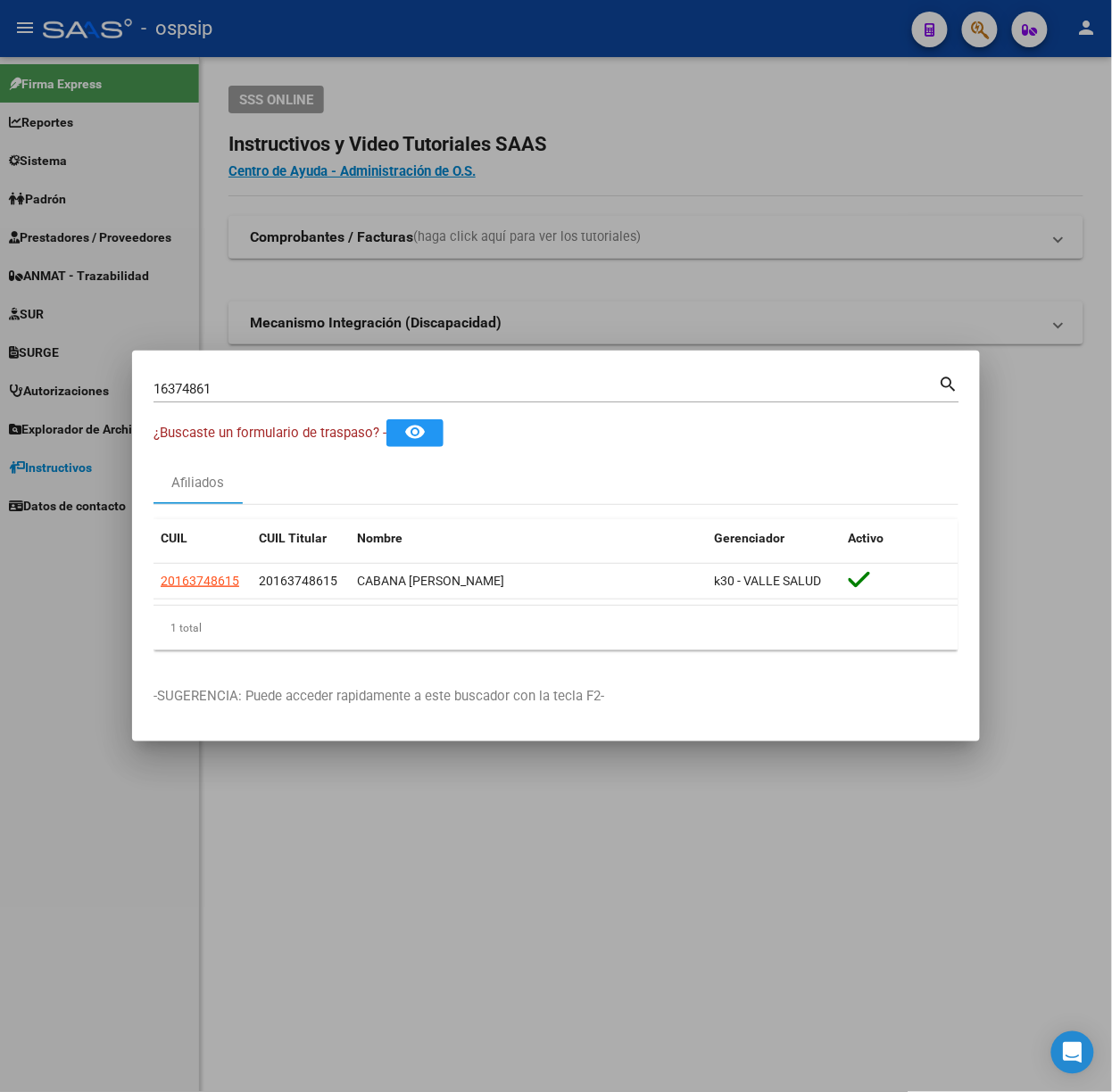
click at [211, 398] on div "16374861 Buscar (apellido, dni, cuil, [PERSON_NAME], cuit, obra social)" at bounding box center [545, 389] width 785 height 27
click at [213, 379] on div "16374861 Buscar (apellido, dni, cuil, [PERSON_NAME], cuit, obra social)" at bounding box center [545, 389] width 785 height 27
click at [228, 383] on input "16374861" at bounding box center [545, 389] width 785 height 17
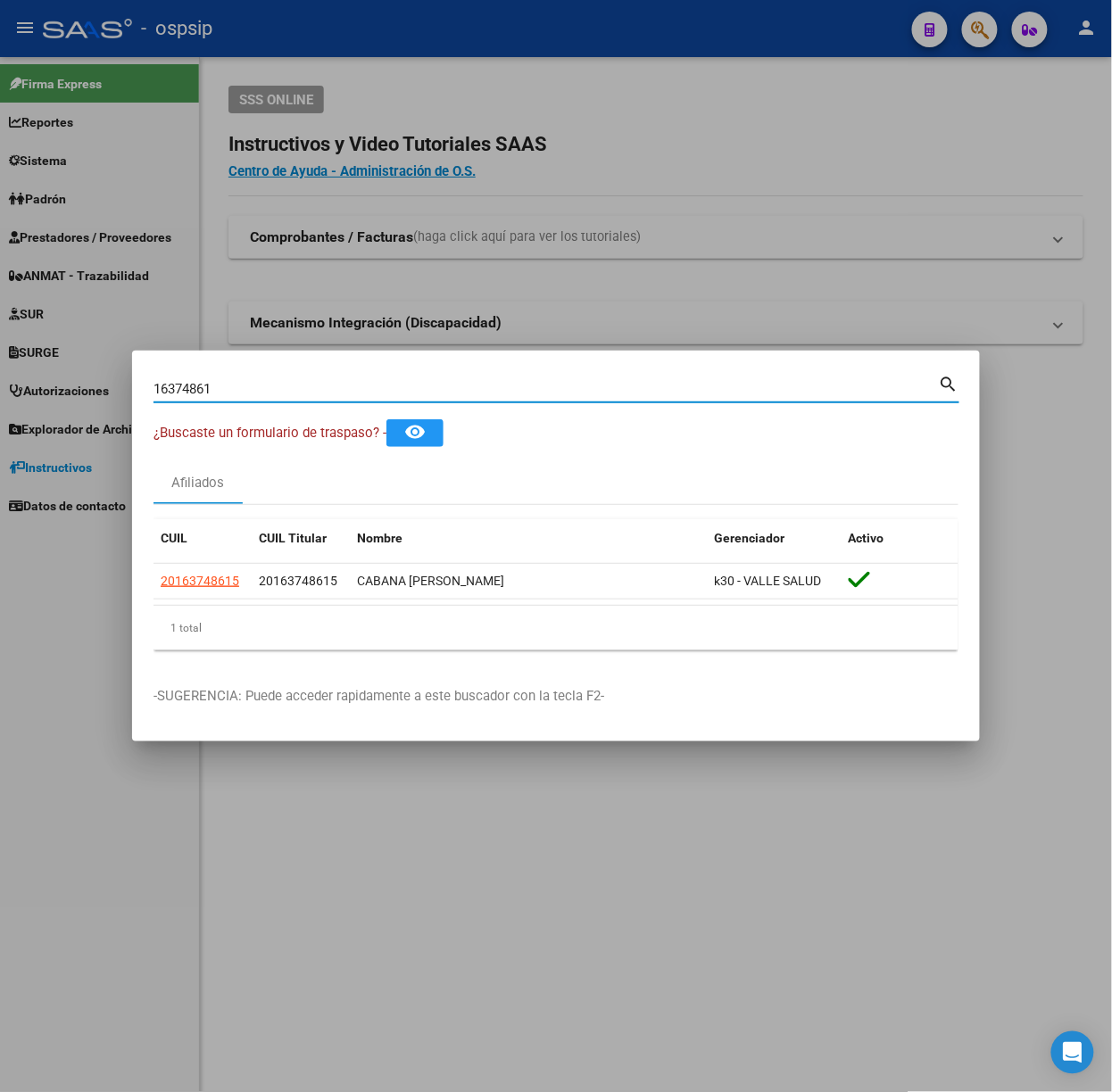
click at [228, 383] on input "16374861" at bounding box center [545, 389] width 785 height 17
type input "33736293"
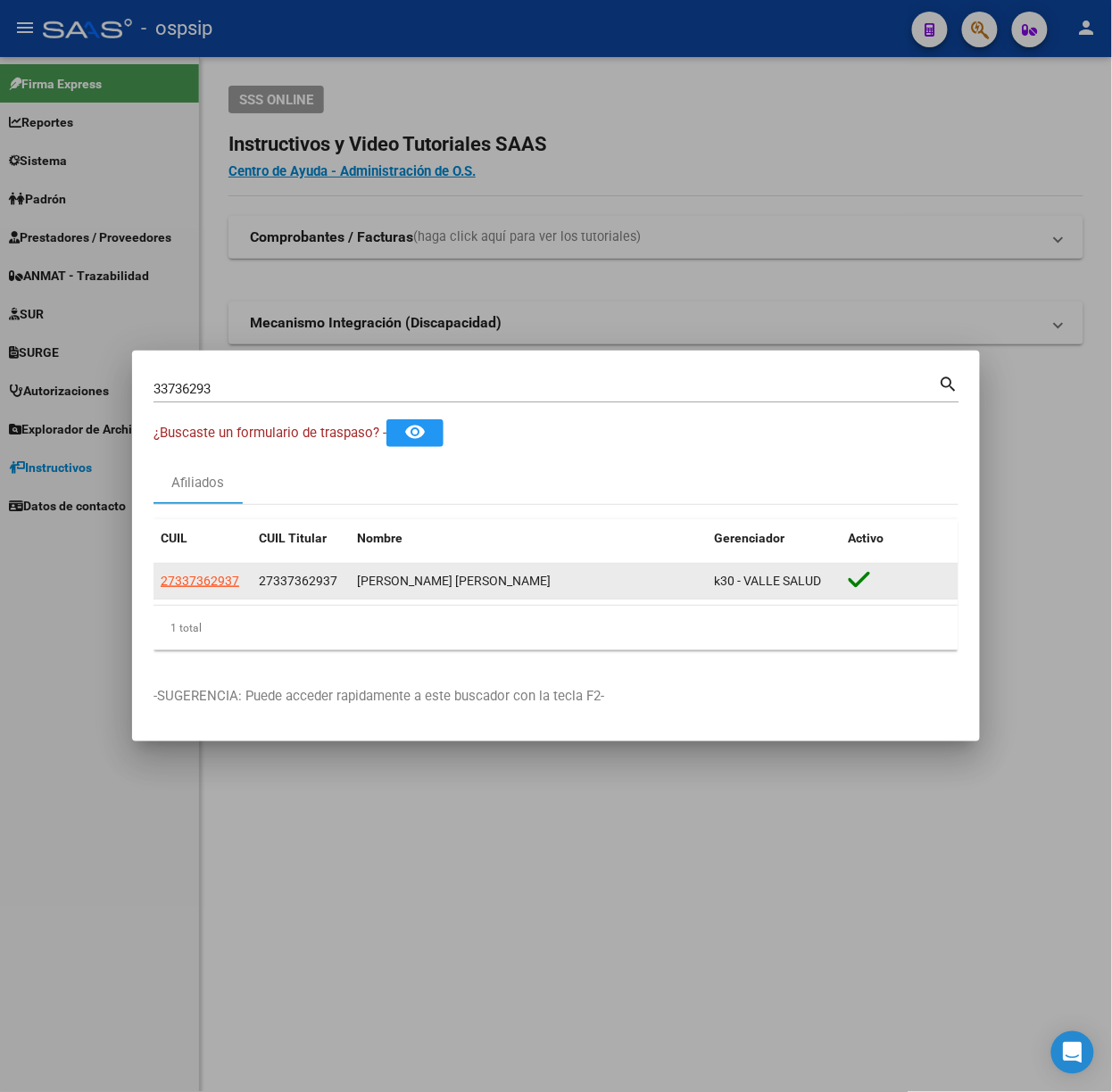
click at [216, 569] on datatable-body-cell "27337362937" at bounding box center [202, 581] width 98 height 35
click at [225, 574] on span "27337362937" at bounding box center [200, 580] width 79 height 15
type textarea "27337362937"
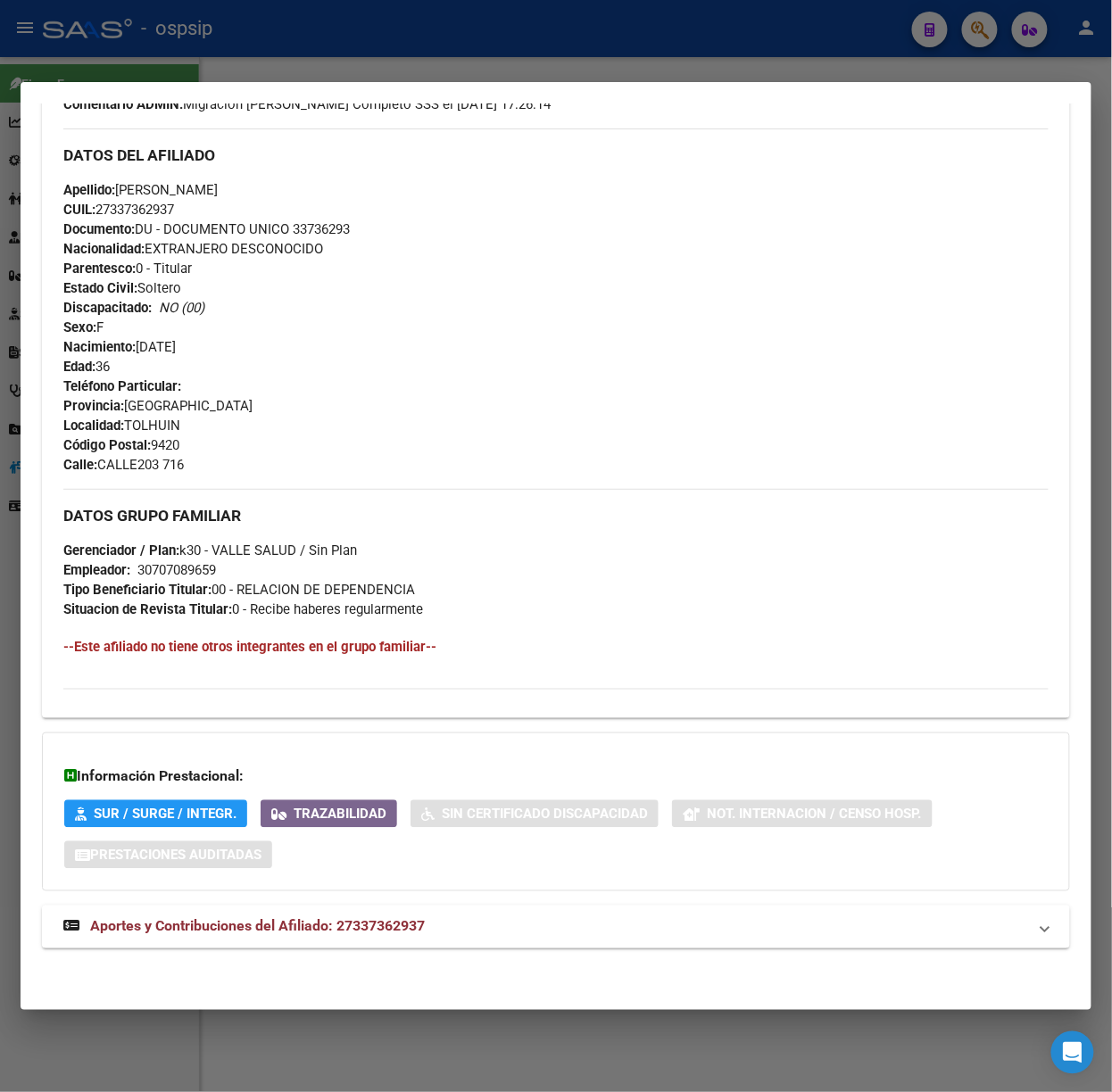
click at [380, 947] on mat-expansion-panel-header "Aportes y Contribuciones del Afiliado: 27337362937" at bounding box center [555, 927] width 1028 height 43
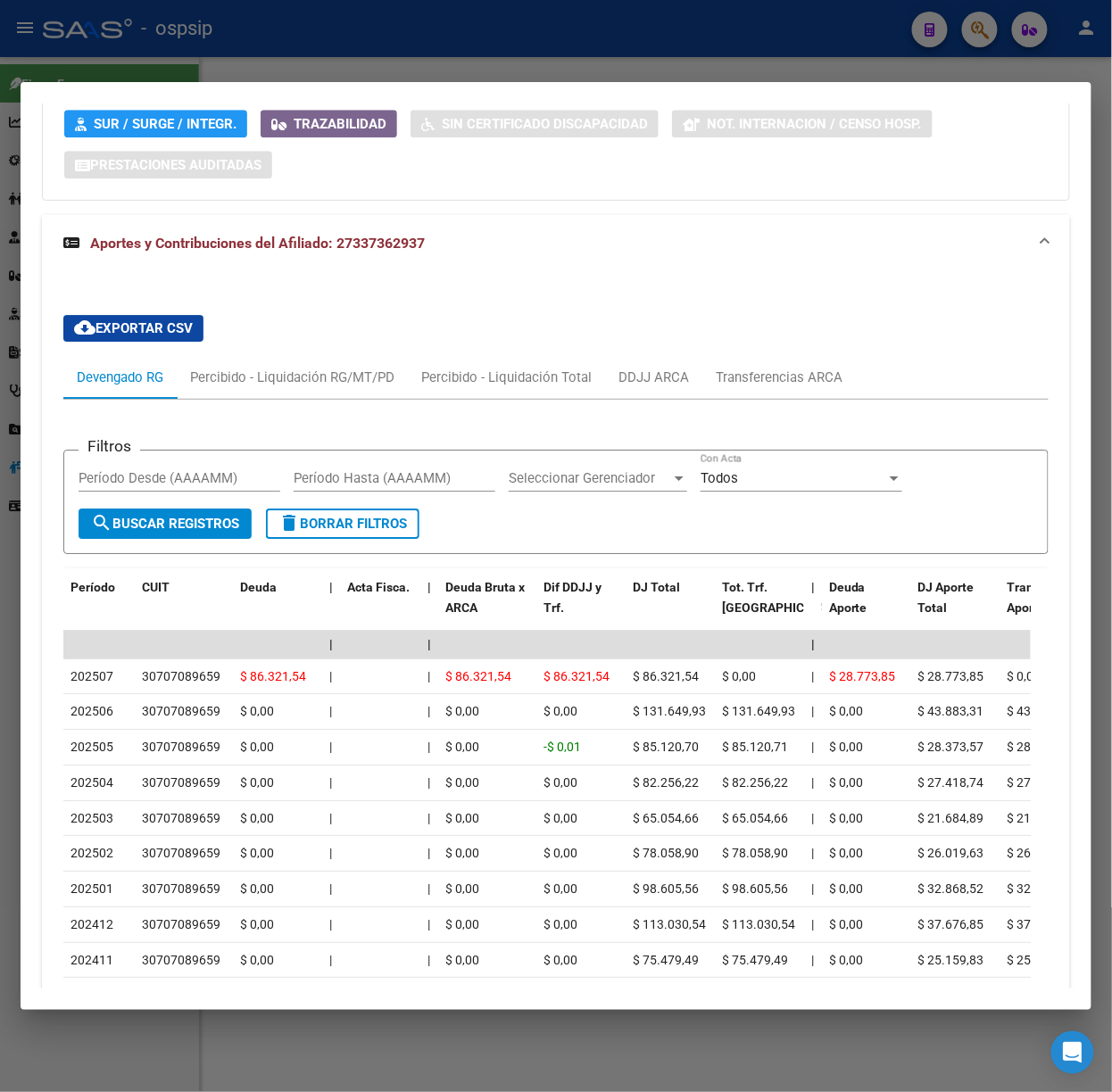
scroll to position [1382, 0]
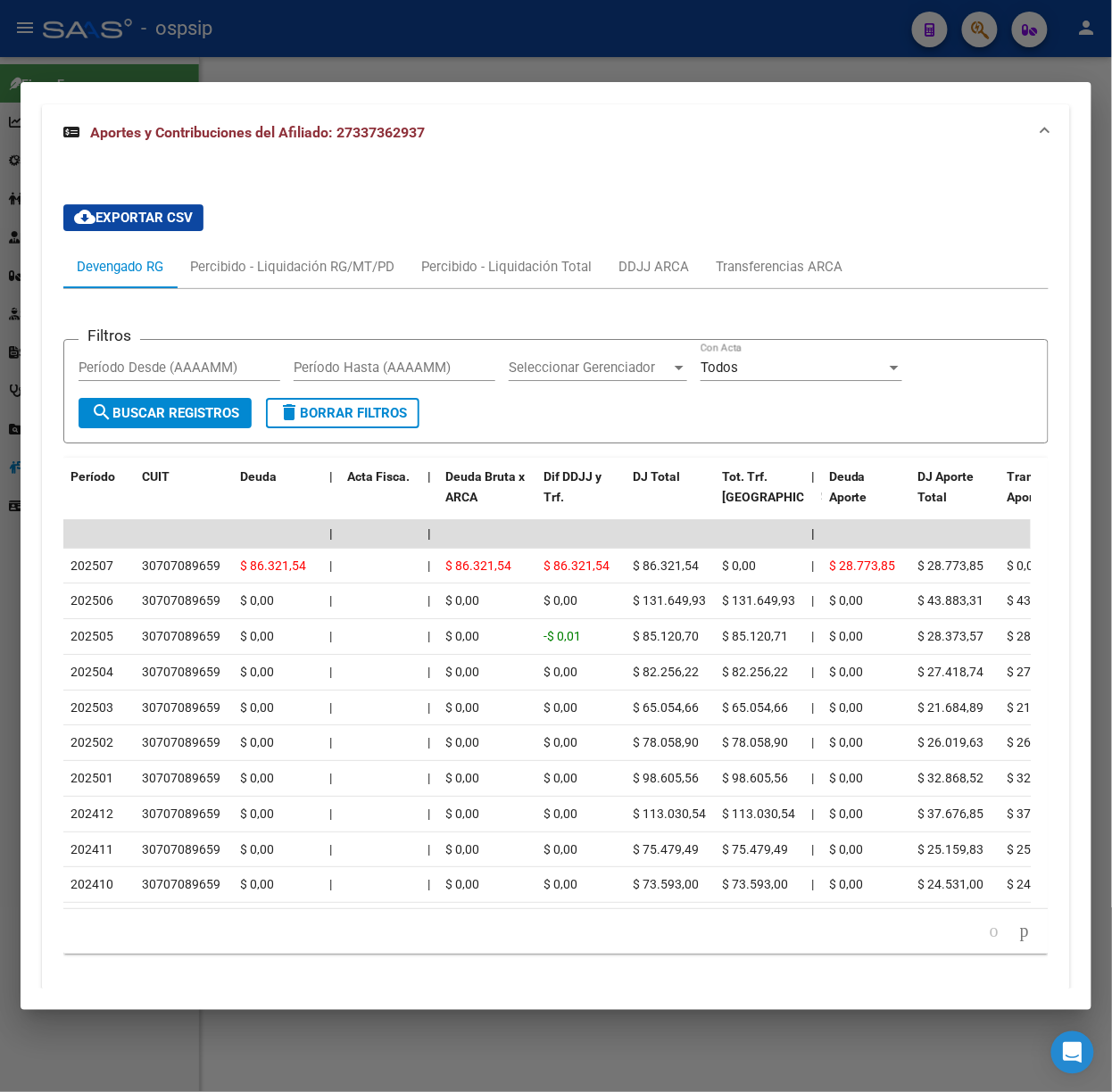
click at [211, 72] on div at bounding box center [556, 546] width 1112 height 1092
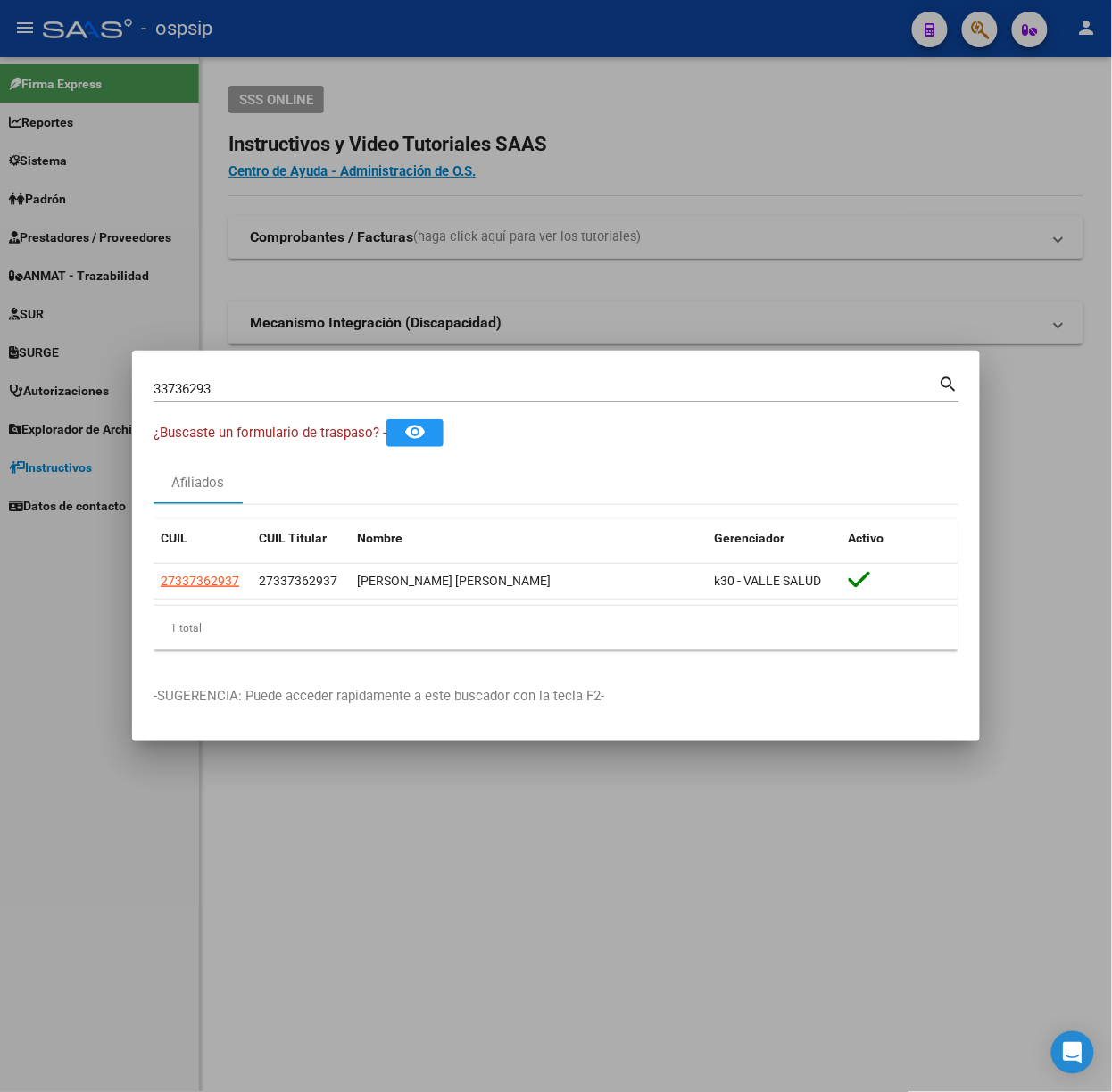
click at [270, 376] on div "33736293 Buscar (apellido, dni, cuil, [PERSON_NAME], cuit, obra social)" at bounding box center [545, 389] width 785 height 27
click at [270, 379] on div "33736293 Buscar (apellido, dni, cuil, [PERSON_NAME], cuit, obra social)" at bounding box center [545, 389] width 785 height 27
click at [276, 383] on input "33736293" at bounding box center [545, 389] width 785 height 17
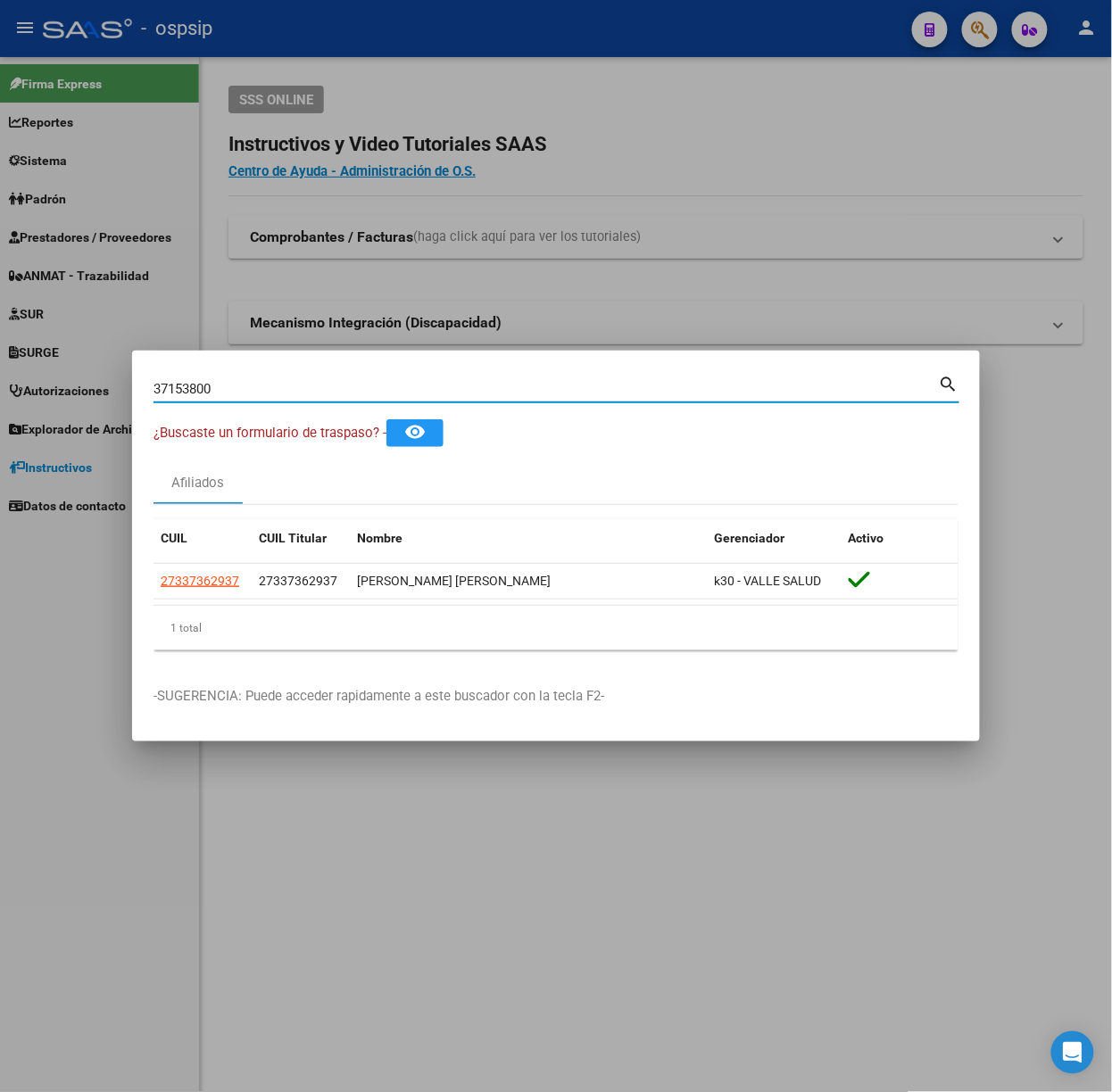
type input "37153800"
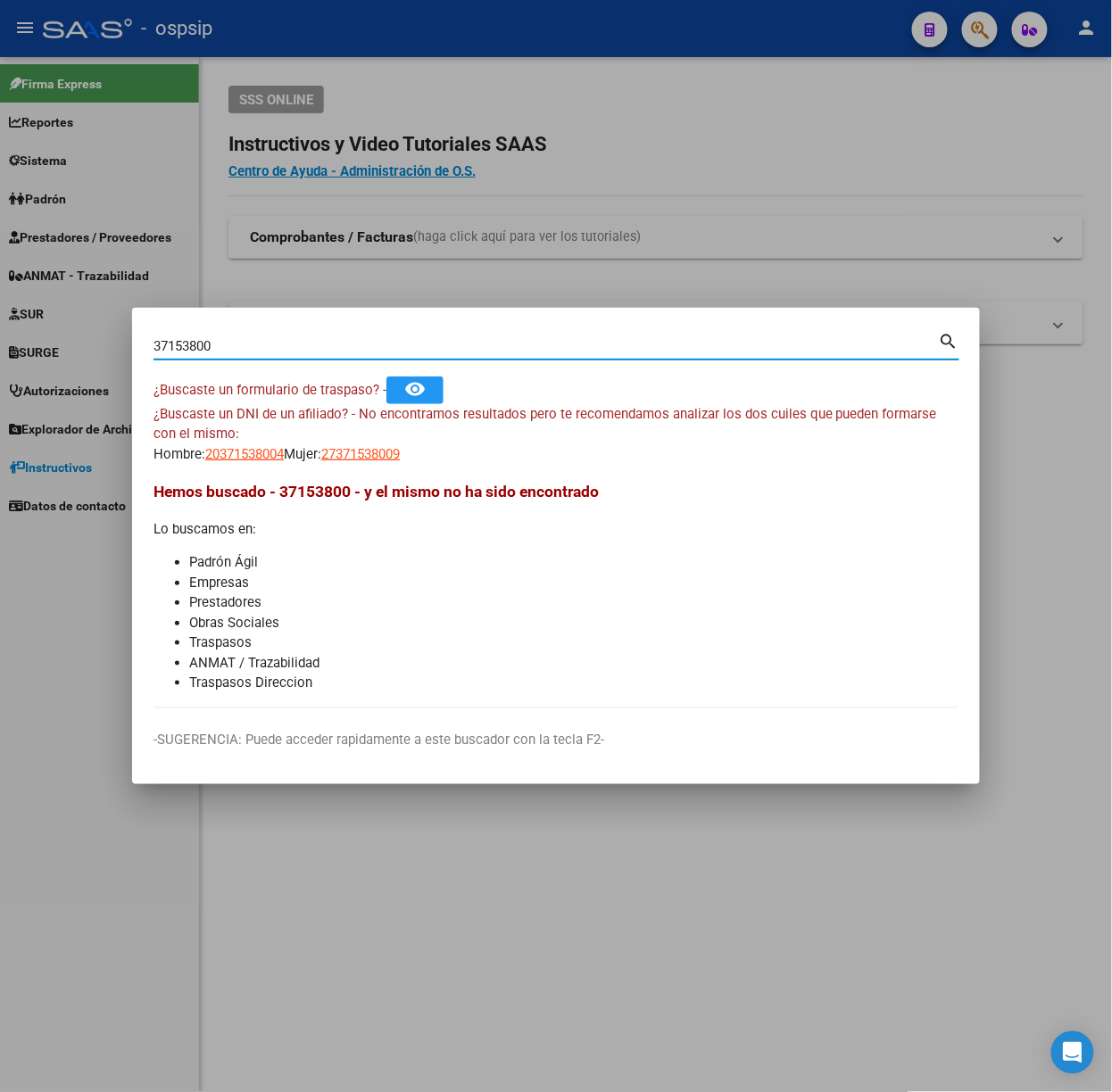
click at [272, 468] on mat-dialog-content "37153800 Buscar (apellido, dni, cuil, nro traspaso, cuit, obra social) search ¿…" at bounding box center [556, 518] width 848 height 380
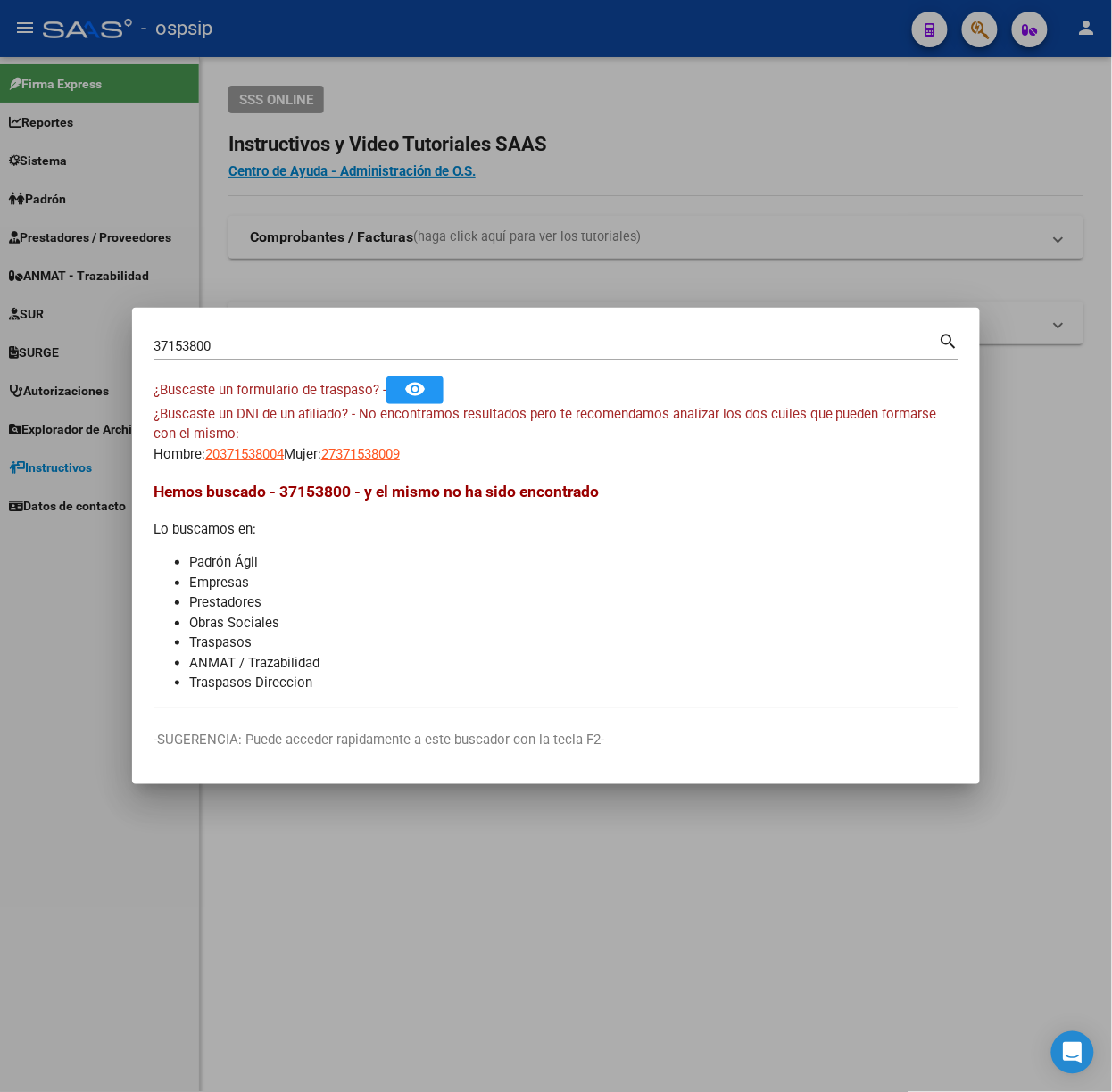
click at [265, 480] on h3 "Hemos buscado - 37153800 - y el mismo no ha sido encontrado" at bounding box center [555, 492] width 804 height 23
click at [272, 485] on span "Hemos buscado - 37153800 - y el mismo no ha sido encontrado" at bounding box center [376, 491] width 445 height 17
click at [351, 449] on span "27371538009" at bounding box center [360, 454] width 79 height 17
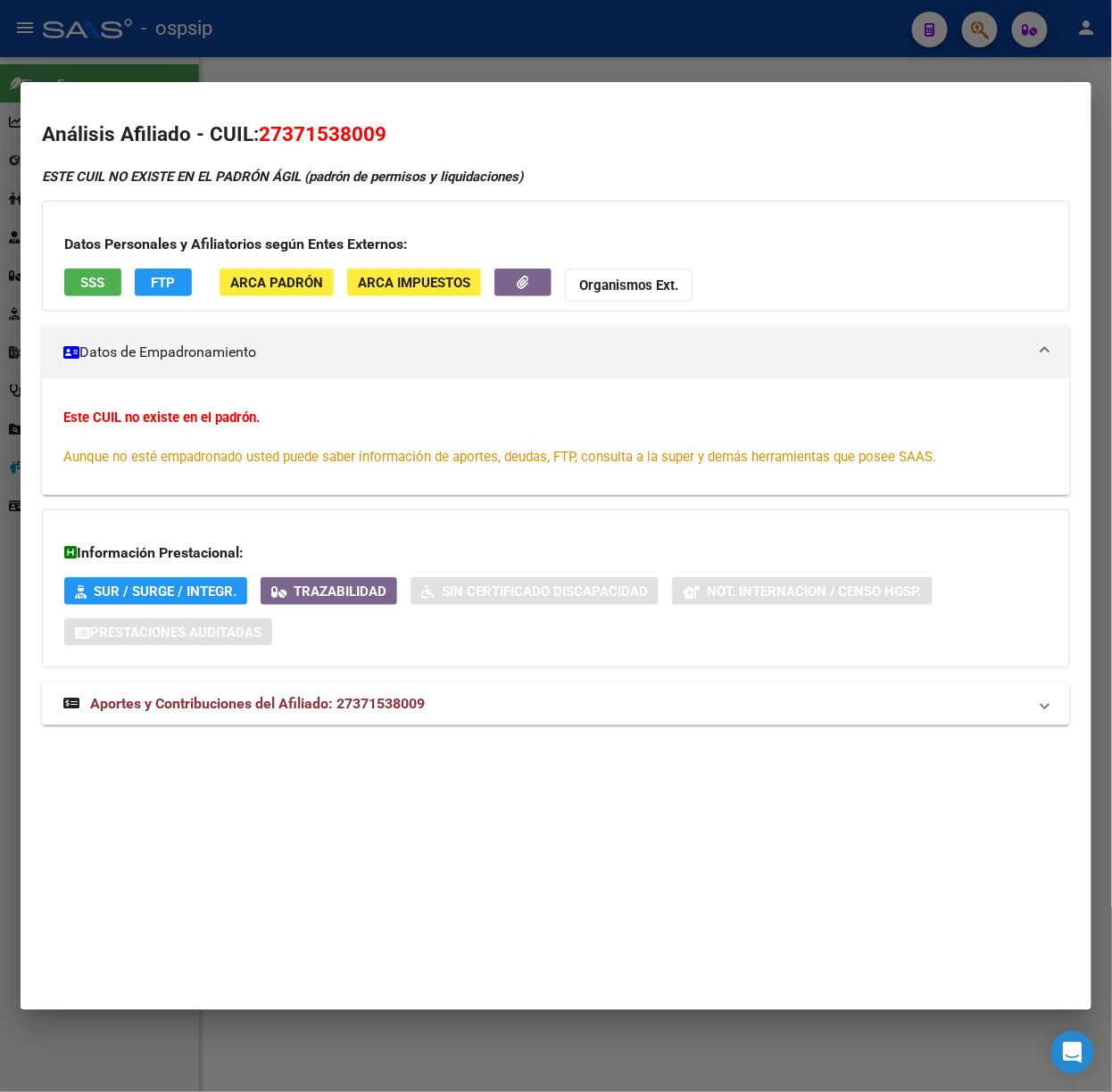
click at [349, 54] on div at bounding box center [556, 546] width 1112 height 1092
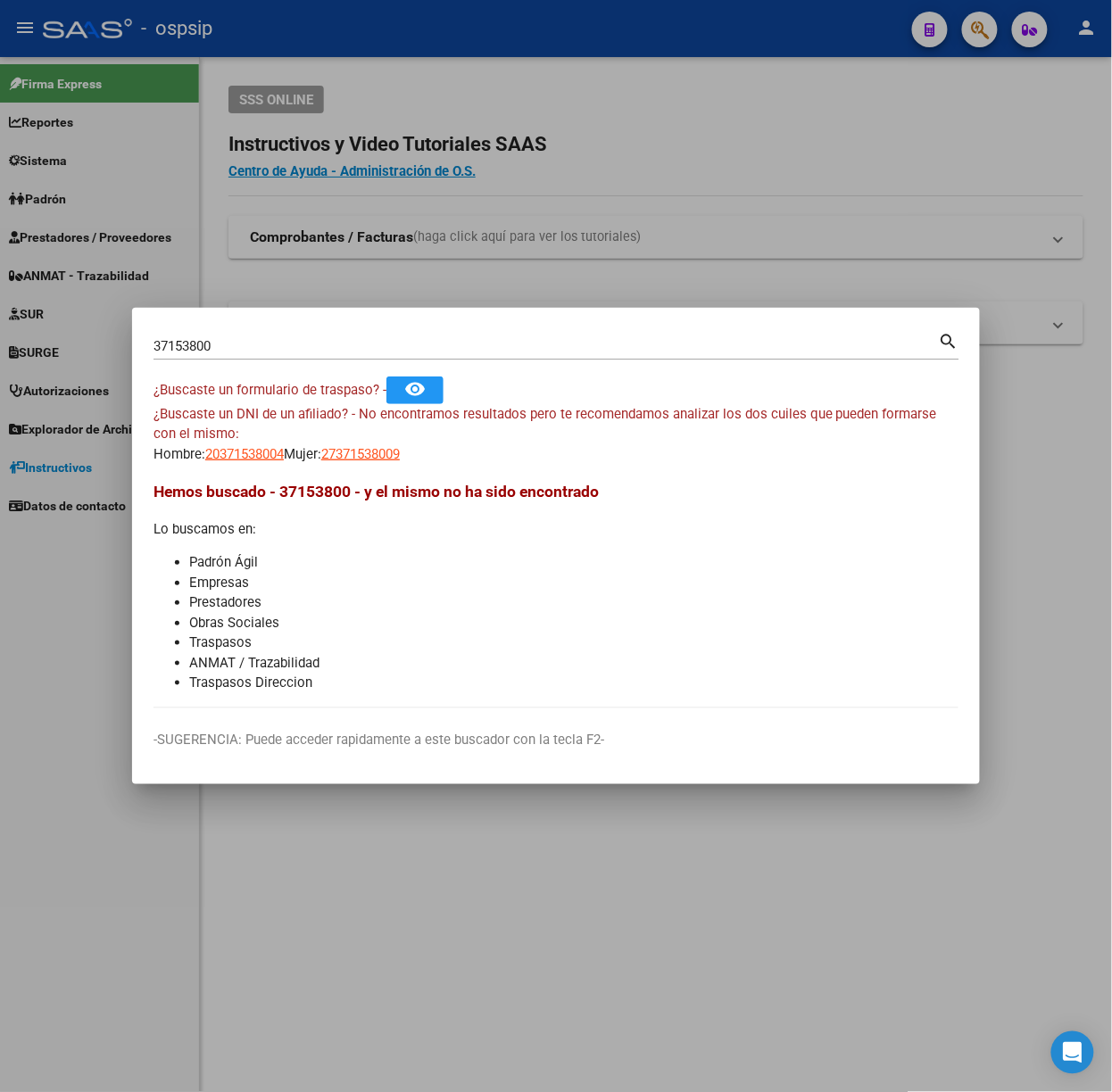
click at [265, 470] on mat-dialog-content "37153800 Buscar (apellido, dni, cuil, nro traspaso, cuit, obra social) search ¿…" at bounding box center [556, 518] width 848 height 380
click at [264, 469] on mat-dialog-content "37153800 Buscar (apellido, dni, cuil, nro traspaso, cuit, obra social) search ¿…" at bounding box center [556, 518] width 848 height 380
click at [259, 460] on span "20371538004" at bounding box center [244, 454] width 79 height 17
type textarea "20371538004"
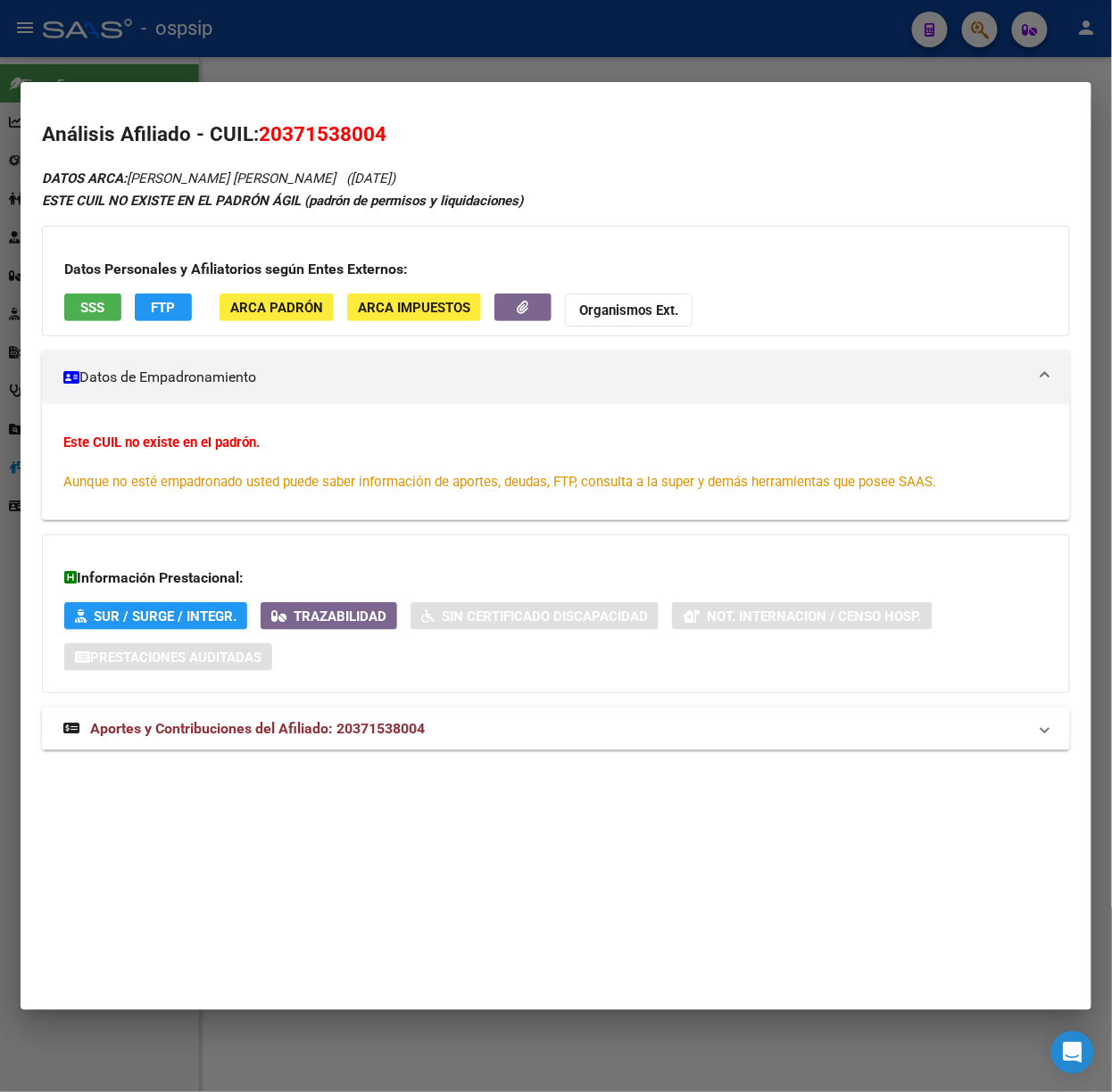
click at [357, 80] on div at bounding box center [556, 546] width 1112 height 1092
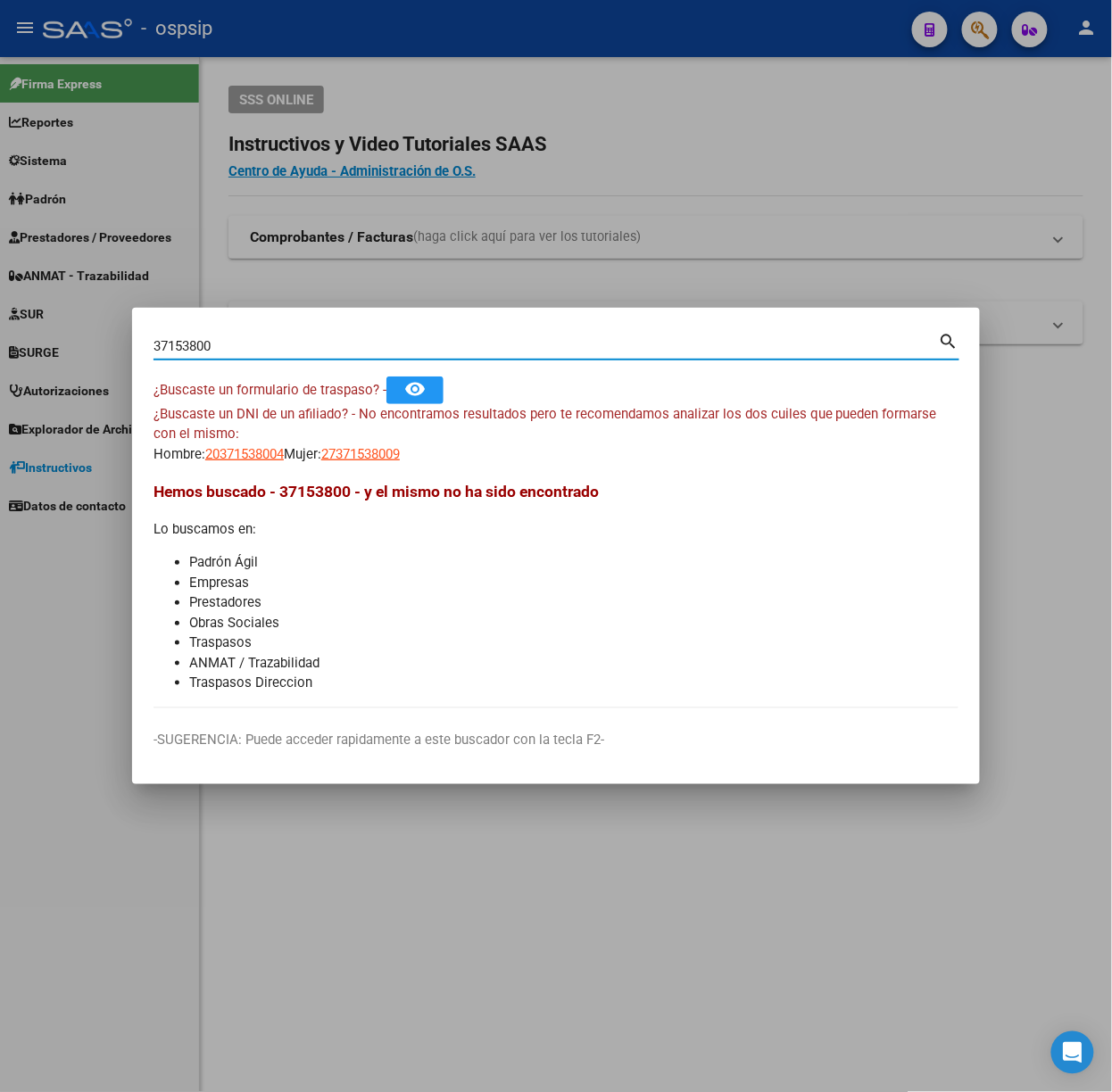
click at [194, 350] on input "37153800" at bounding box center [545, 346] width 785 height 17
type input "37153780"
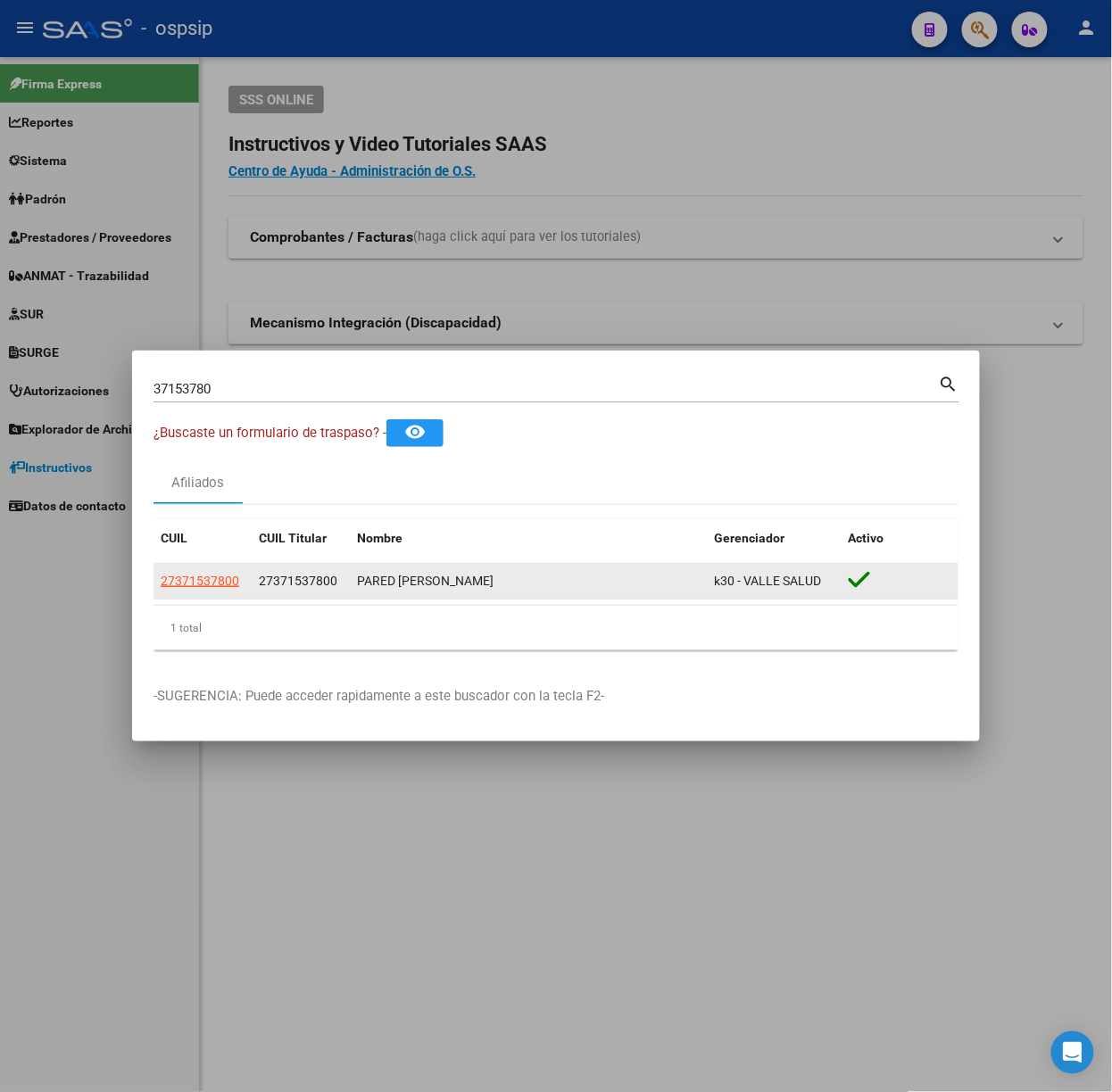
click at [241, 577] on div "27371537800" at bounding box center [203, 580] width 83 height 20
click at [221, 582] on span "27371537800" at bounding box center [200, 580] width 79 height 15
type textarea "27371537800"
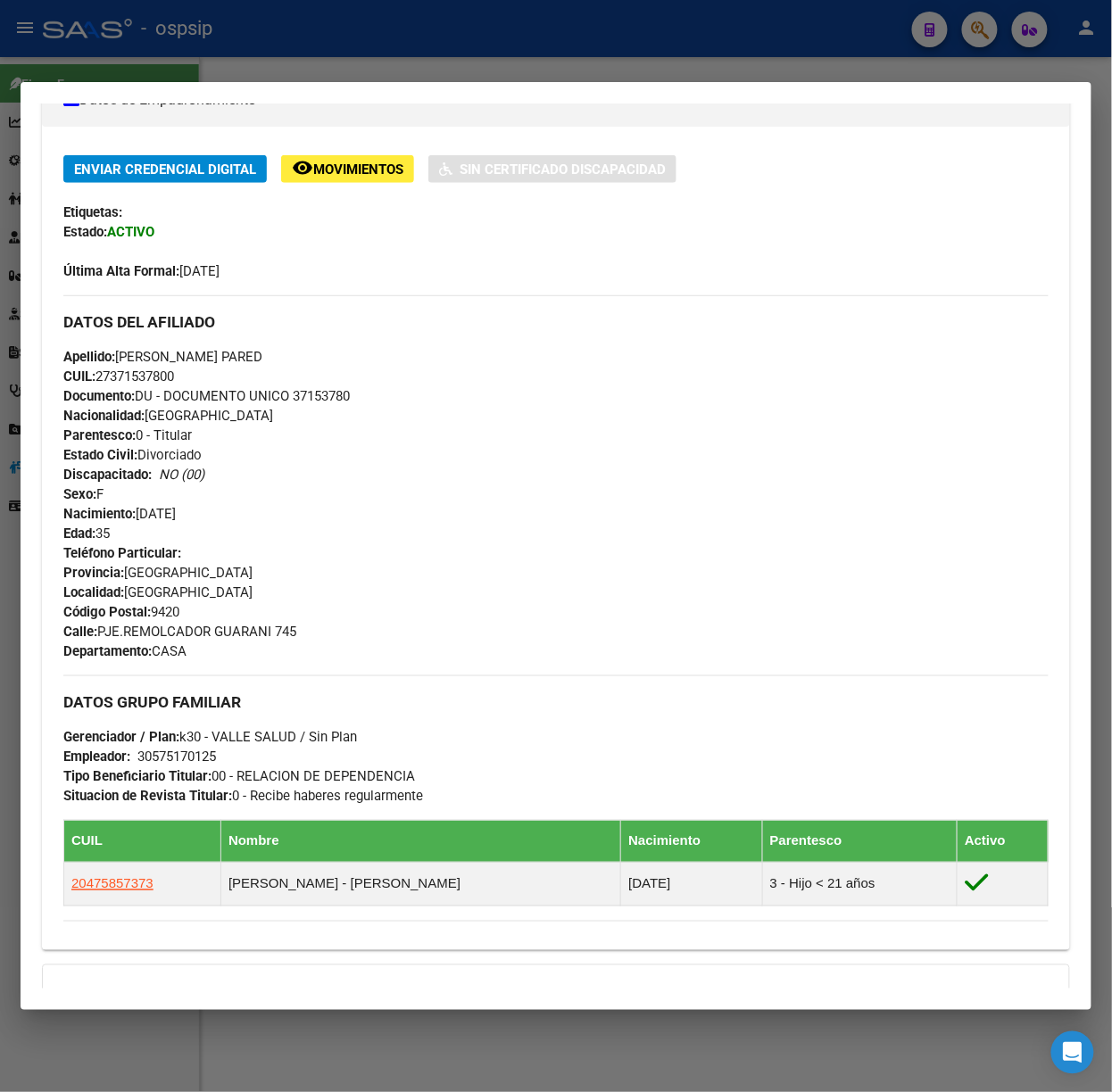
scroll to position [576, 0]
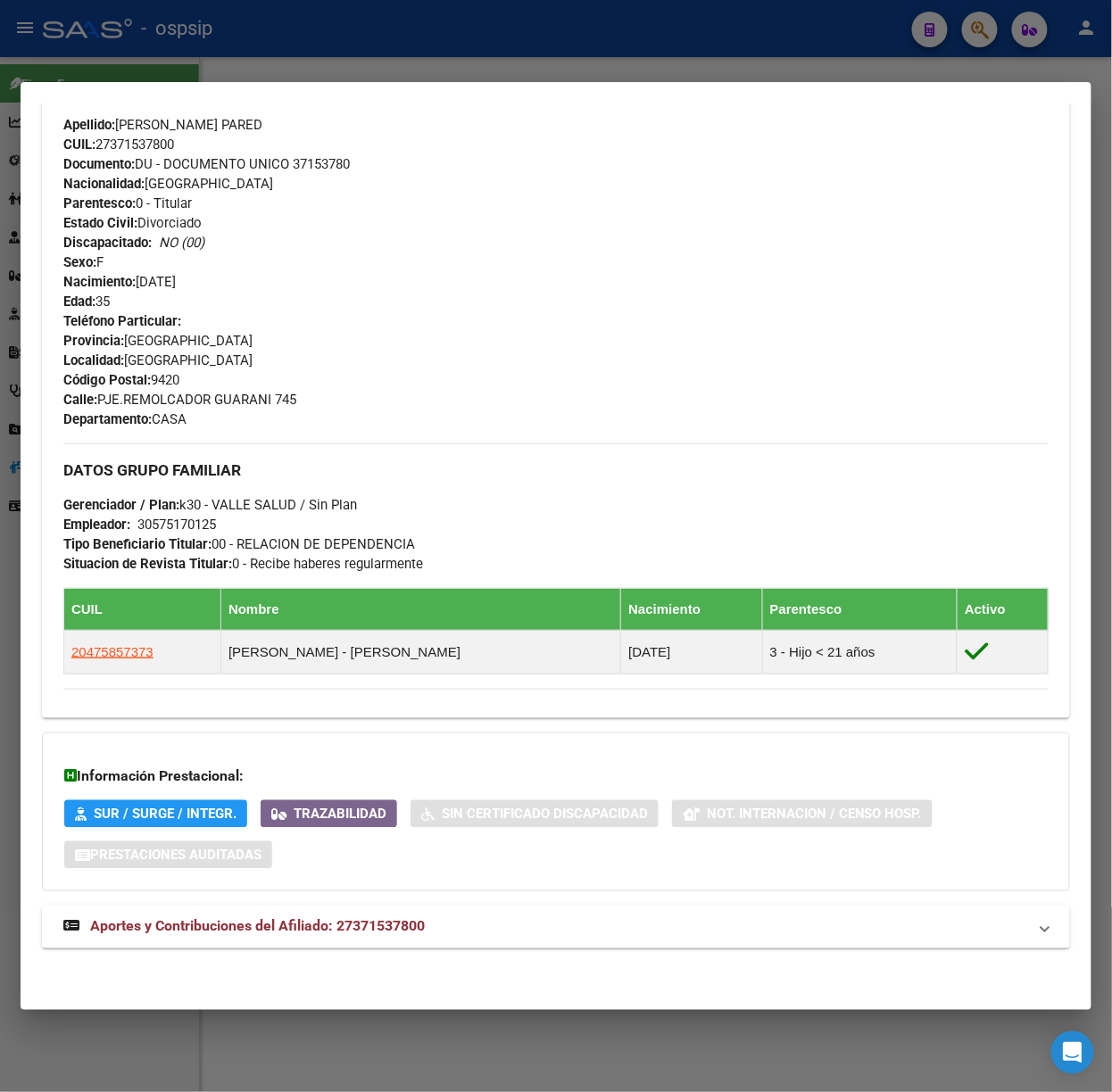
click at [382, 943] on mat-expansion-panel-header "Aportes y Contribuciones del Afiliado: 27371537800" at bounding box center [555, 927] width 1028 height 43
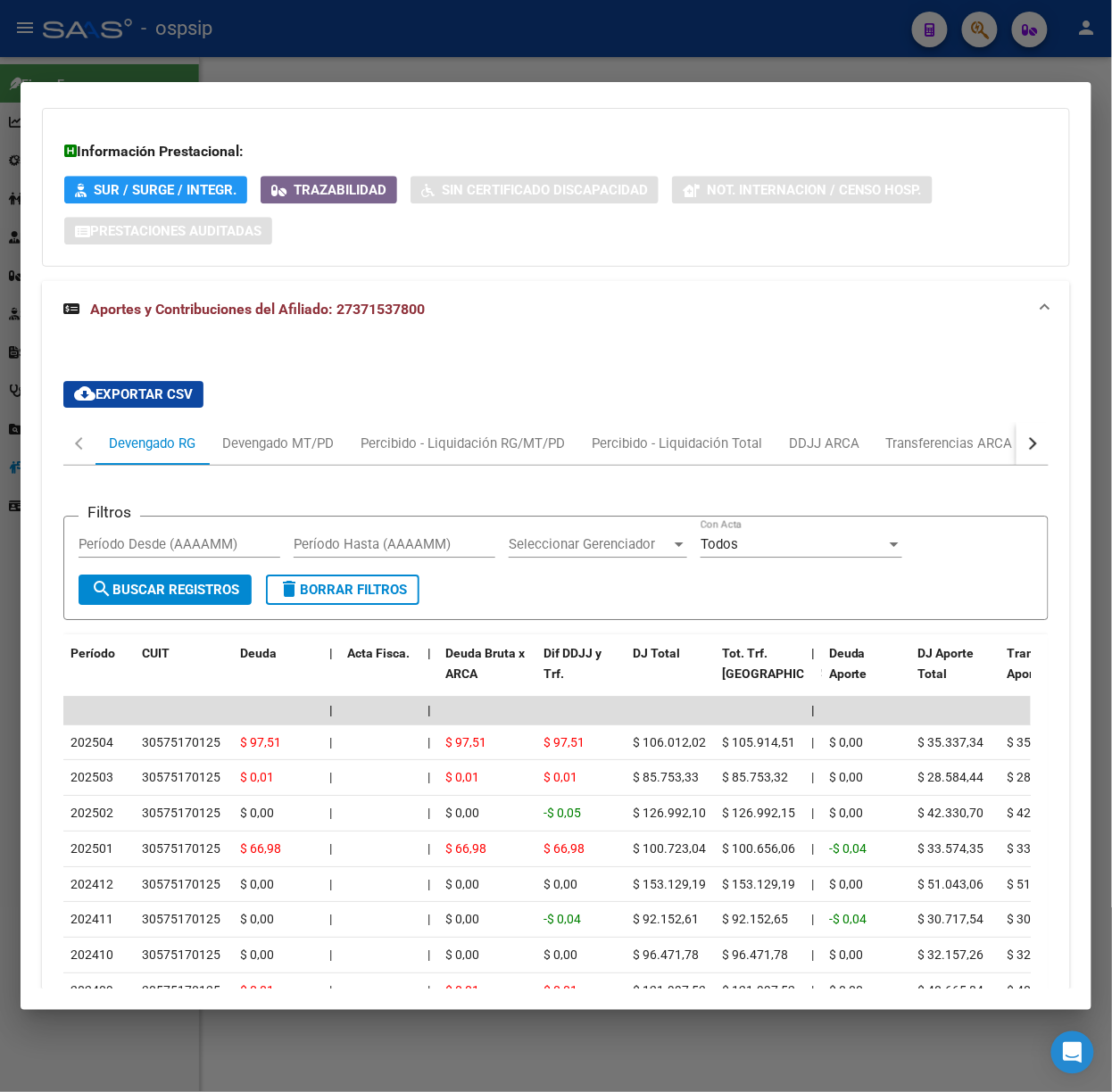
scroll to position [1446, 0]
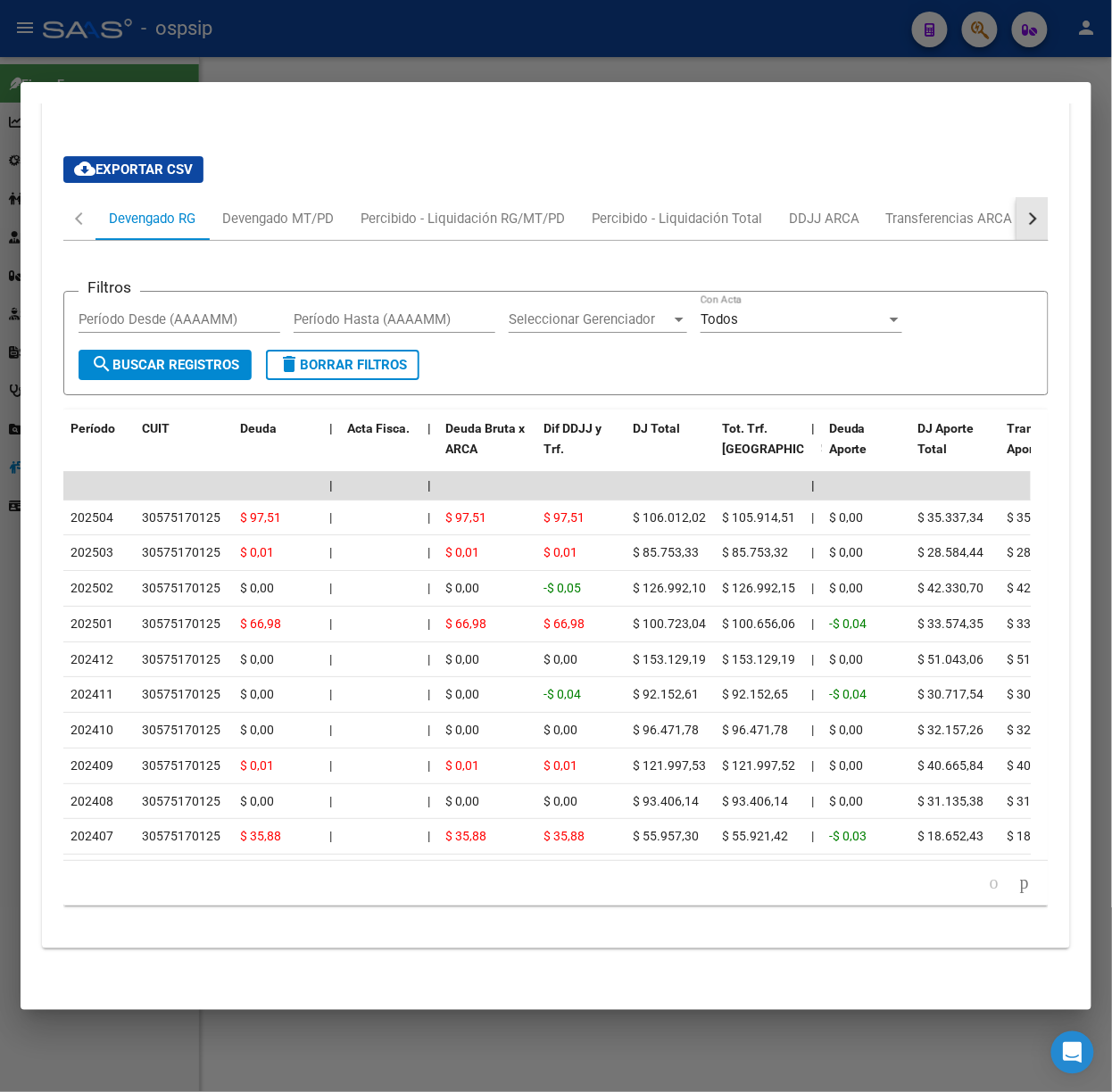
click at [1023, 197] on button "button" at bounding box center [1031, 218] width 32 height 43
click at [968, 209] on div "ARCA Relaciones Laborales" at bounding box center [907, 218] width 167 height 19
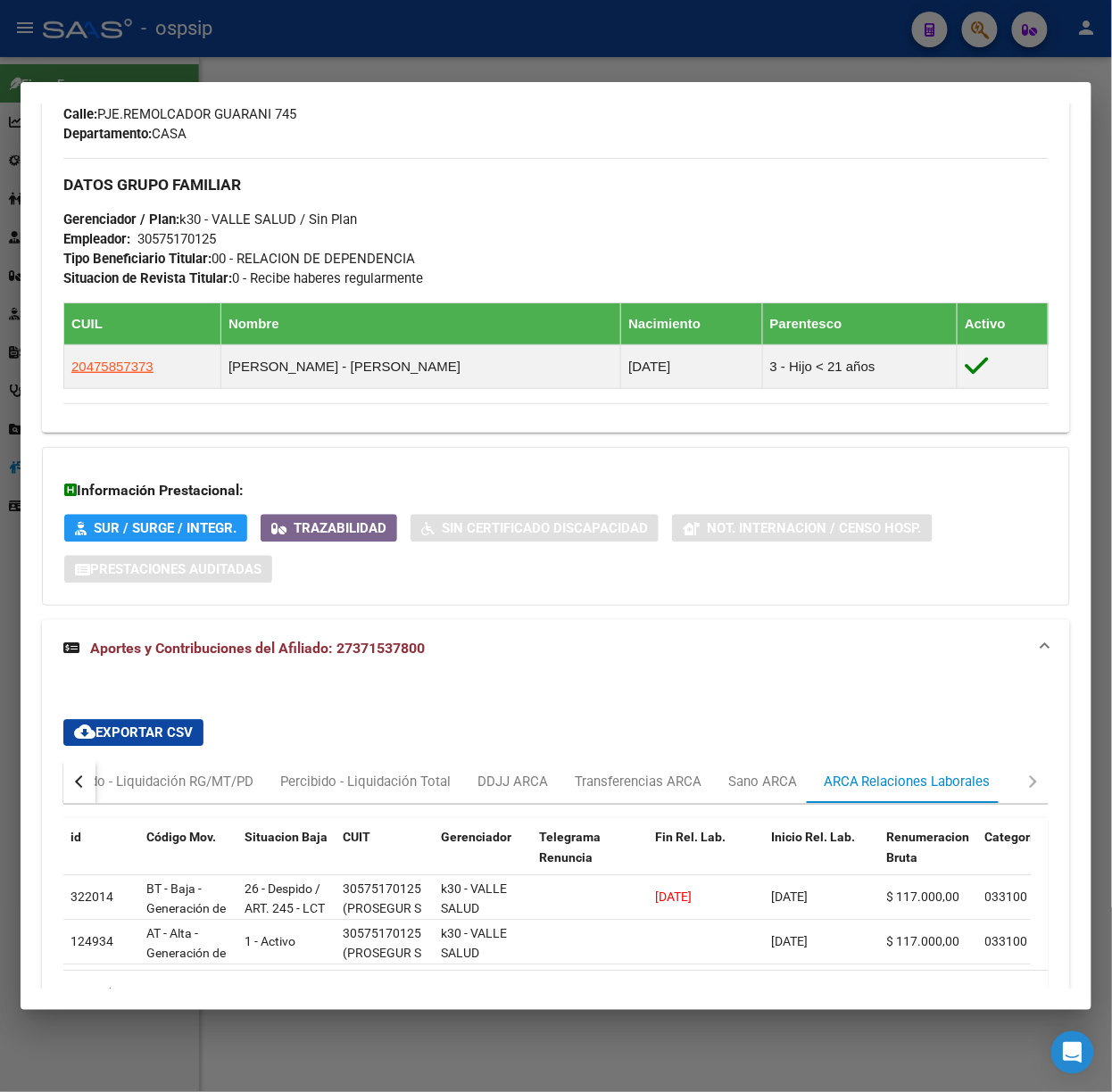
scroll to position [990, 0]
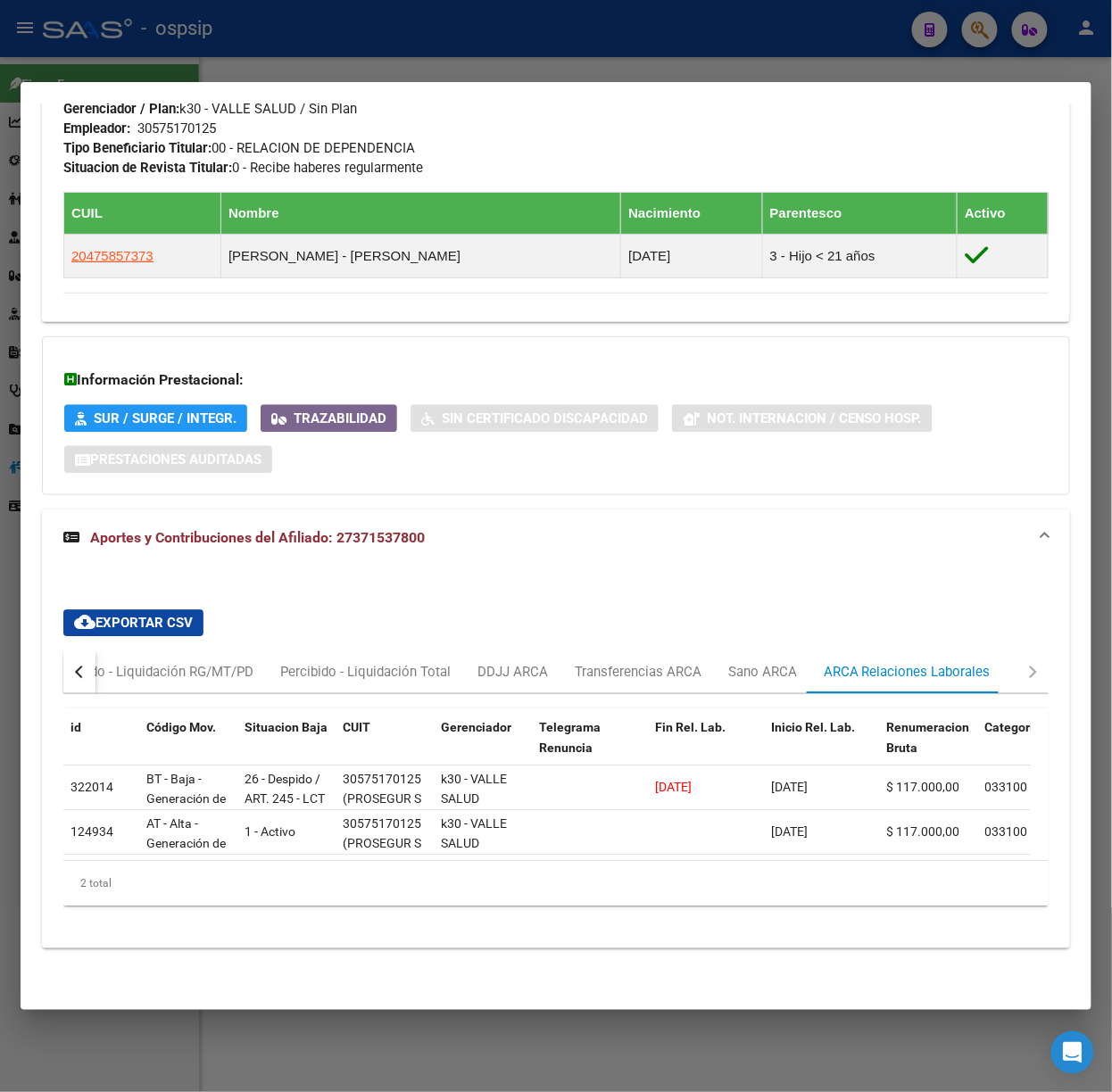
click at [505, 77] on div at bounding box center [556, 546] width 1112 height 1092
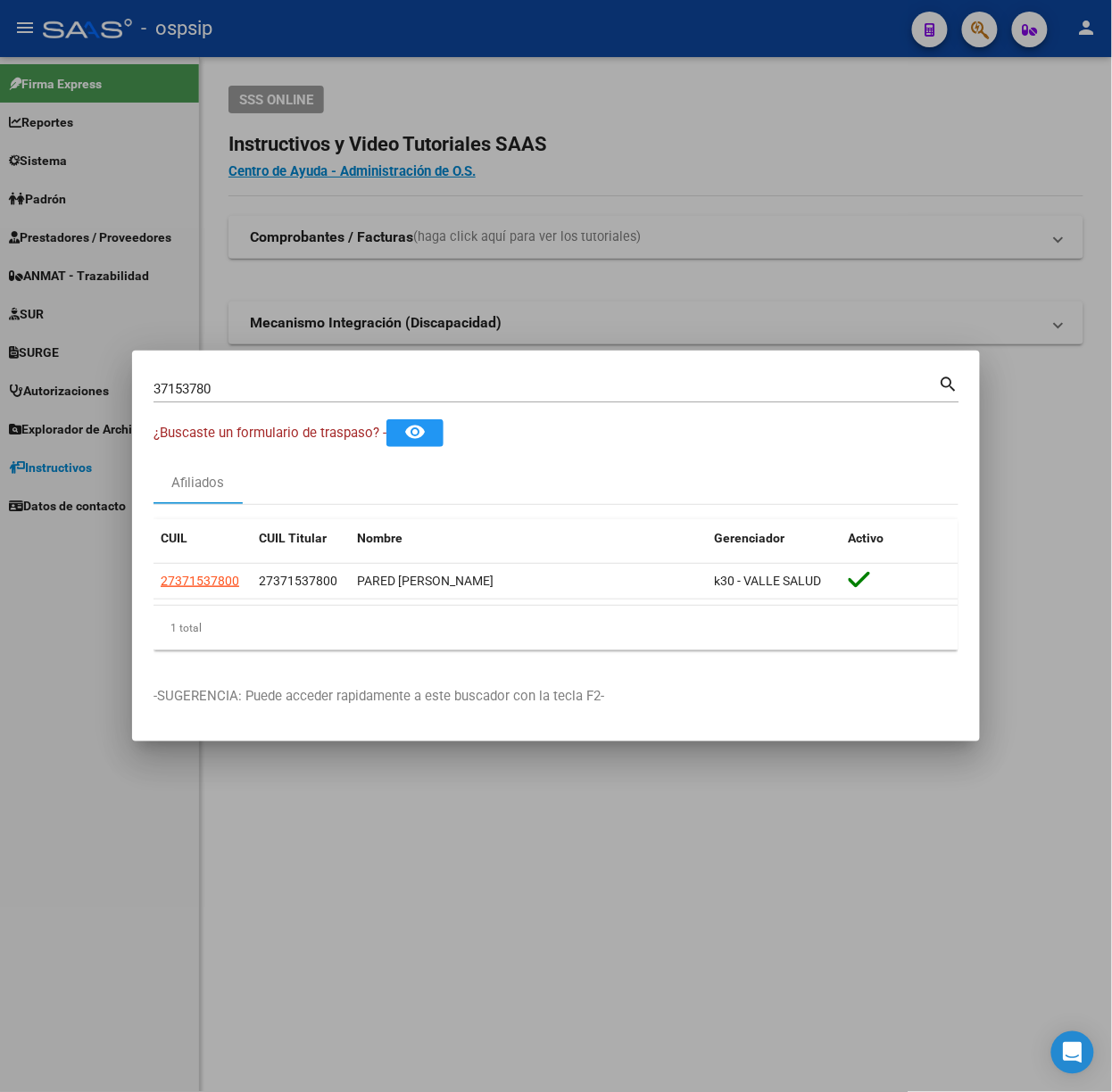
click at [422, 386] on input "37153780" at bounding box center [545, 389] width 785 height 17
type input "18176355"
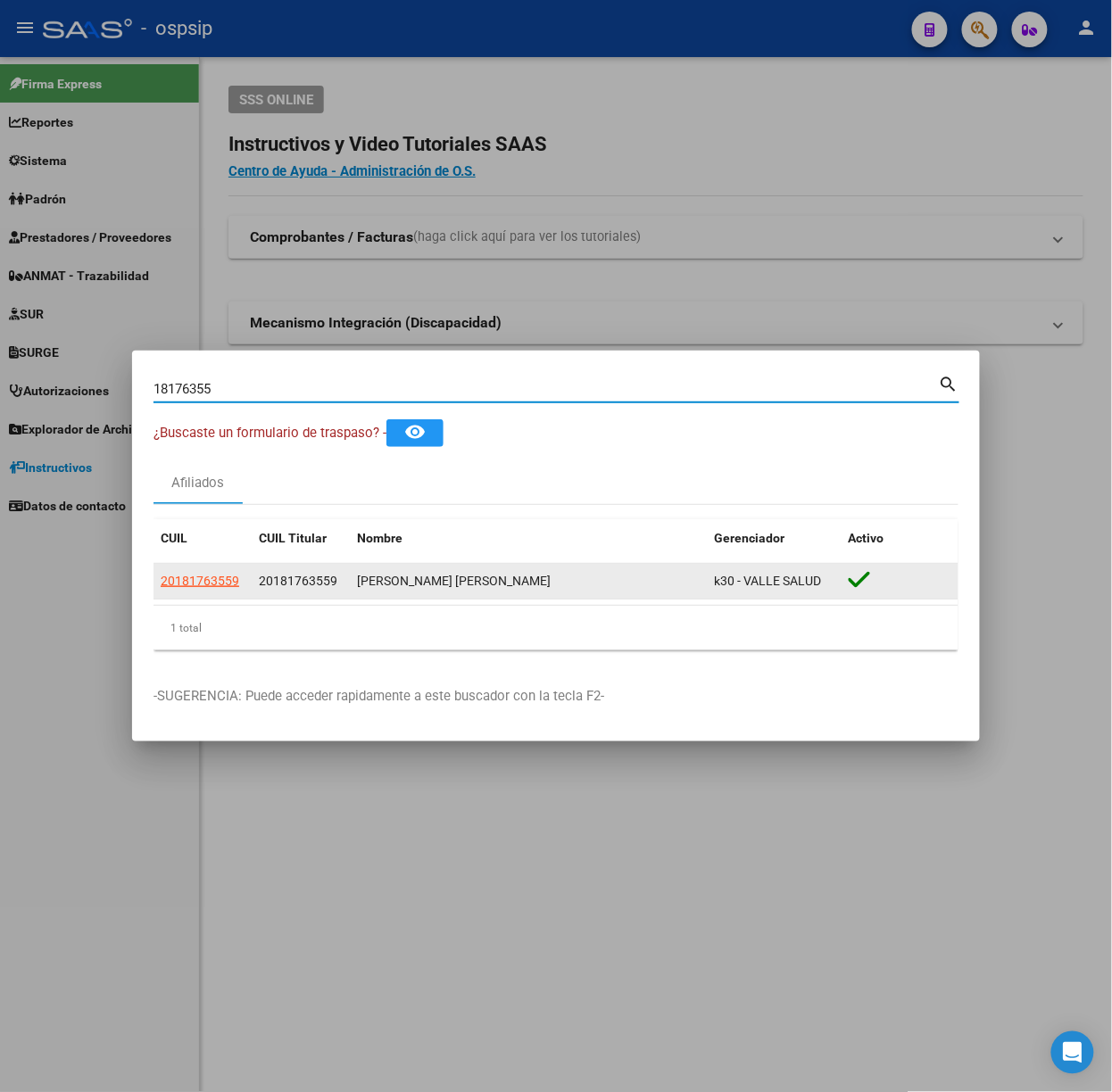
click at [207, 569] on datatable-body-cell "20181763559" at bounding box center [202, 581] width 98 height 35
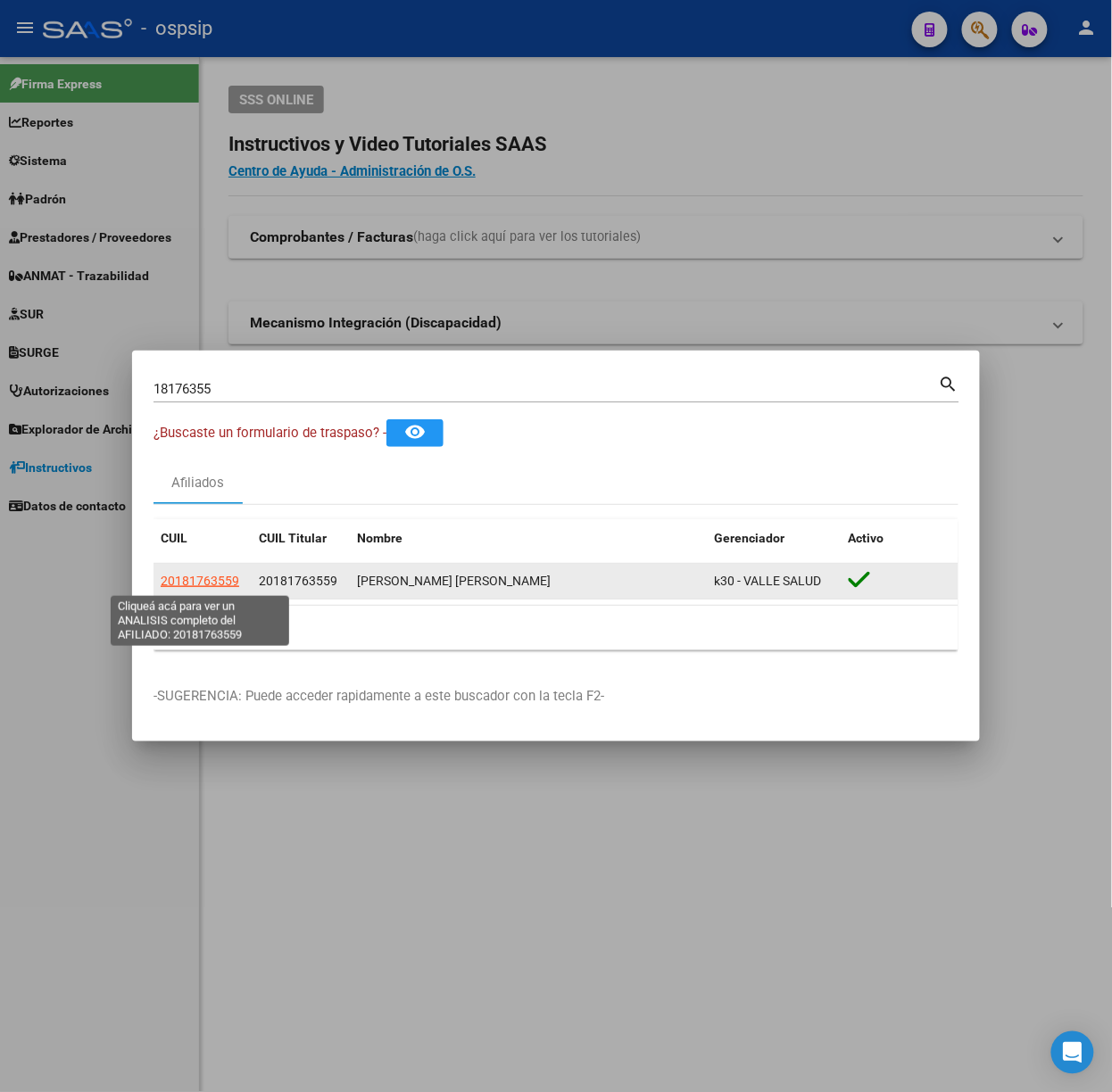
click at [216, 582] on span "20181763559" at bounding box center [200, 580] width 79 height 15
copy span "20181763559"
type textarea "20181763559"
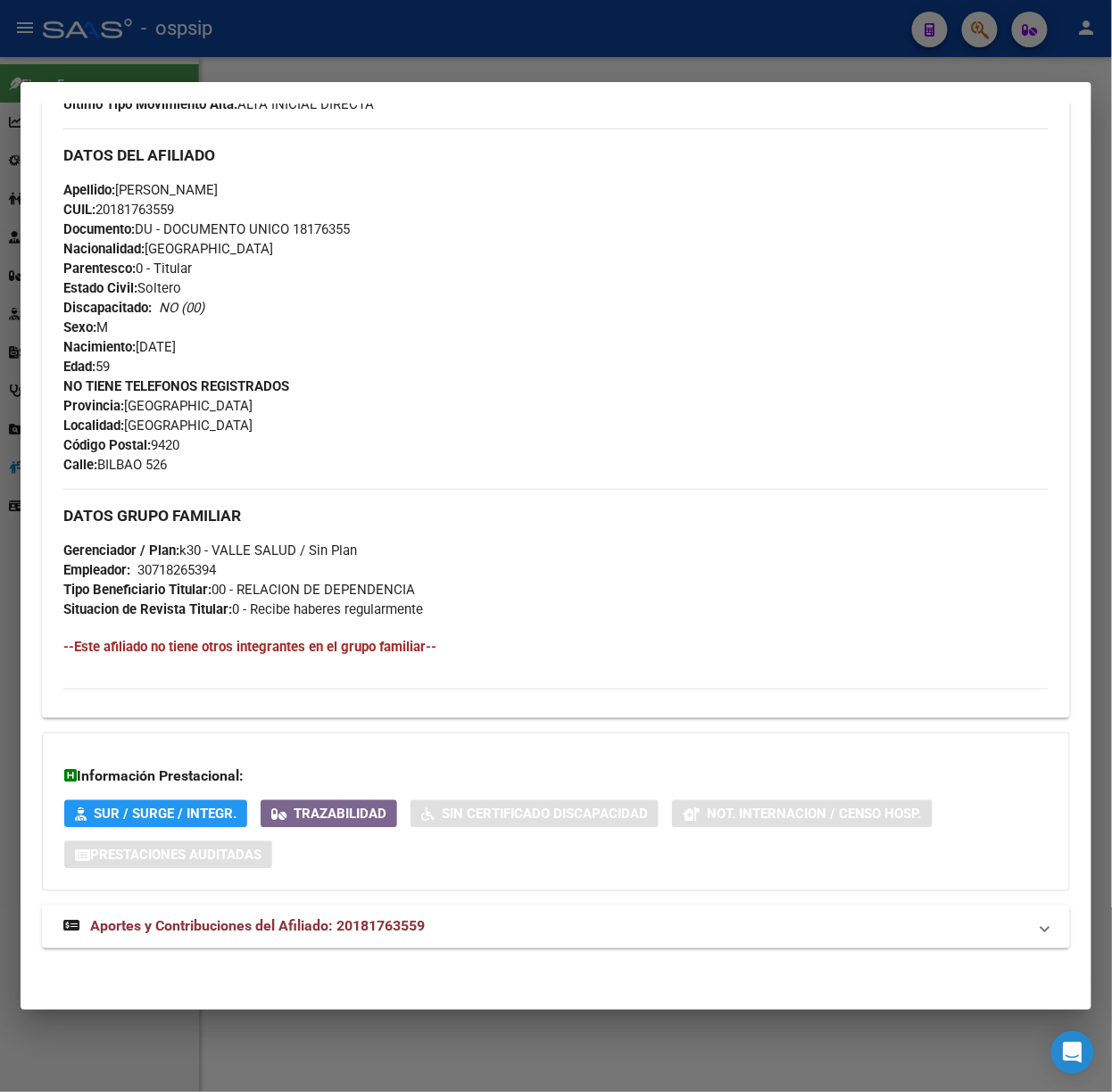
click at [430, 937] on mat-panel-title "Aportes y Contribuciones del Afiliado: 20181763559" at bounding box center [544, 927] width 964 height 21
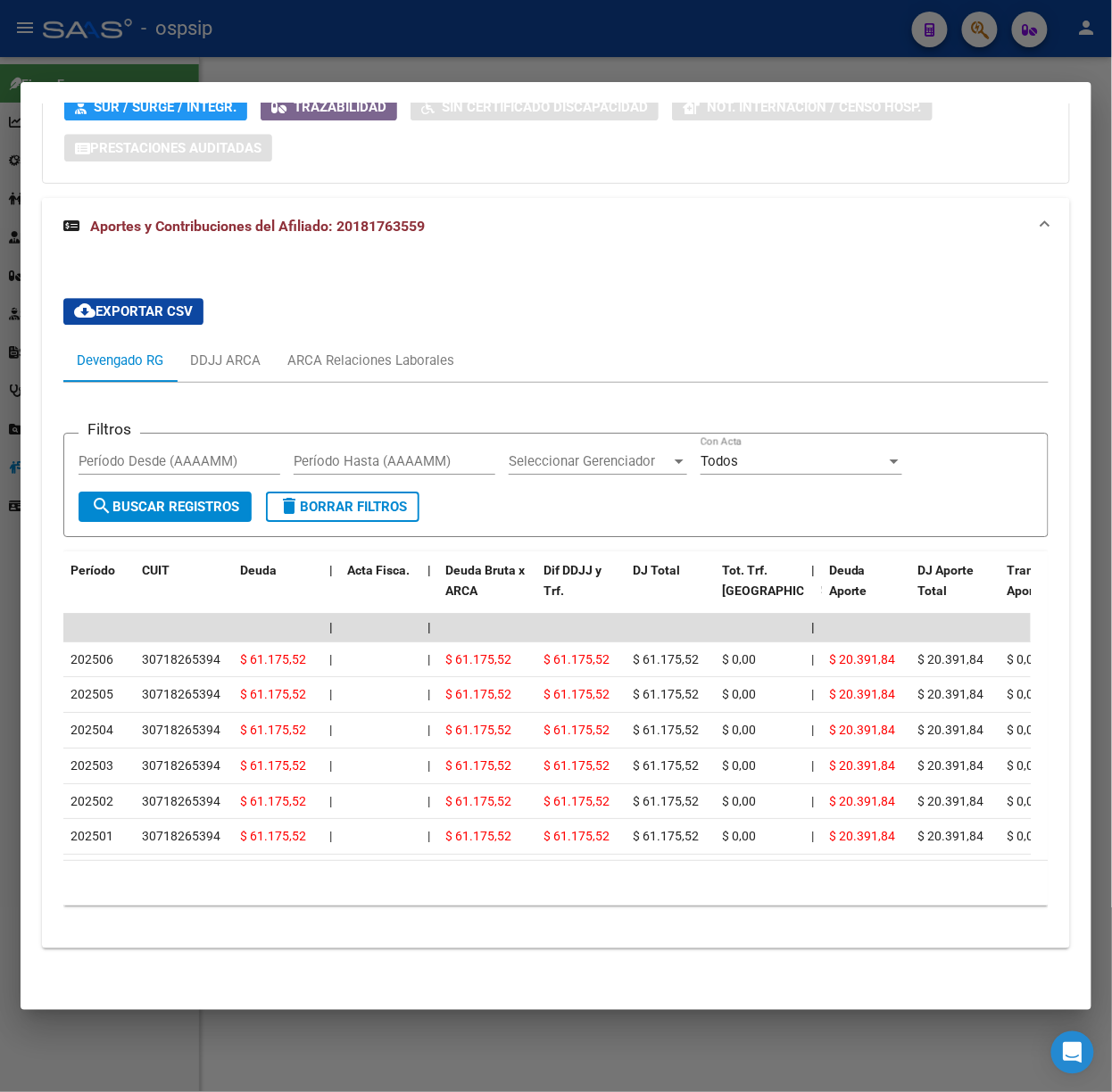
scroll to position [1258, 0]
click at [200, 61] on div at bounding box center [556, 546] width 1112 height 1092
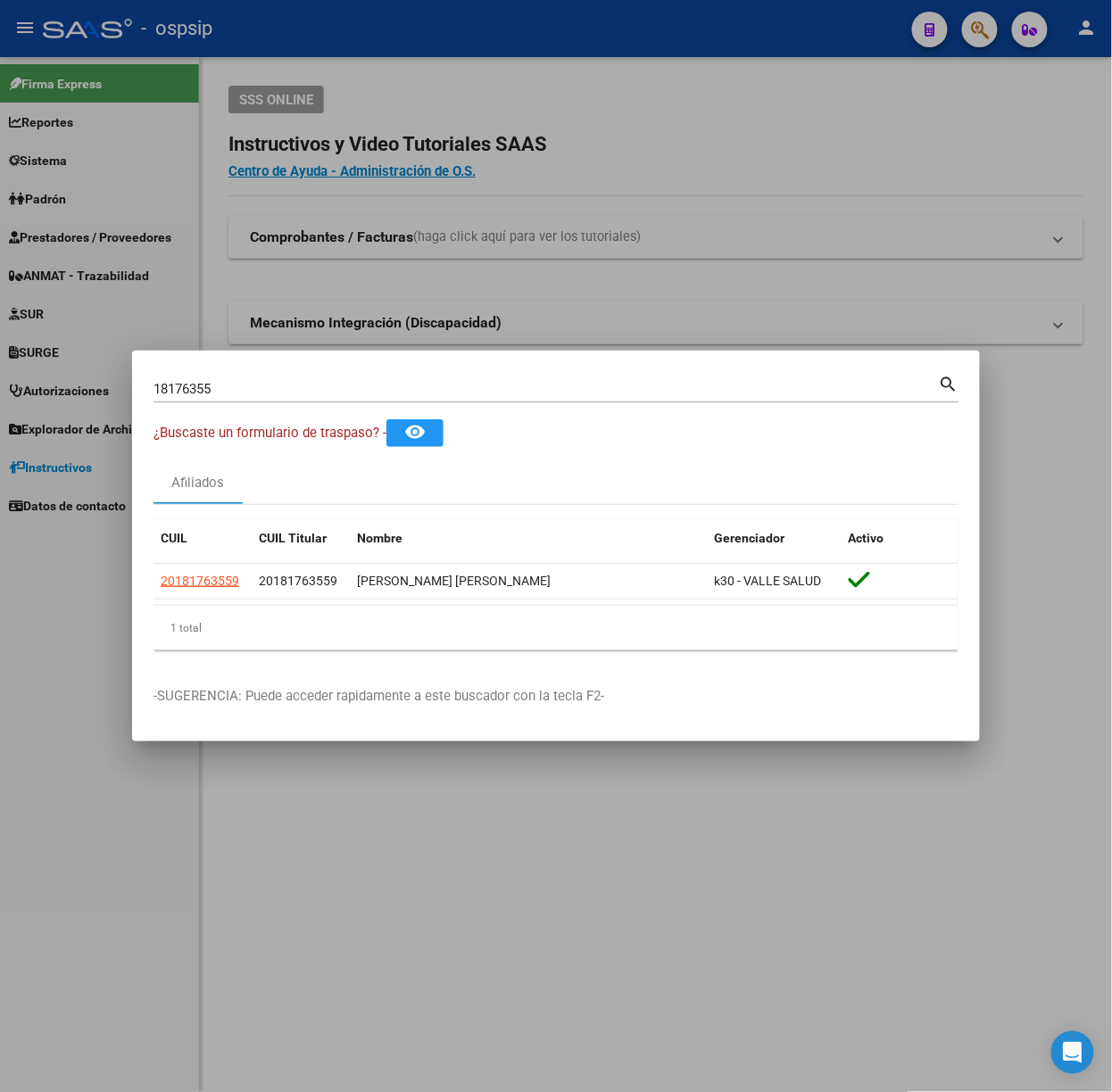
click at [290, 389] on input "18176355" at bounding box center [545, 389] width 785 height 17
type input "48689264"
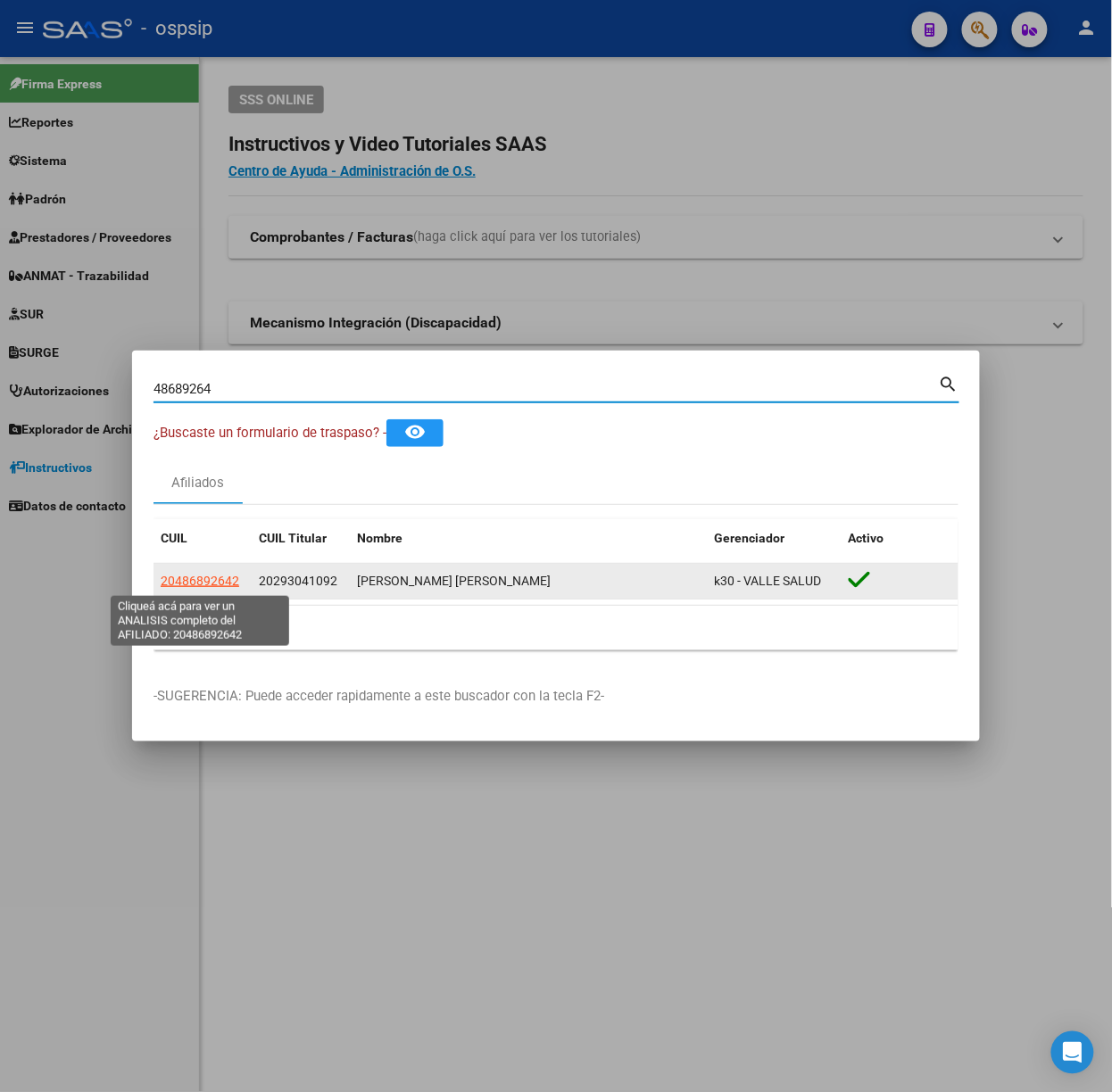
click at [187, 583] on span "20486892642" at bounding box center [200, 580] width 79 height 15
type textarea "20486892642"
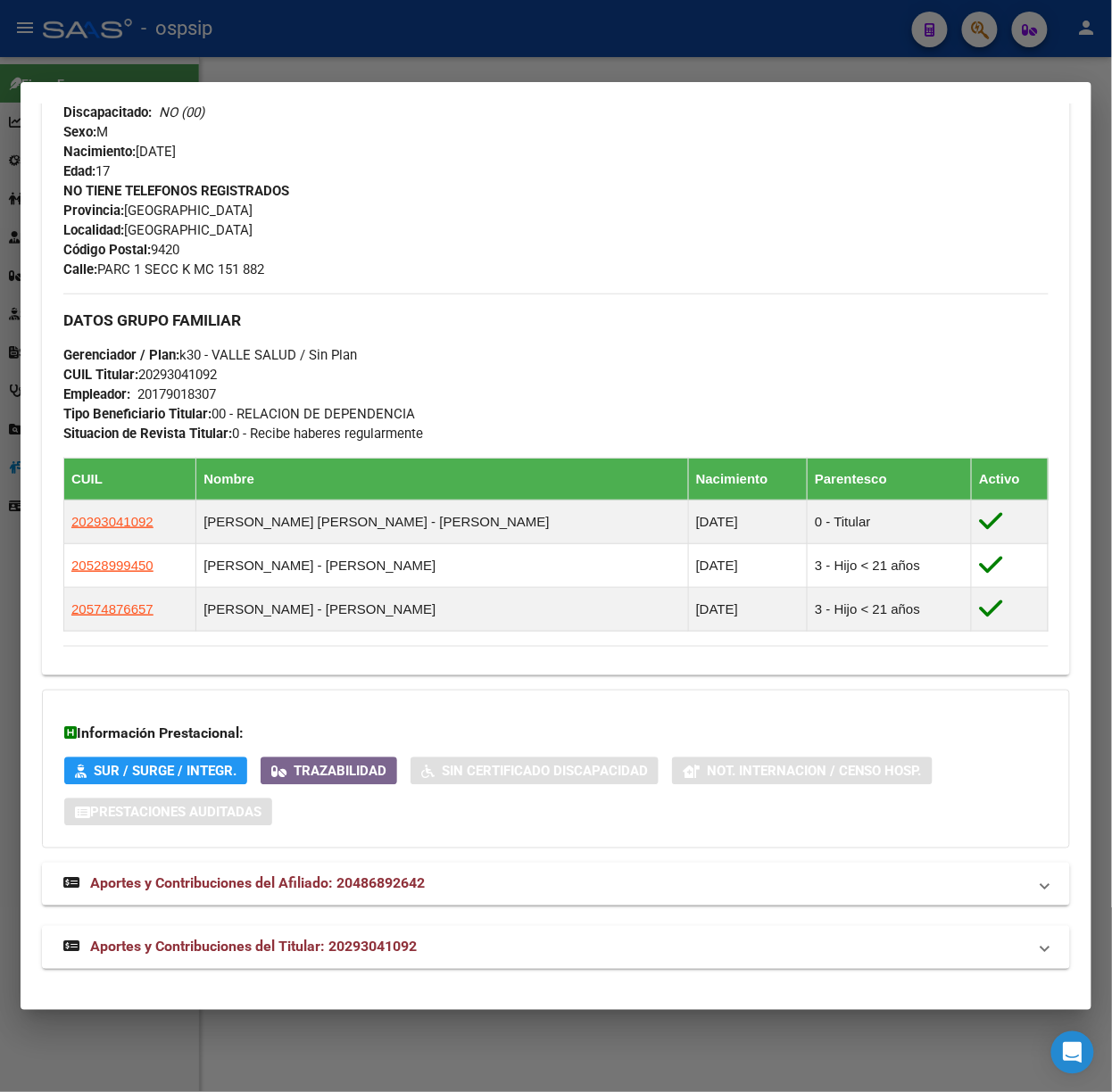
click at [366, 943] on span "Aportes y Contribuciones del Titular: 20293041092" at bounding box center [253, 946] width 327 height 17
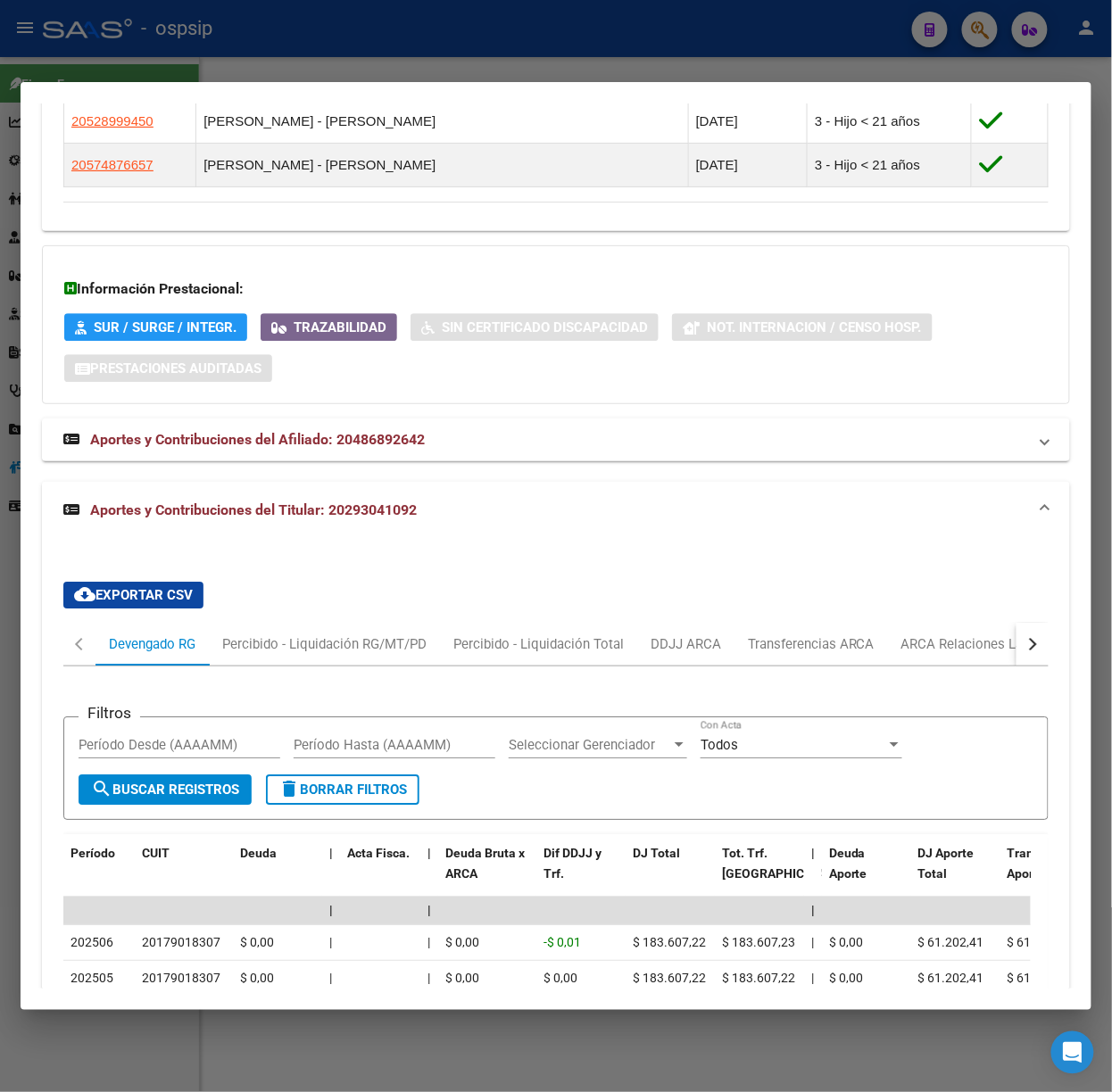
scroll to position [1525, 0]
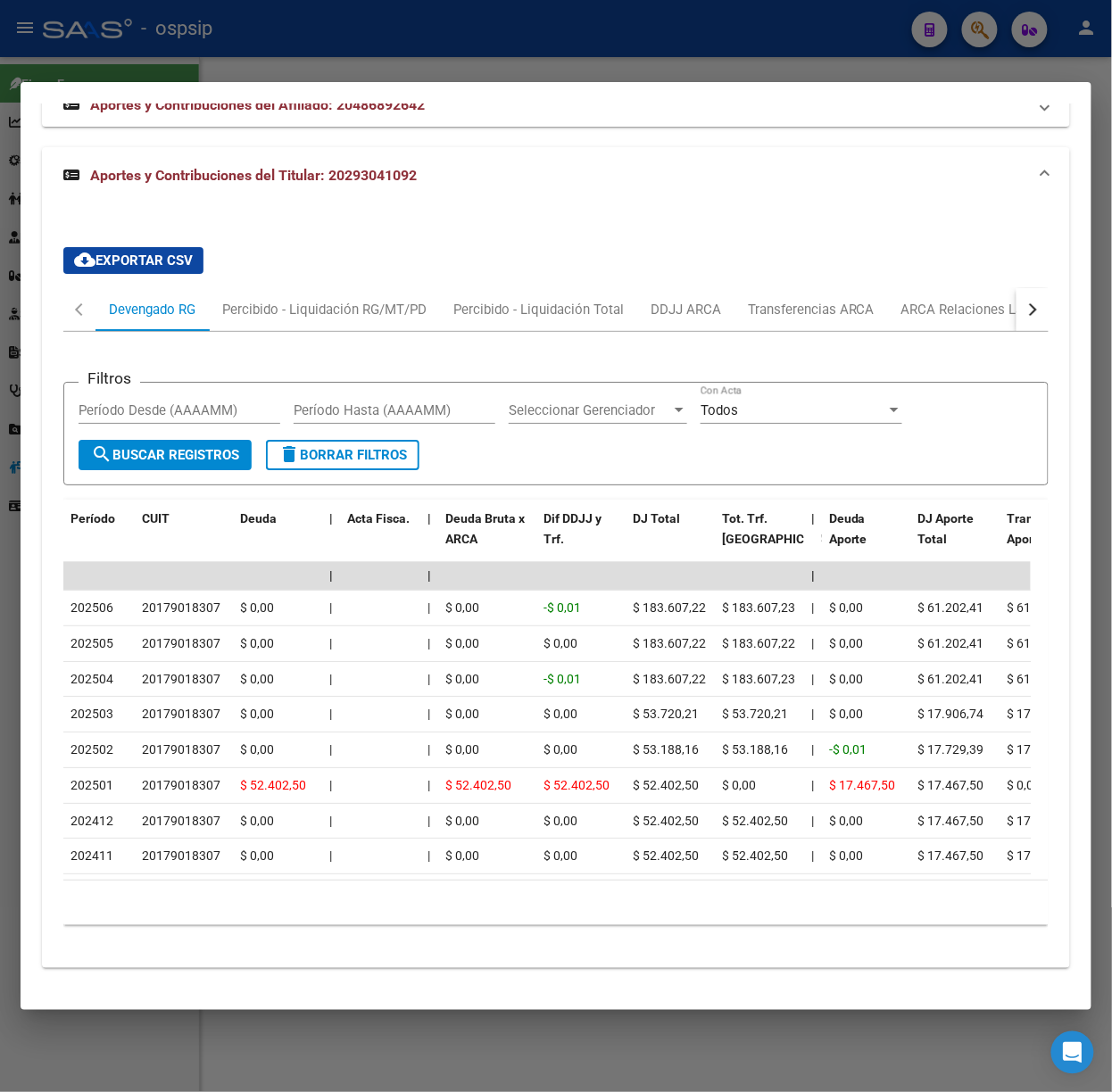
click at [208, 62] on div at bounding box center [556, 546] width 1112 height 1092
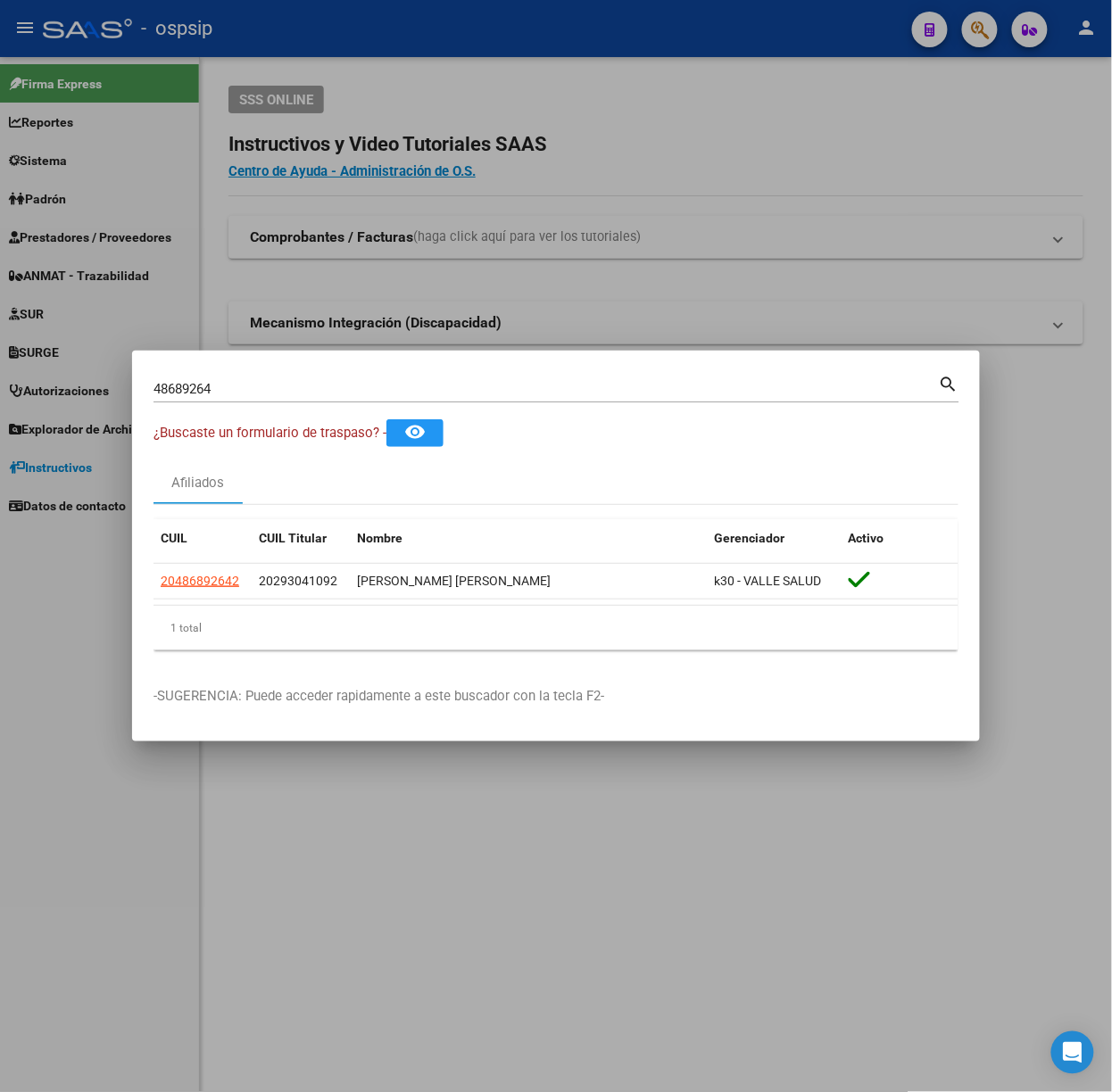
click at [253, 402] on div "48689264 Buscar (apellido, dni, [PERSON_NAME], [PERSON_NAME], cuit, obra social)" at bounding box center [545, 389] width 785 height 27
click at [243, 389] on input "48689264" at bounding box center [545, 389] width 785 height 17
type input "22019142"
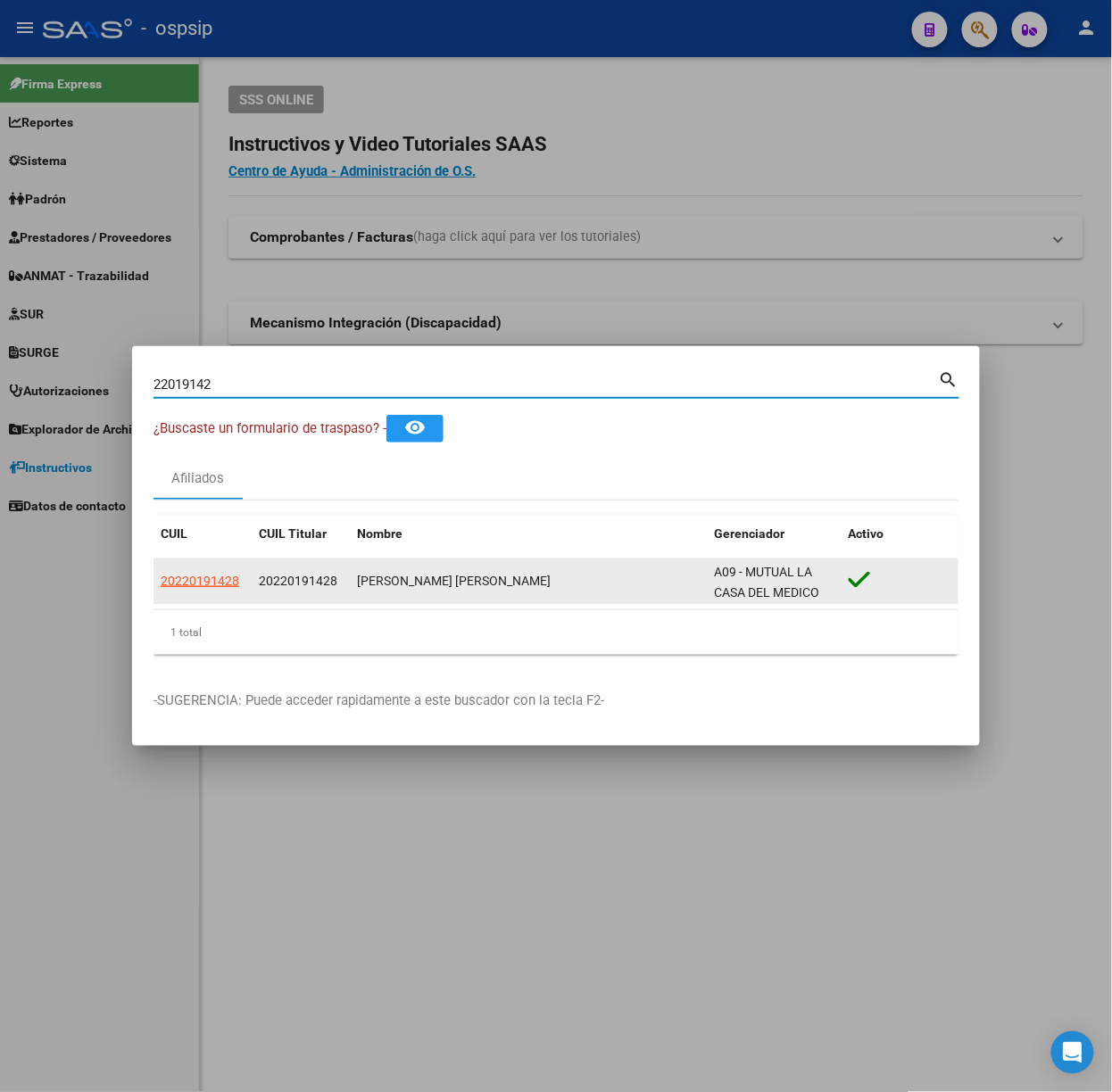
click at [180, 591] on app-link-go-to "20220191428" at bounding box center [200, 580] width 79 height 20
click at [180, 590] on app-link-go-to "20220191428" at bounding box center [200, 580] width 79 height 20
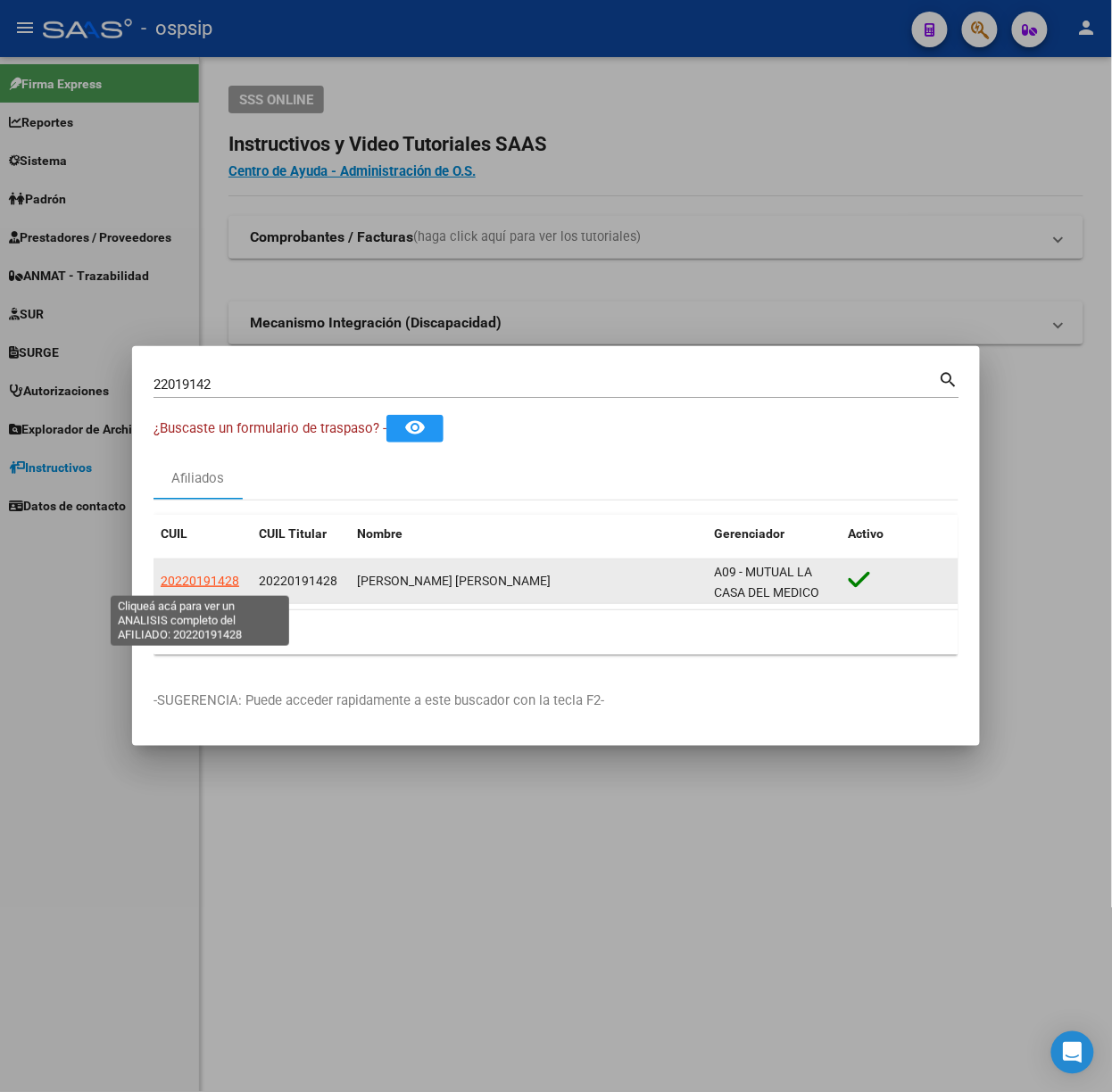
click at [180, 579] on span "20220191428" at bounding box center [200, 580] width 79 height 15
copy span "20220191428"
type textarea "20220191428"
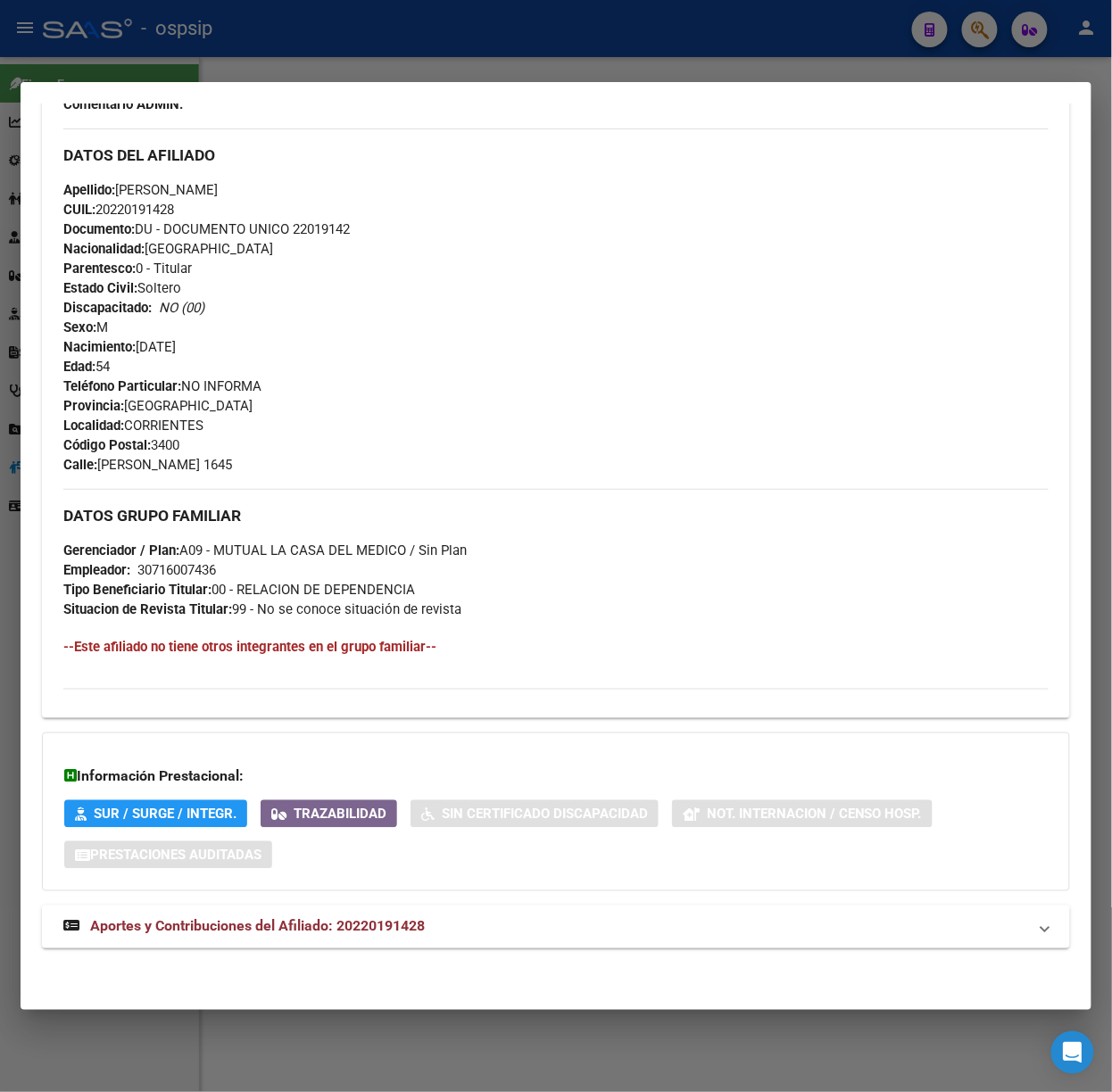
click at [322, 916] on strong "Aportes y Contribuciones del Afiliado: 20220191428" at bounding box center [244, 927] width 361 height 21
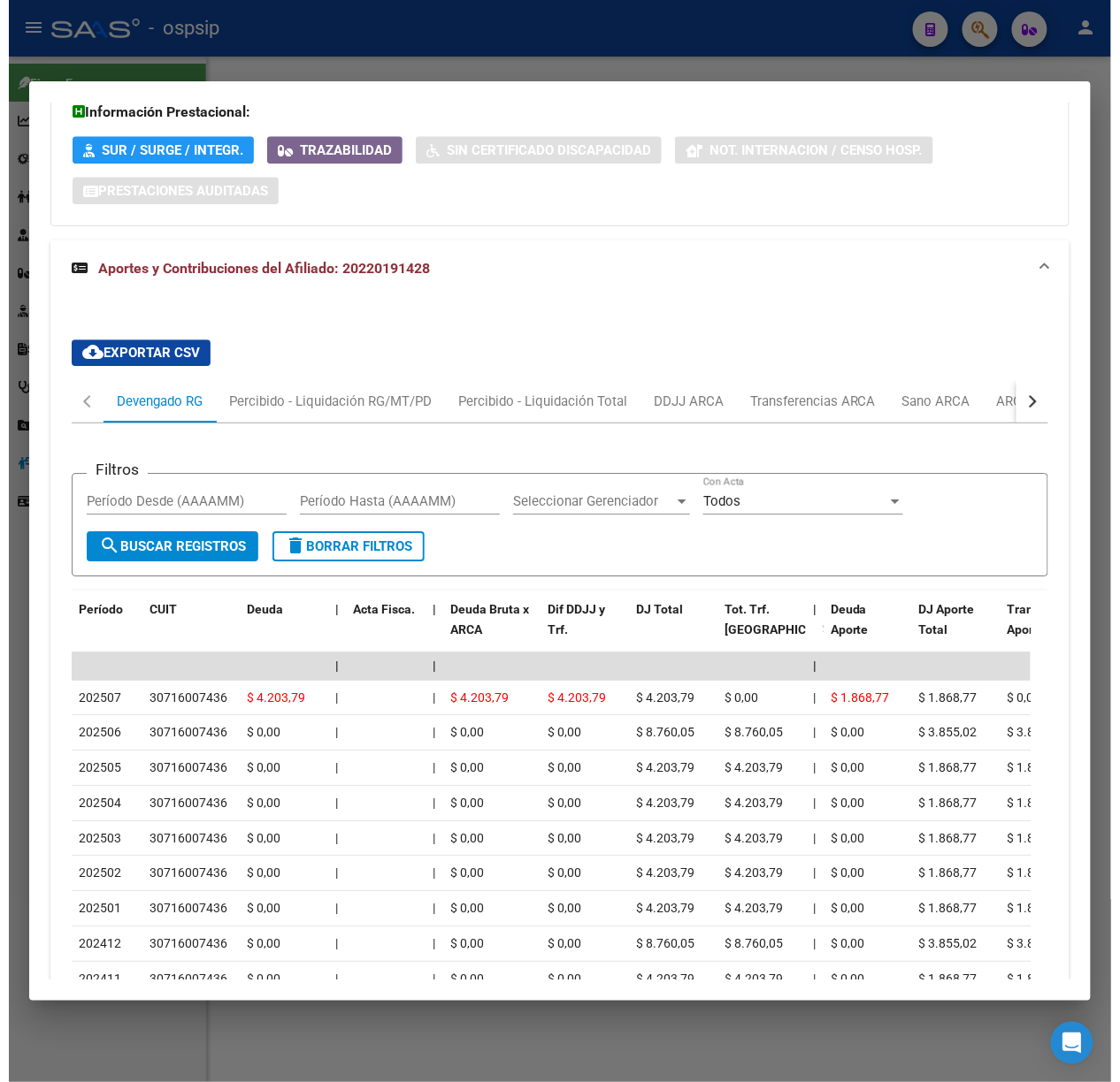
scroll to position [1401, 0]
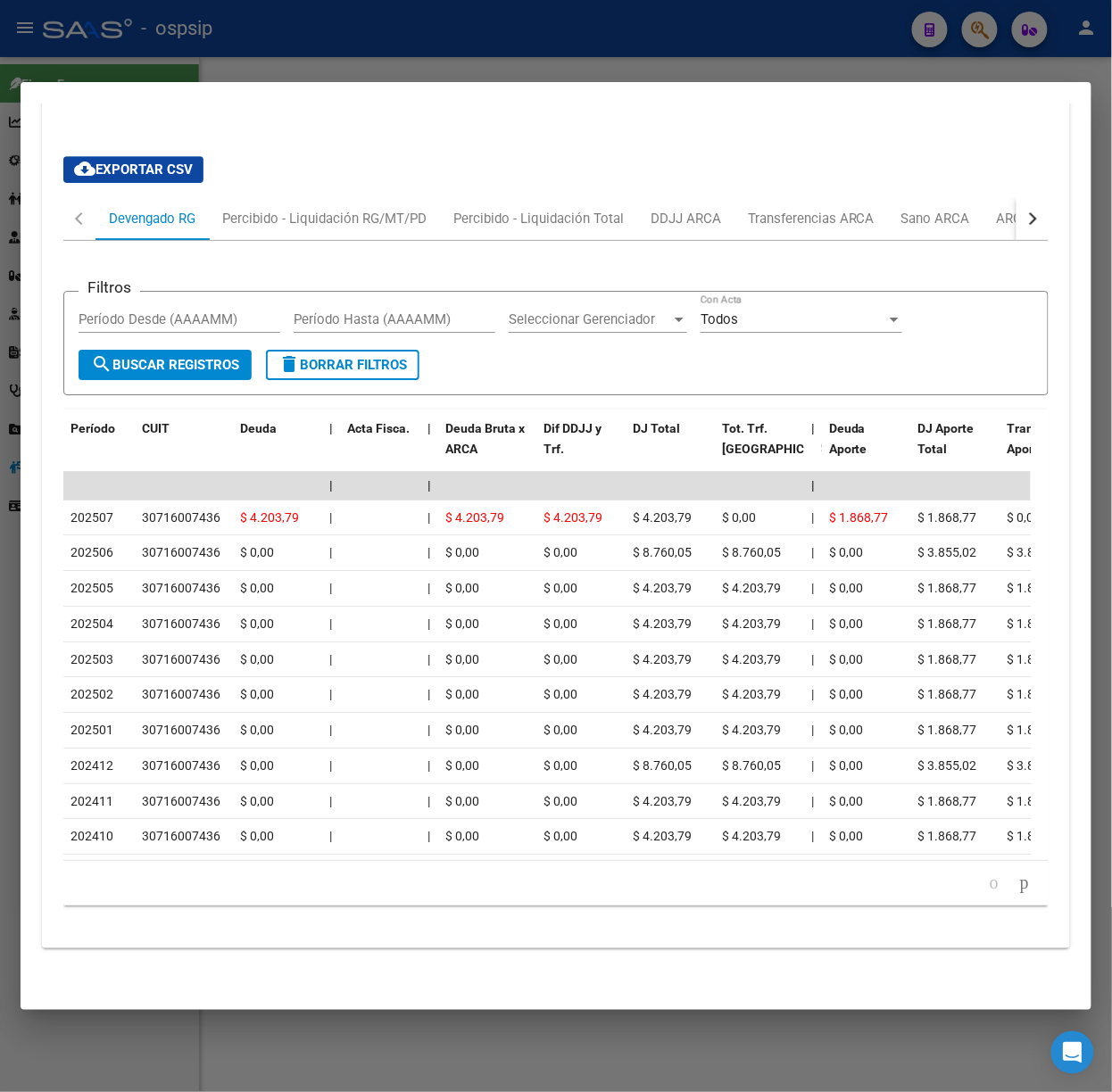
click at [205, 12] on div at bounding box center [556, 546] width 1112 height 1092
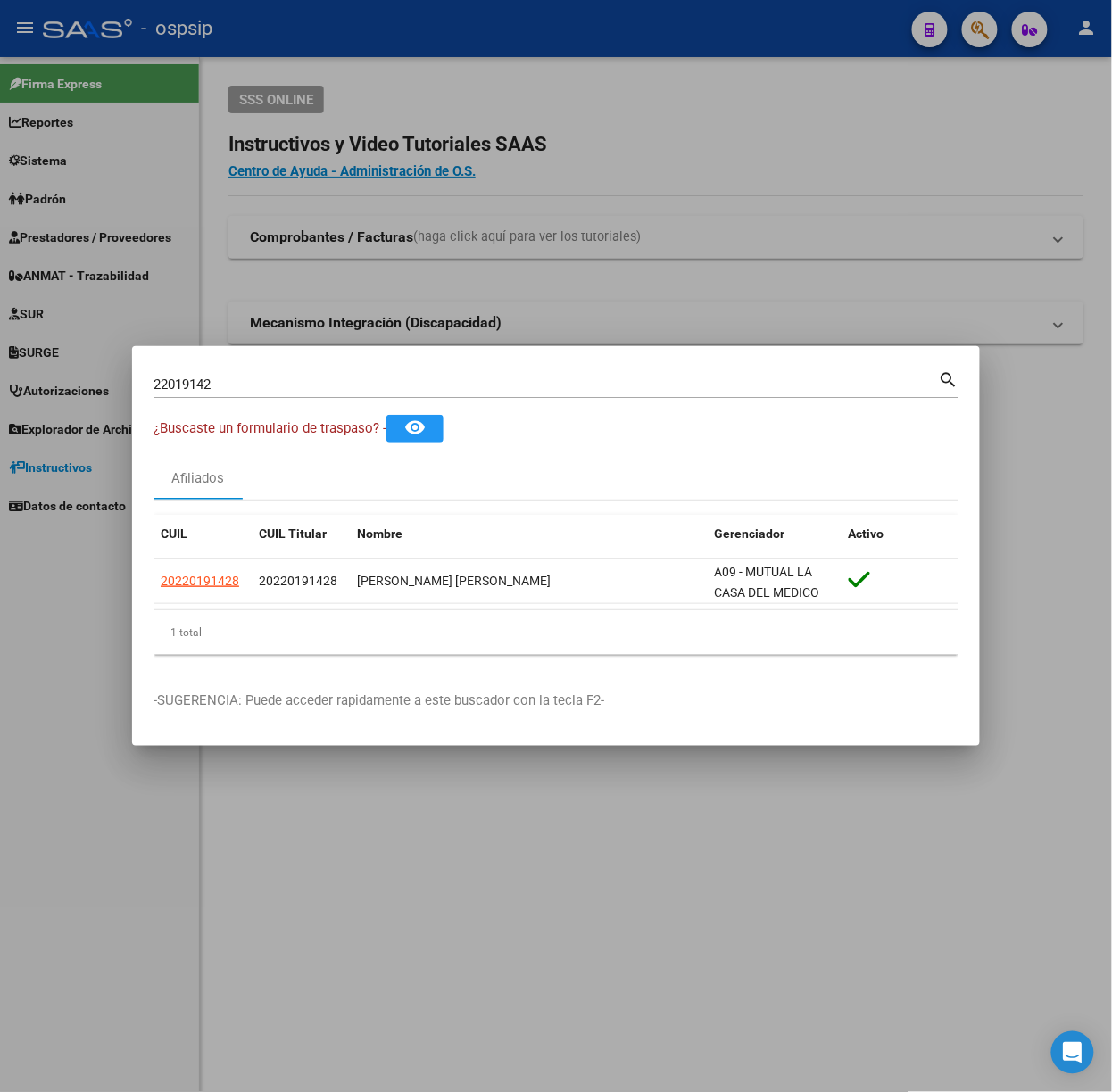
click at [175, 232] on div at bounding box center [556, 546] width 1112 height 1092
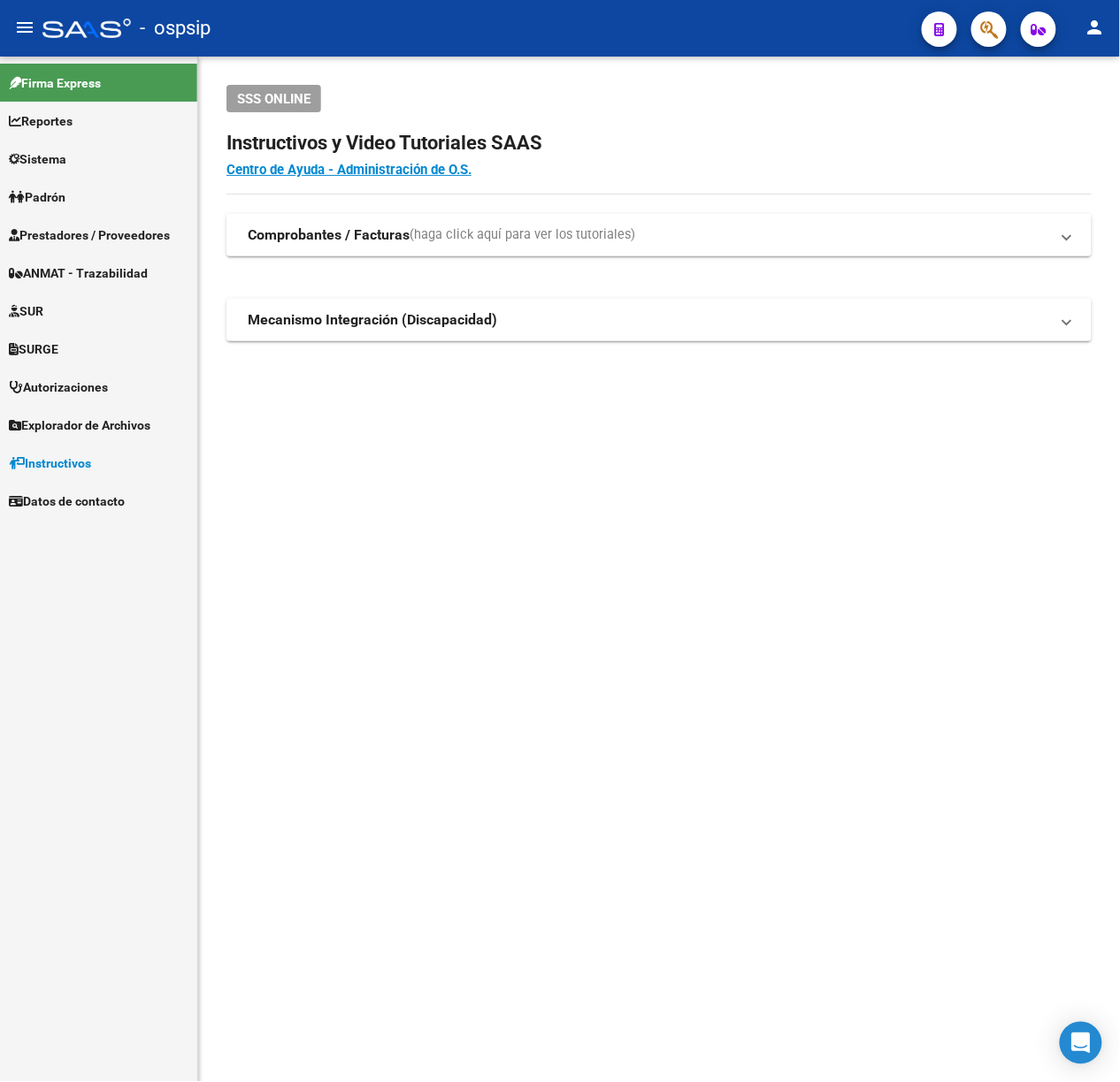
click at [71, 232] on span "Prestadores / Proveedores" at bounding box center [89, 235] width 161 height 19
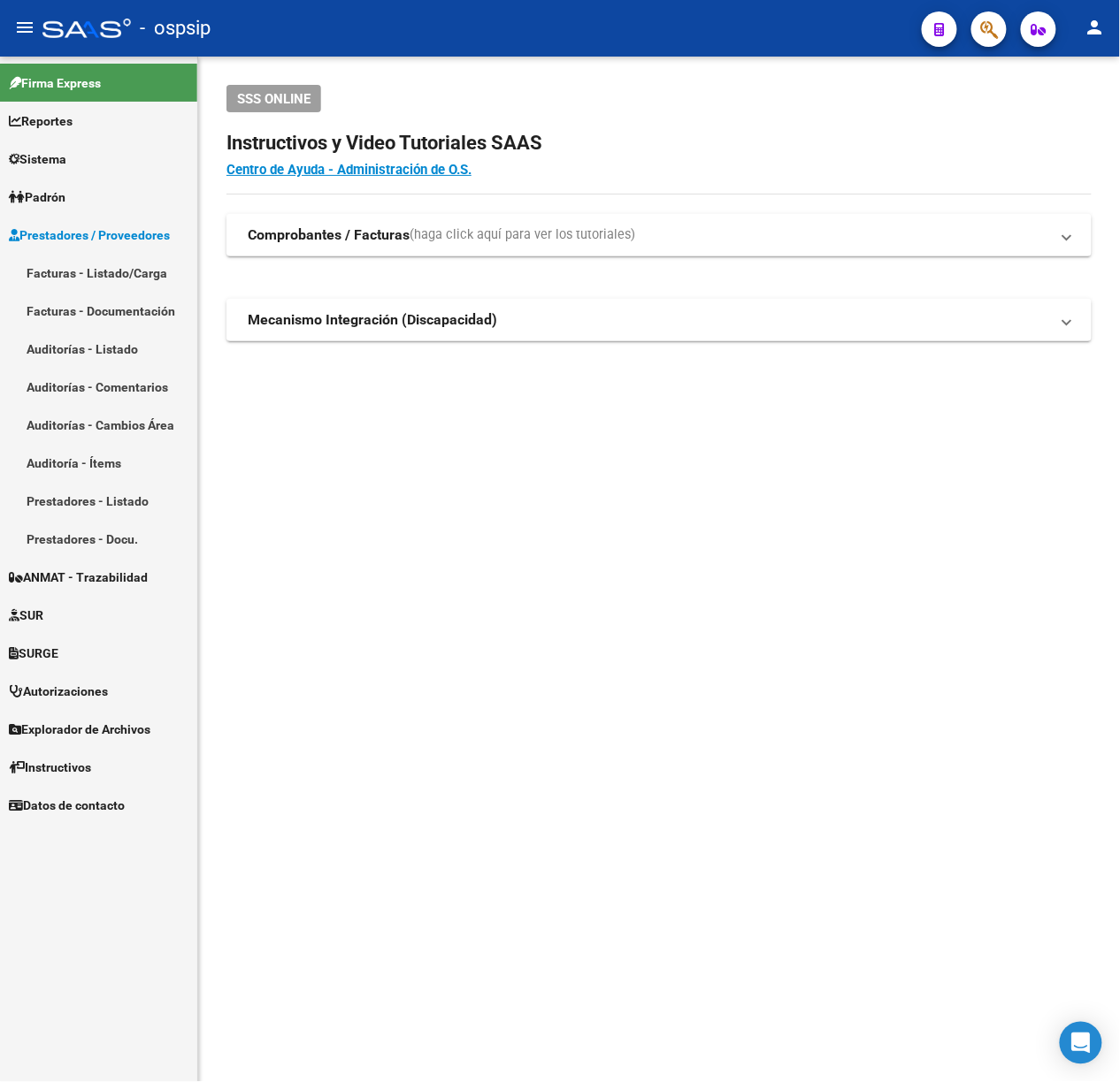
click at [95, 280] on link "Facturas - Listado/Carga" at bounding box center [98, 273] width 197 height 38
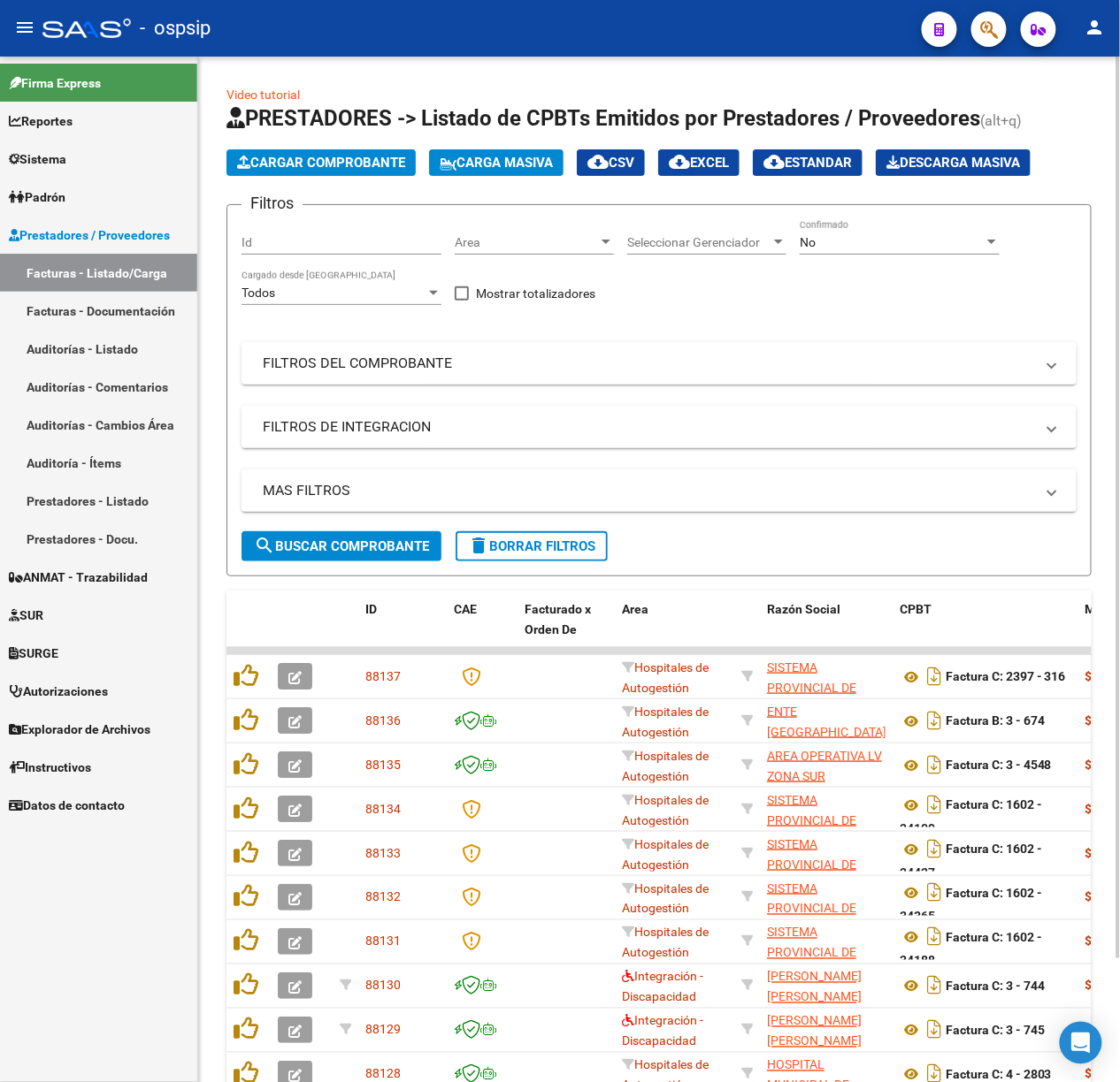
click at [489, 383] on mat-expansion-panel-header "FILTROS DEL COMPROBANTE" at bounding box center [659, 364] width 835 height 42
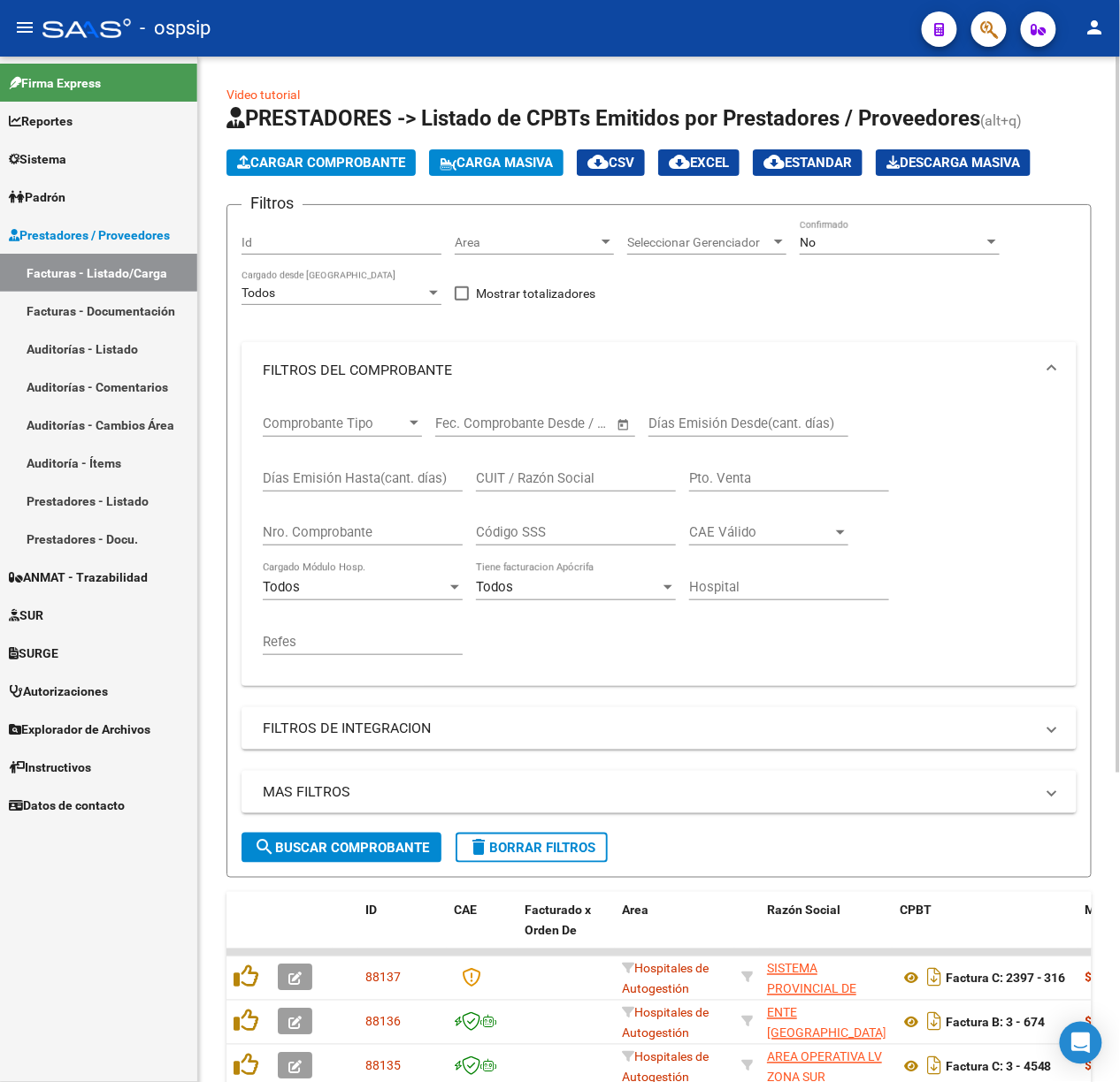
click at [407, 548] on div "Nro. Comprobante" at bounding box center [363, 535] width 200 height 55
click at [391, 529] on input "Nro. Comprobante" at bounding box center [363, 532] width 200 height 16
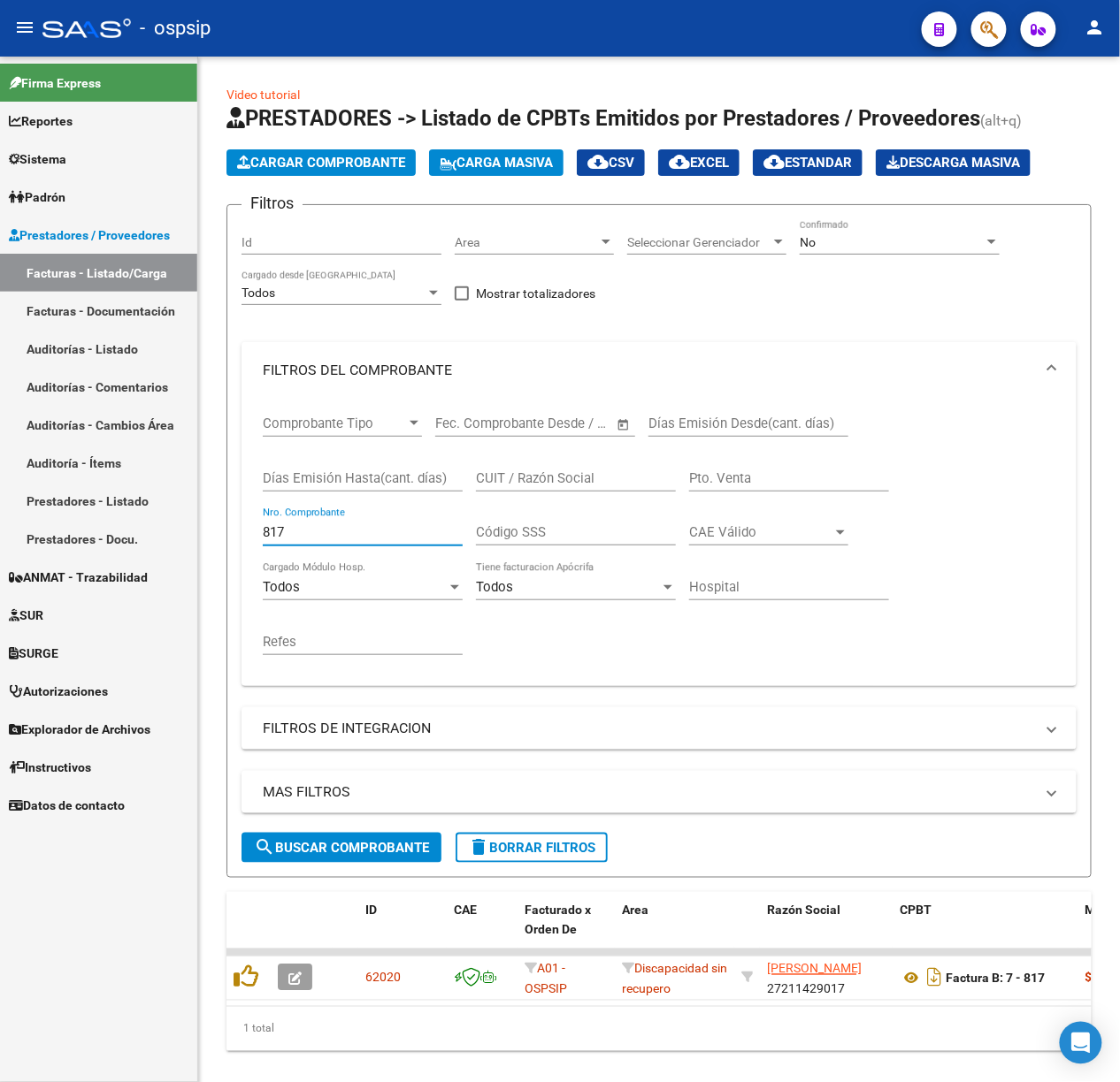
type input "817"
click at [71, 27] on div at bounding box center [87, 28] width 89 height 19
